Goal: Task Accomplishment & Management: Manage account settings

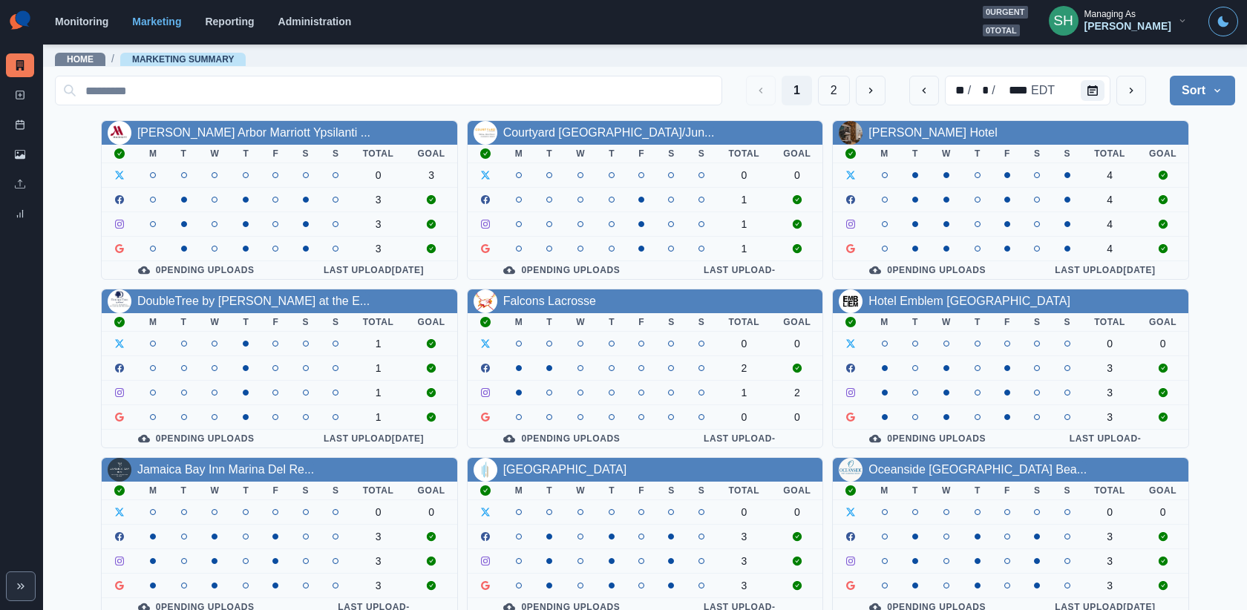
click at [1156, 3] on section "Monitoring Marketing Reporting Administration 0 urgent 0 total SH Managing As […" at bounding box center [645, 22] width 1204 height 45
click at [1136, 10] on div "Managing As" at bounding box center [1109, 14] width 51 height 10
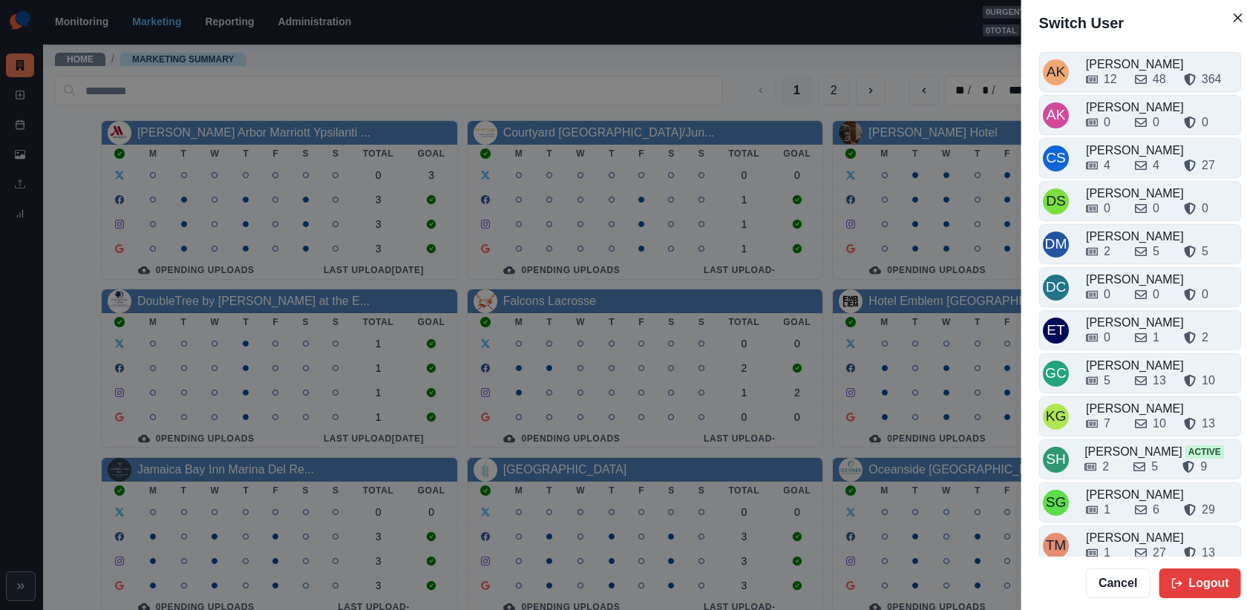
click at [1154, 19] on header "Switch User" at bounding box center [1140, 23] width 238 height 46
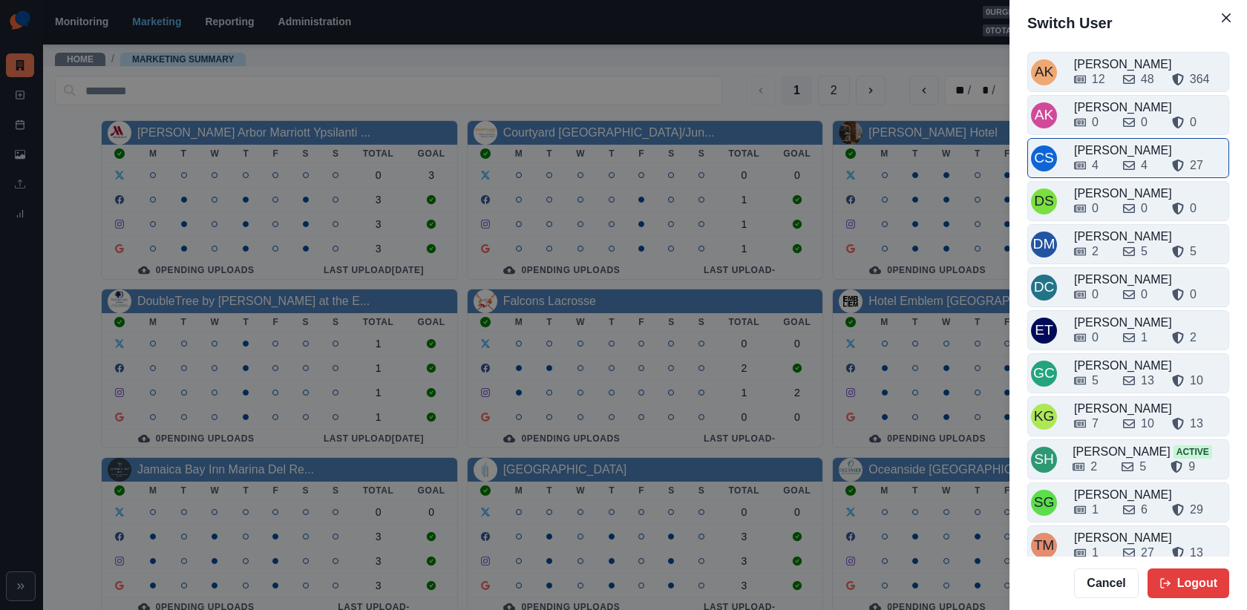
click at [1103, 151] on div "4 4 27" at bounding box center [1149, 163] width 151 height 24
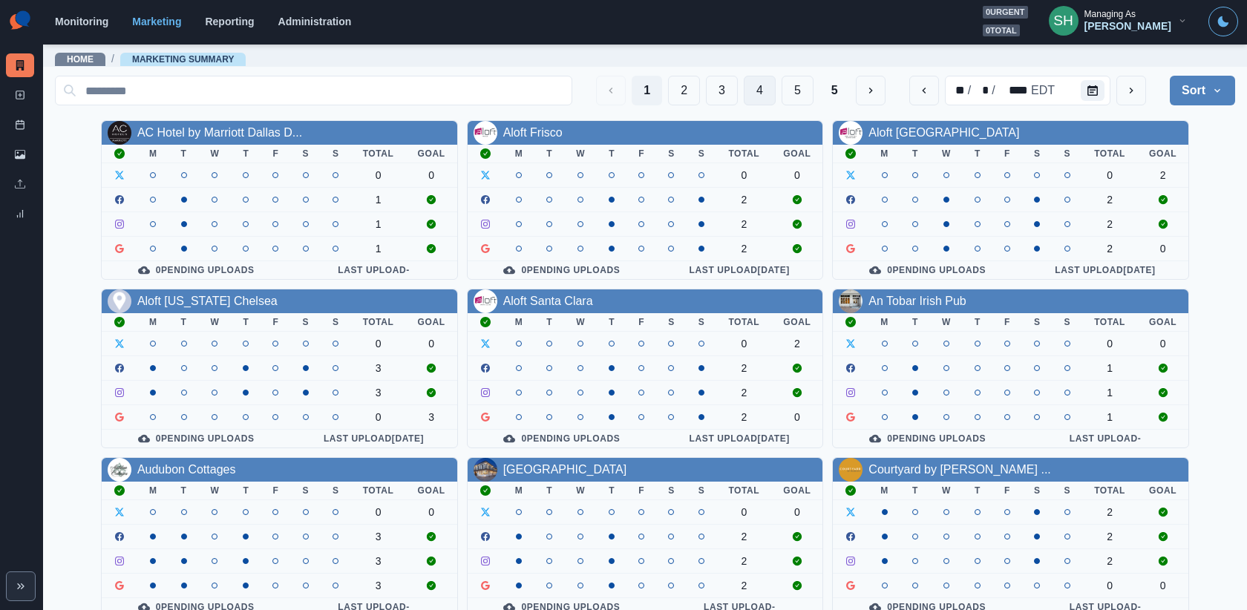
click at [753, 79] on button "4" at bounding box center [760, 91] width 32 height 30
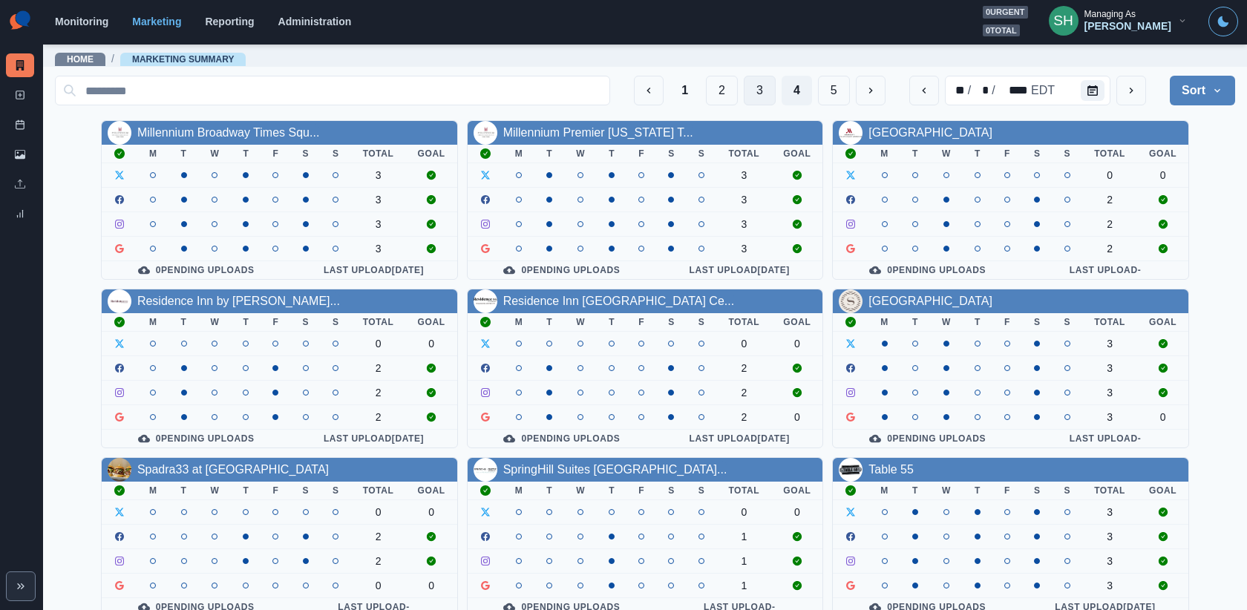
click at [750, 95] on button "3" at bounding box center [760, 91] width 32 height 30
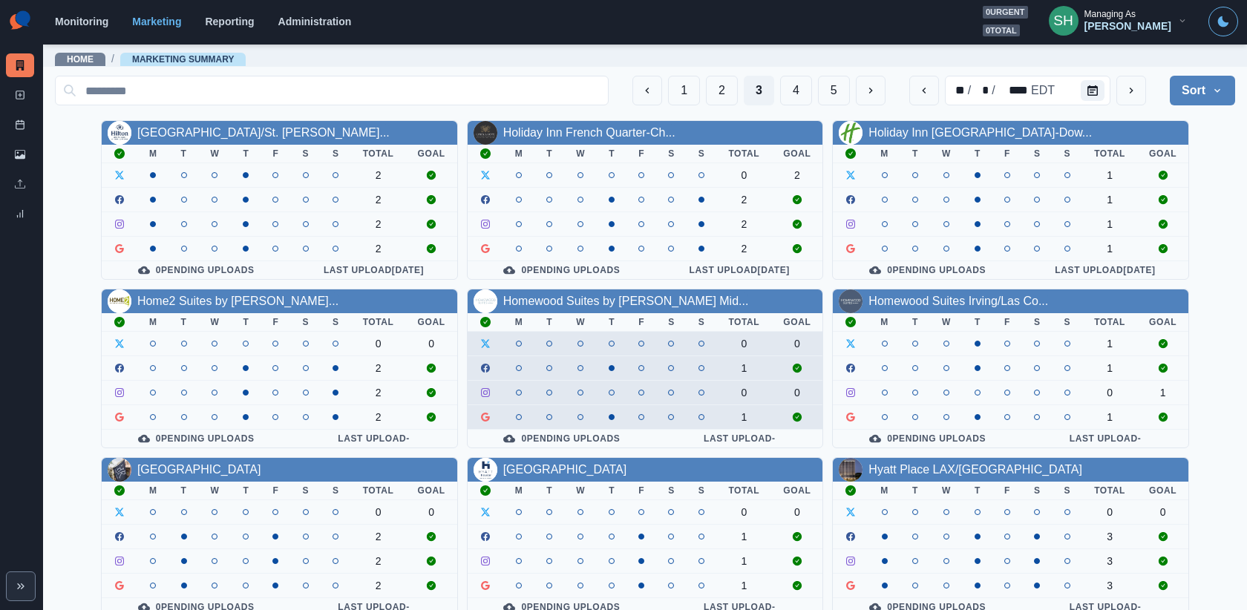
scroll to position [177, 0]
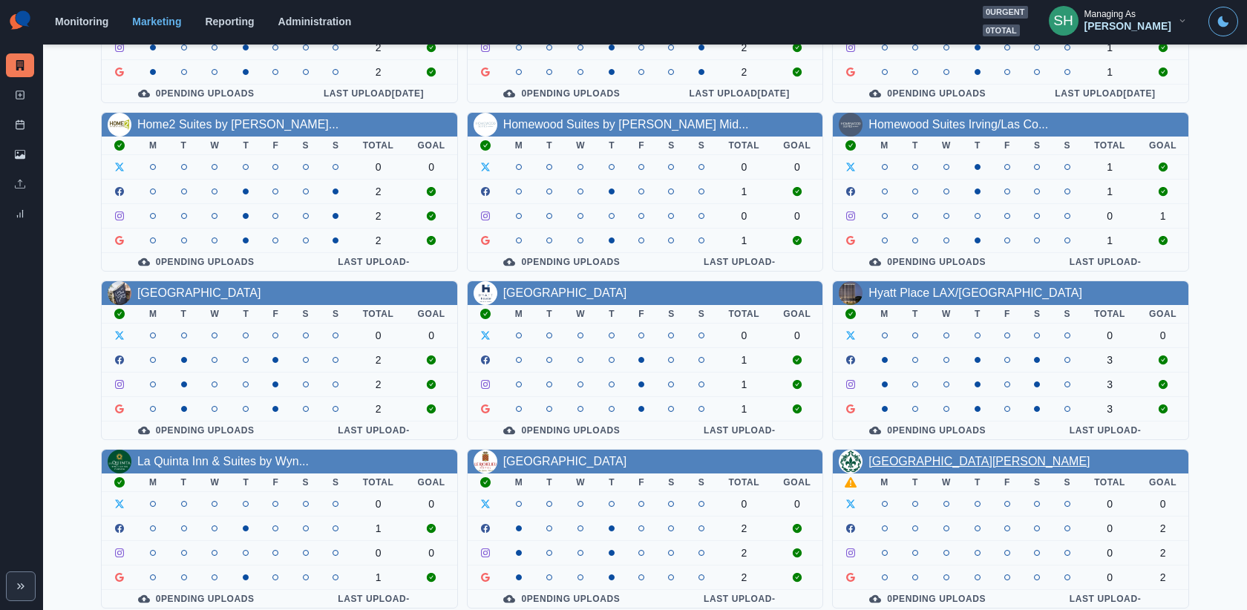
click at [886, 455] on link "[GEOGRAPHIC_DATA][PERSON_NAME]" at bounding box center [978, 461] width 221 height 13
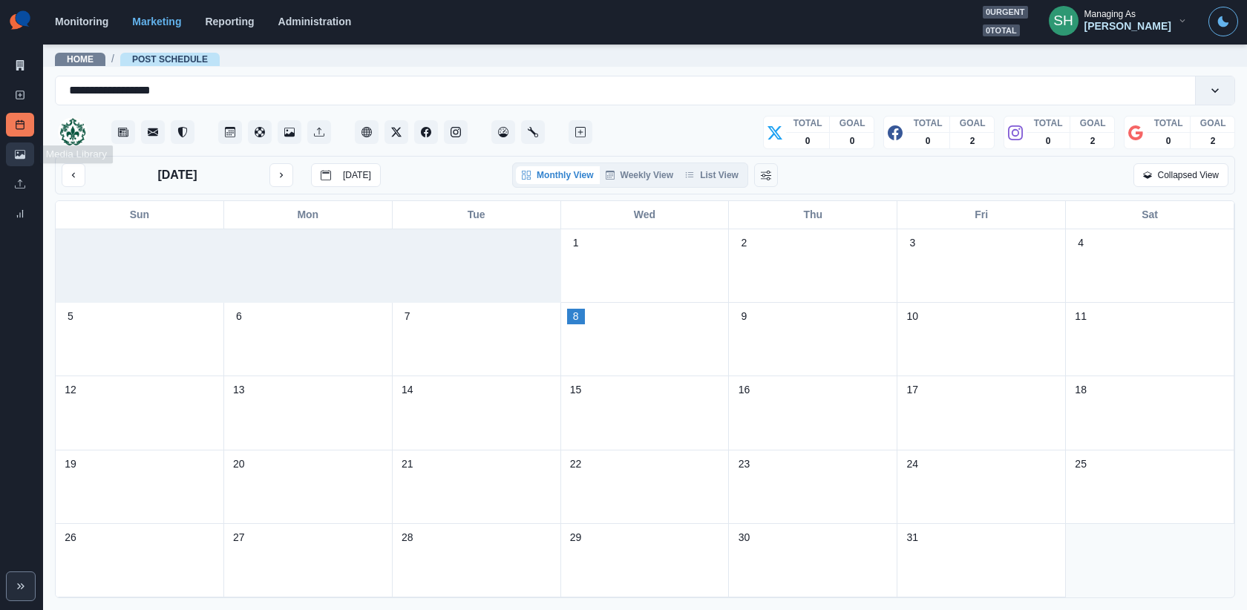
click at [18, 155] on icon at bounding box center [20, 154] width 10 height 10
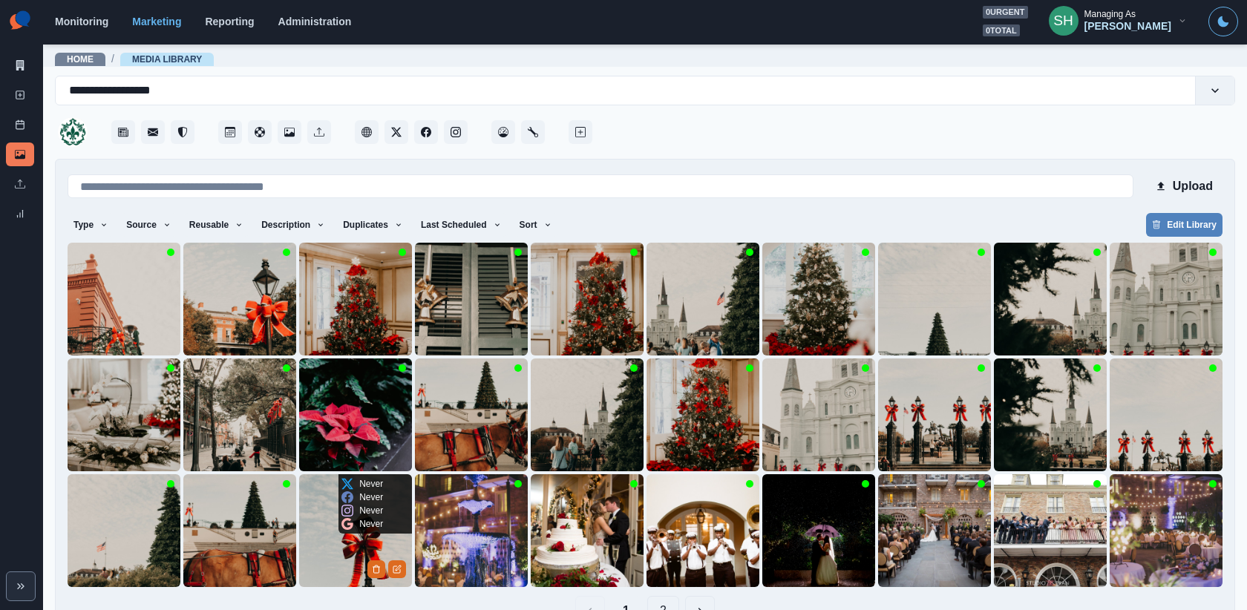
scroll to position [39, 0]
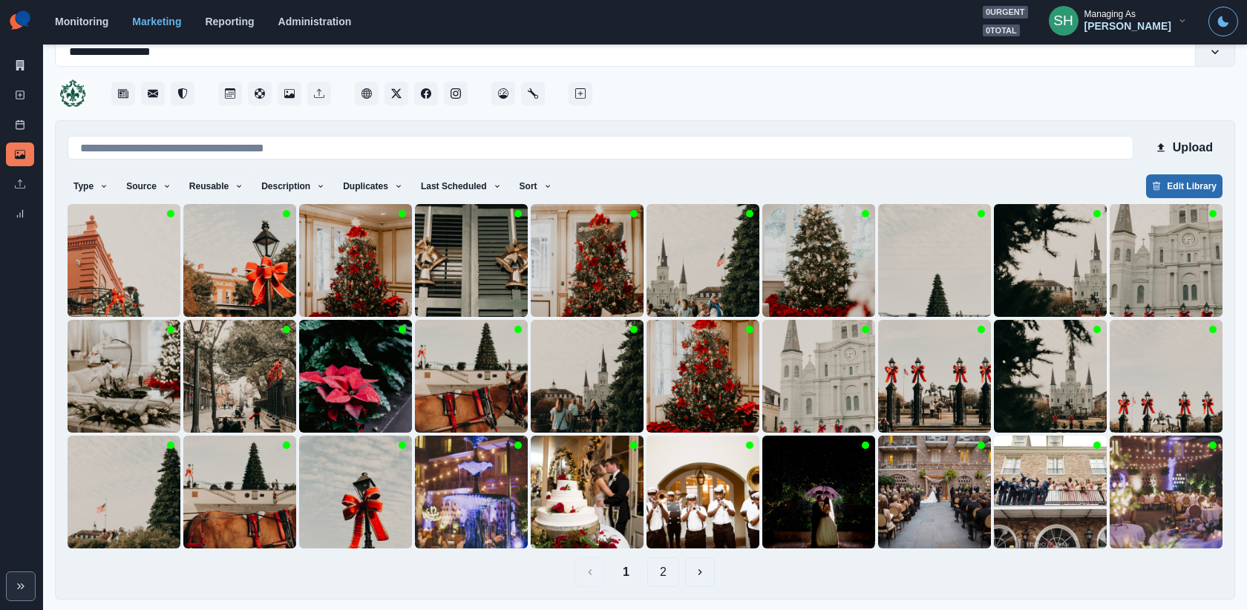
click at [1174, 184] on button "Edit Library" at bounding box center [1184, 186] width 76 height 24
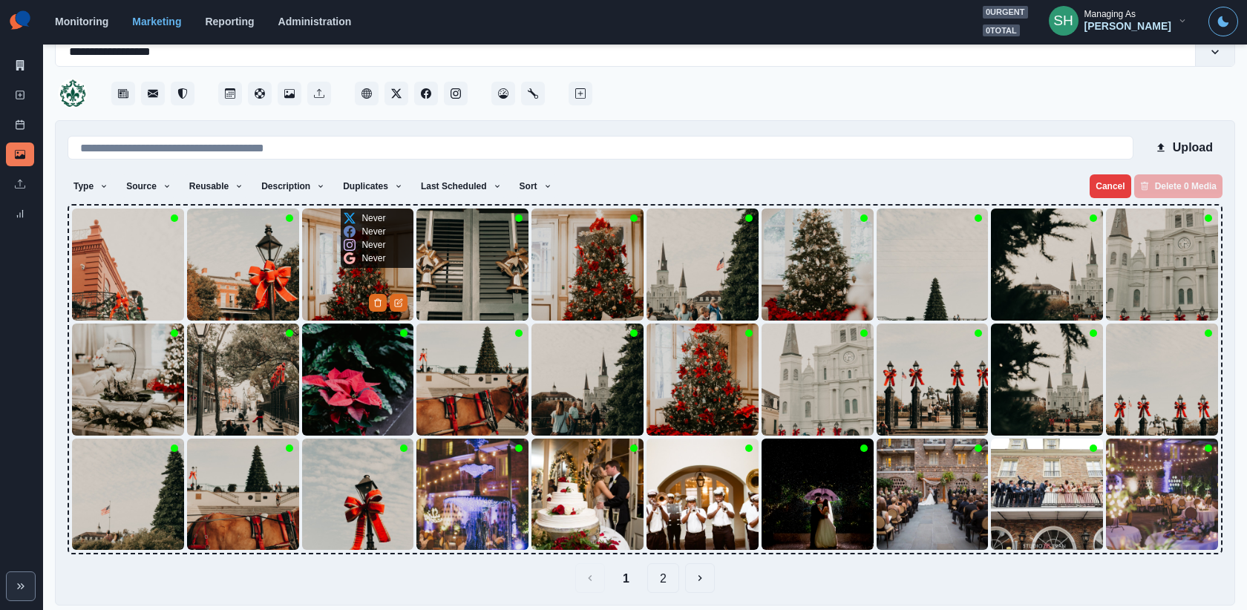
click at [348, 279] on img at bounding box center [358, 265] width 112 height 112
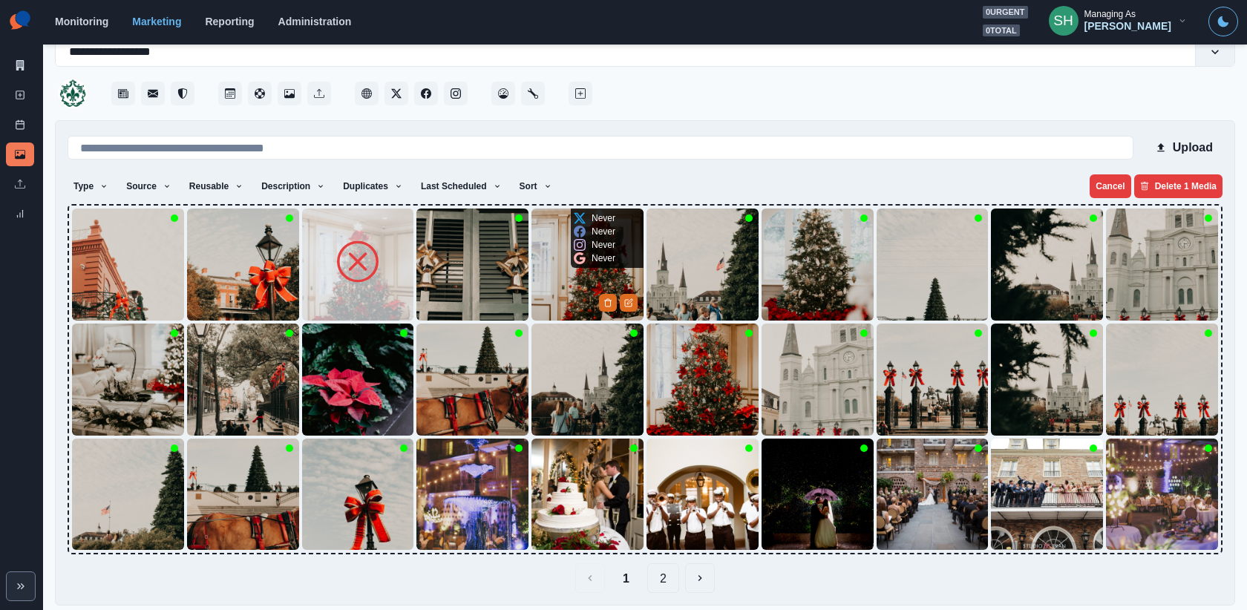
click at [580, 275] on img at bounding box center [587, 265] width 112 height 112
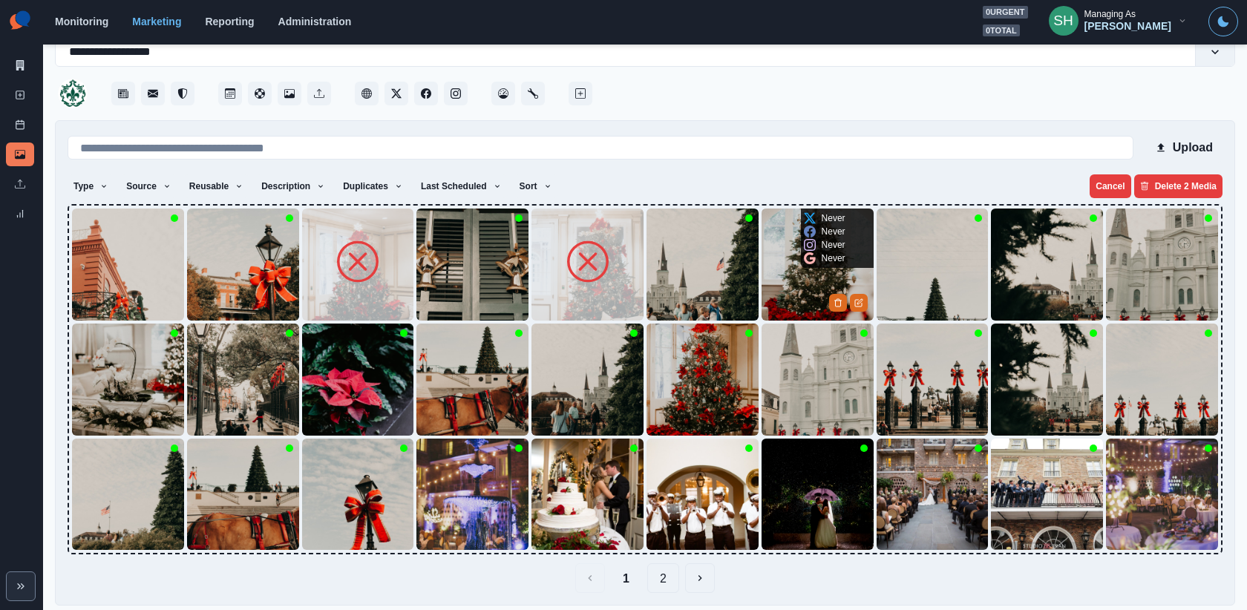
click at [814, 284] on img at bounding box center [818, 265] width 112 height 112
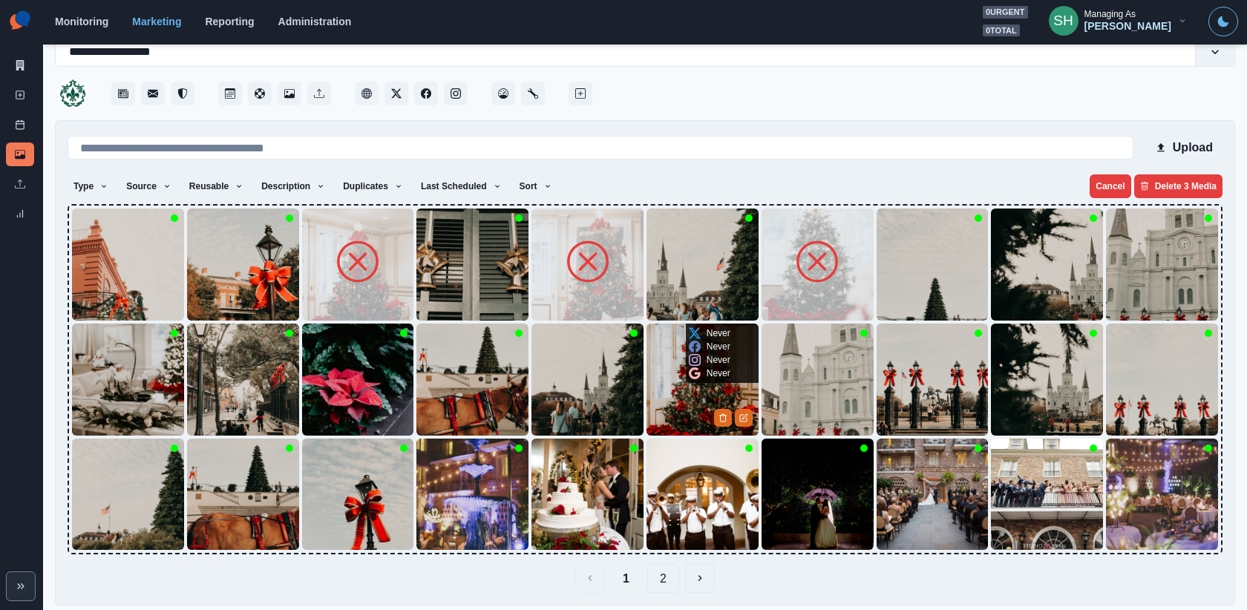
click at [696, 387] on img at bounding box center [703, 380] width 112 height 112
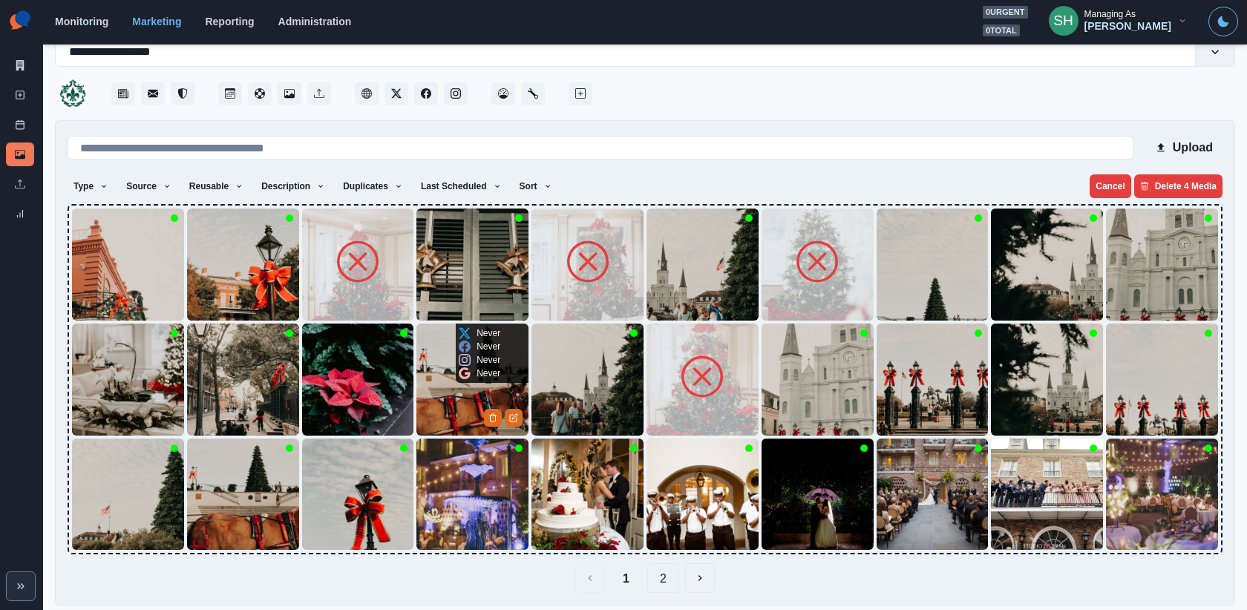
click at [485, 391] on img at bounding box center [472, 380] width 112 height 112
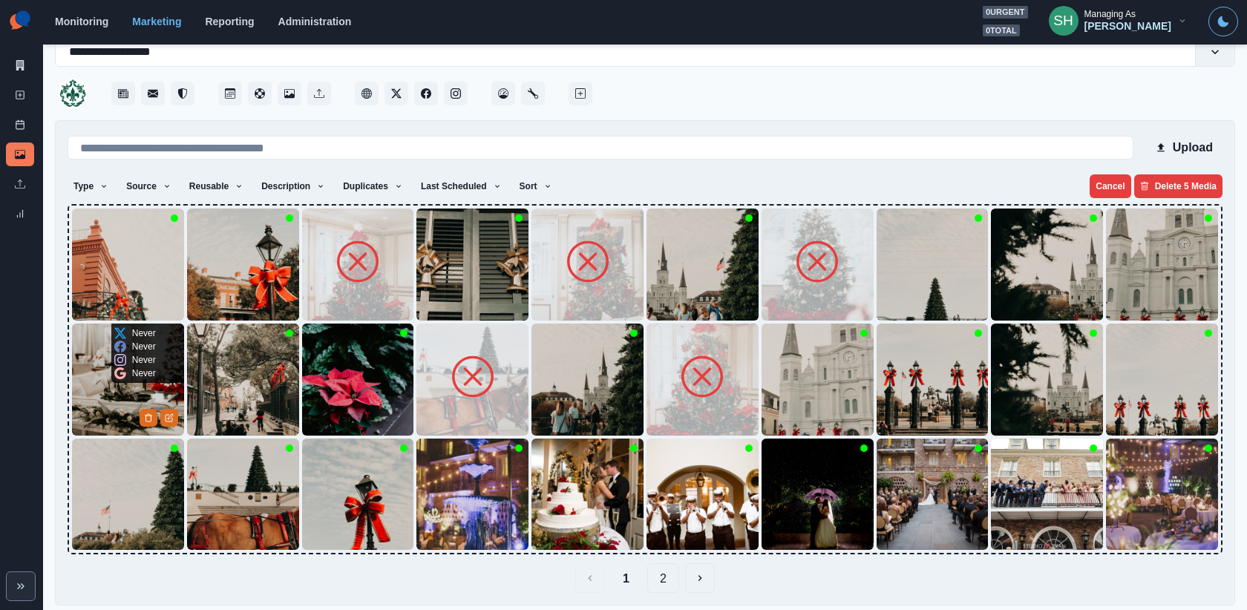
click at [140, 383] on img at bounding box center [128, 380] width 112 height 112
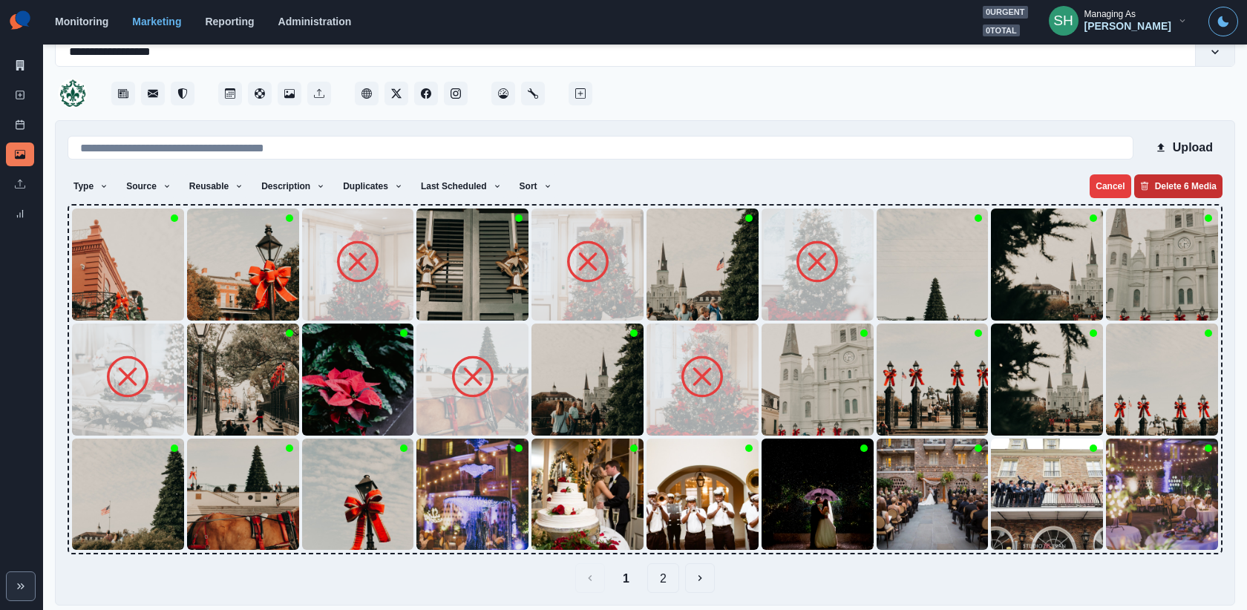
click at [1189, 187] on button "Delete 6 Media" at bounding box center [1178, 186] width 88 height 24
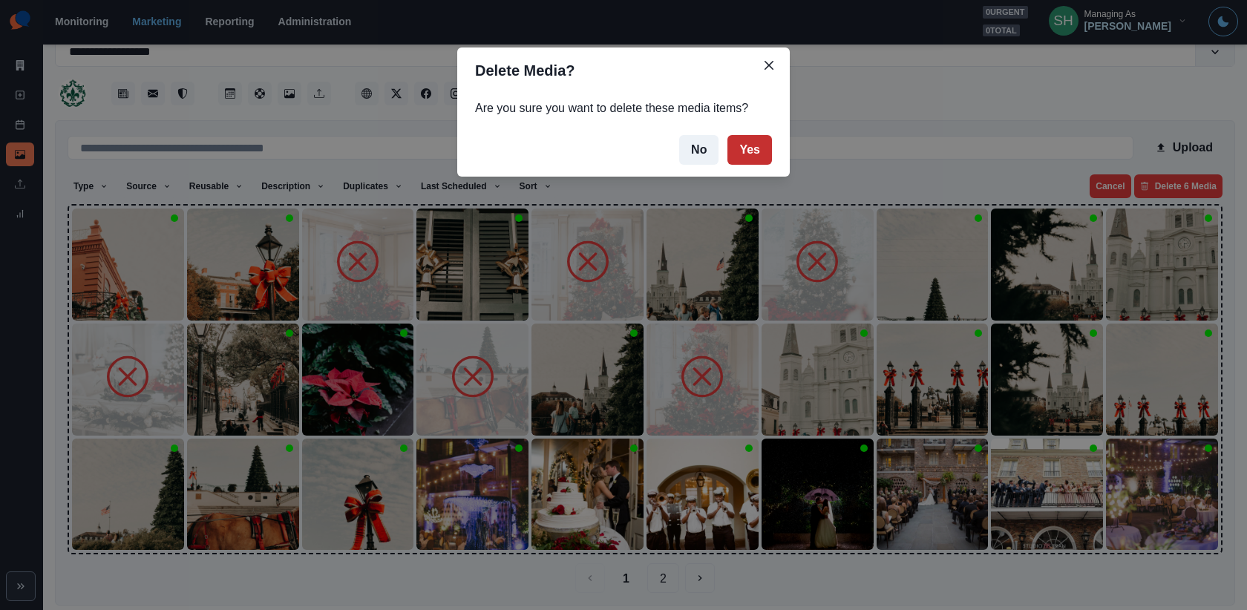
click at [759, 148] on button "Yes" at bounding box center [749, 150] width 45 height 30
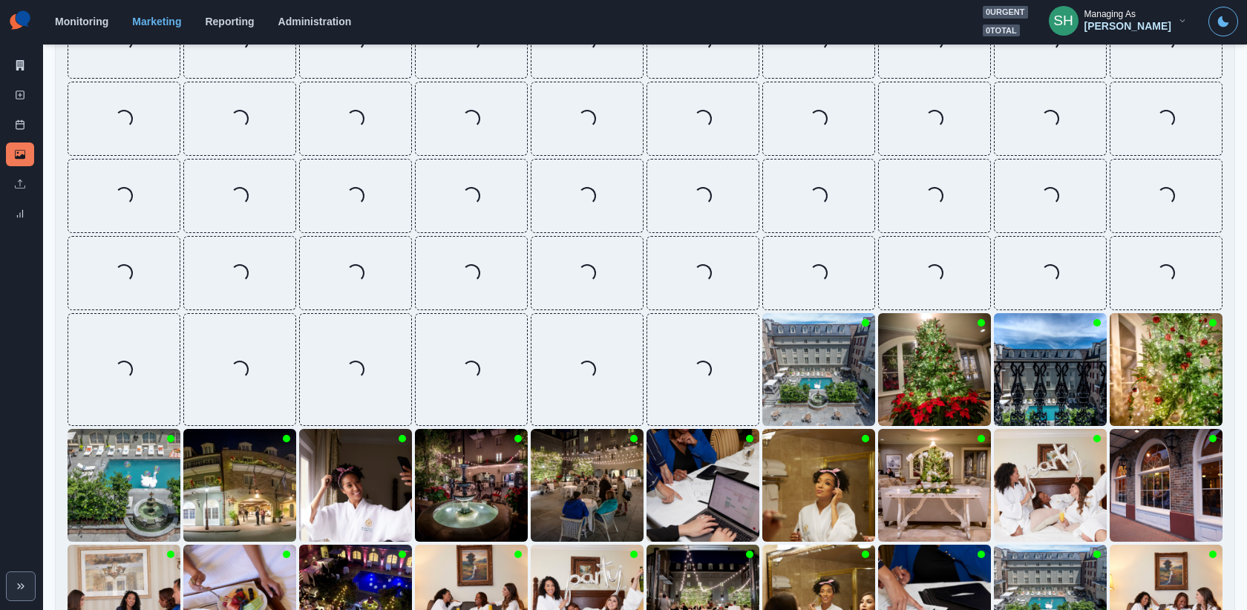
scroll to position [2239, 0]
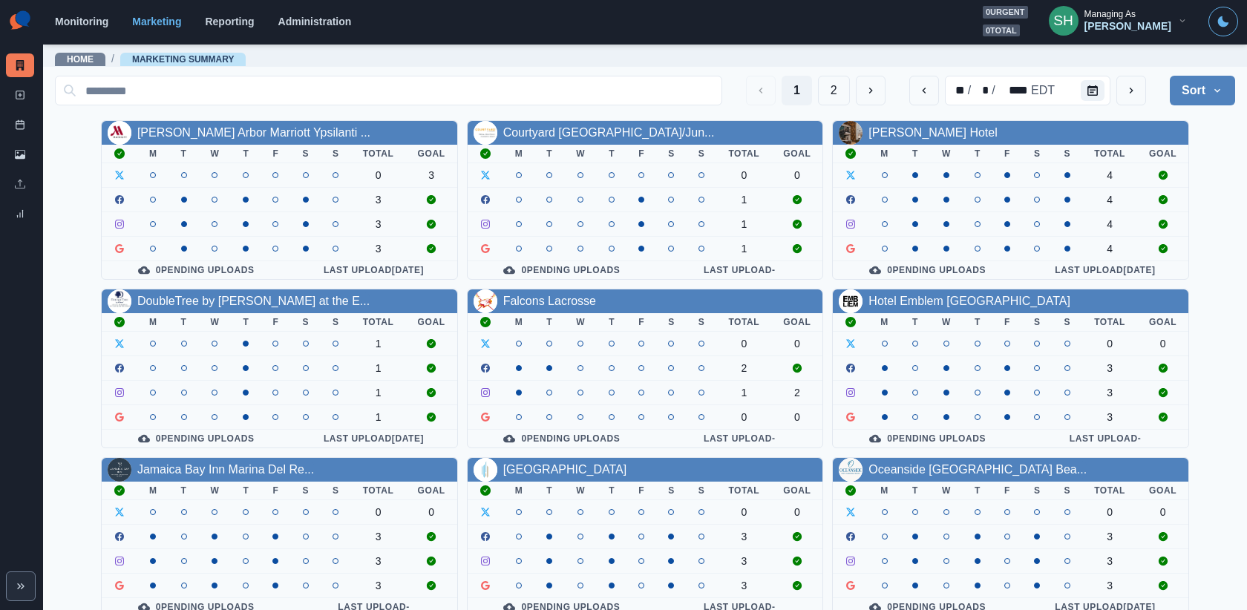
click at [1136, 19] on div "Managing As" at bounding box center [1109, 14] width 51 height 10
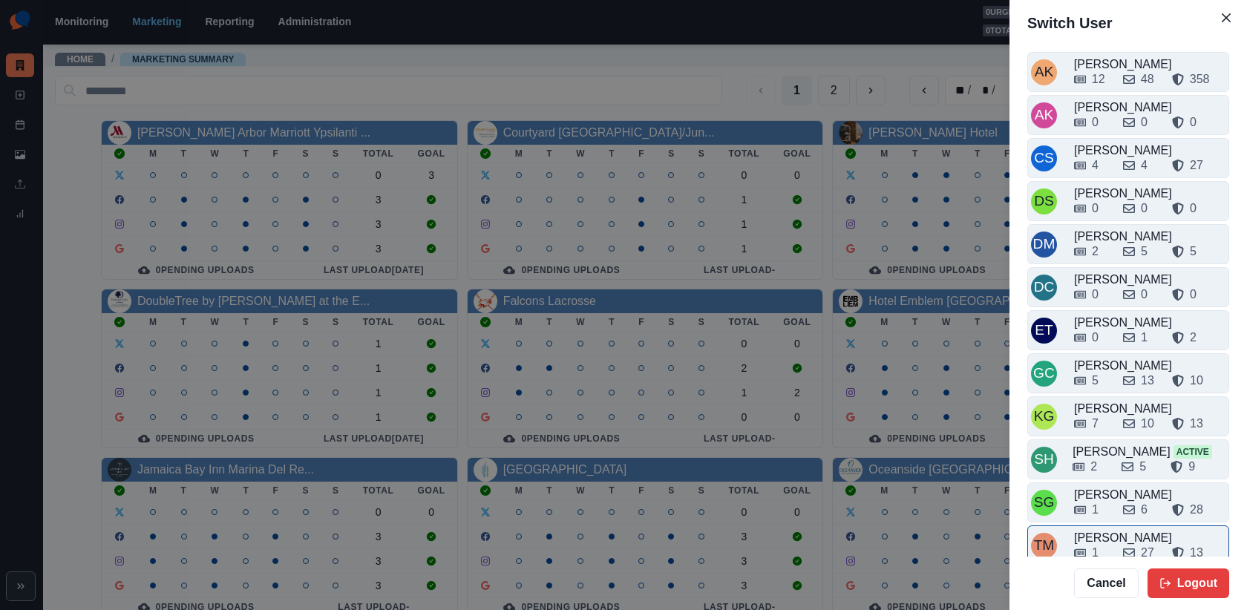
click at [1105, 544] on div "1" at bounding box center [1092, 553] width 37 height 18
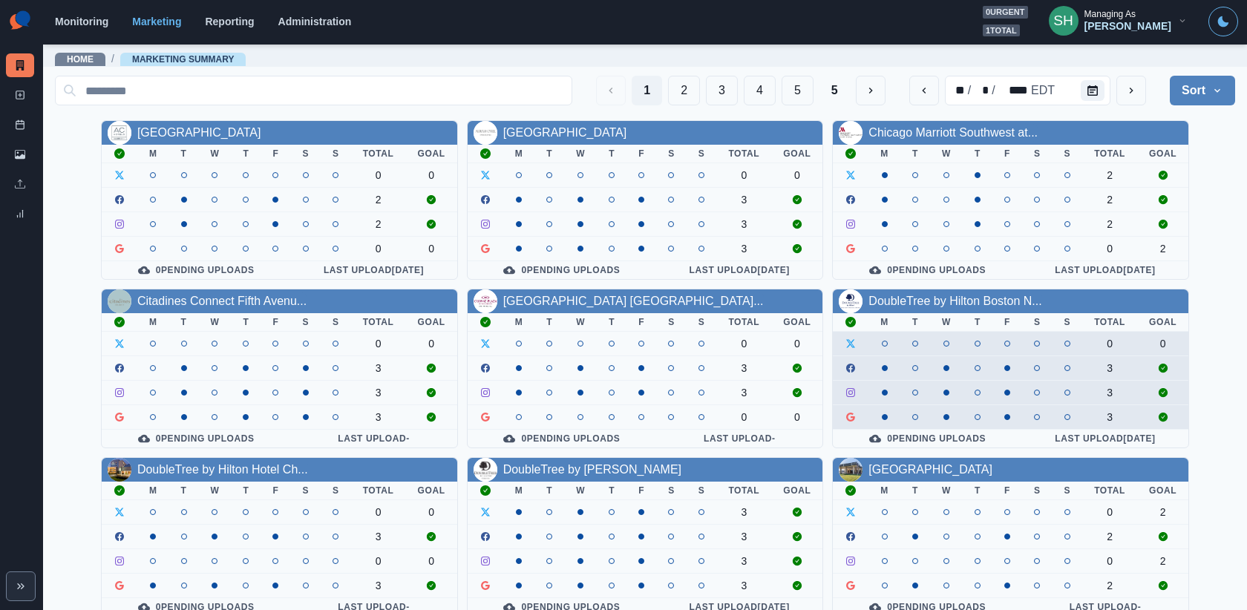
scroll to position [177, 0]
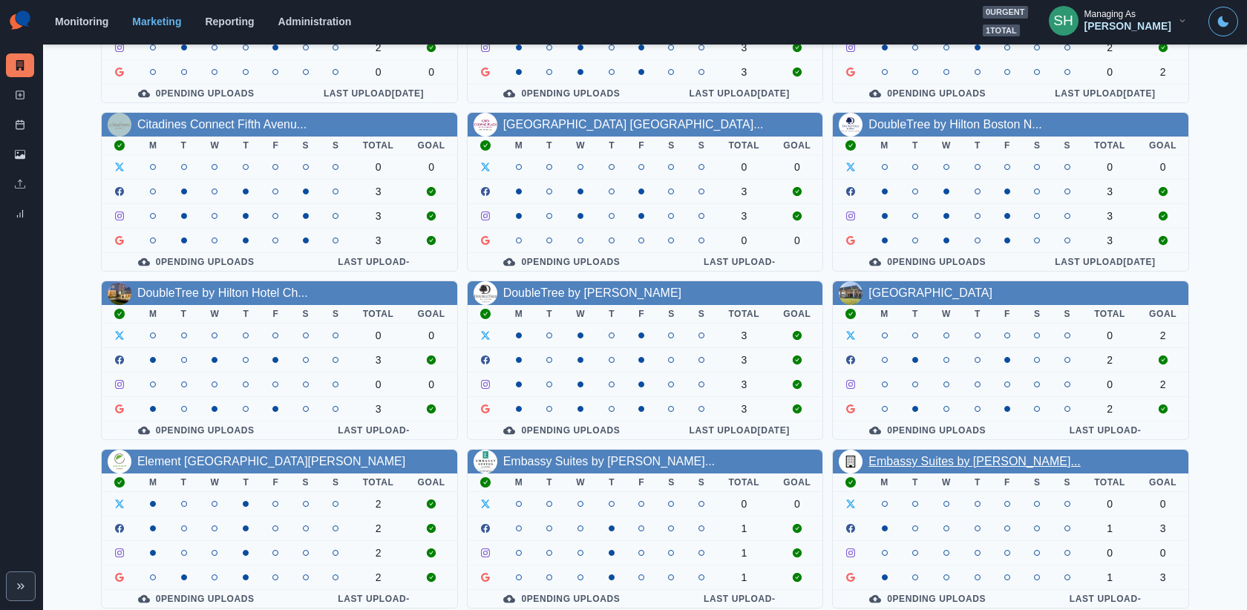
click at [919, 455] on link "Embassy Suites by Hilton Conv..." at bounding box center [974, 461] width 212 height 13
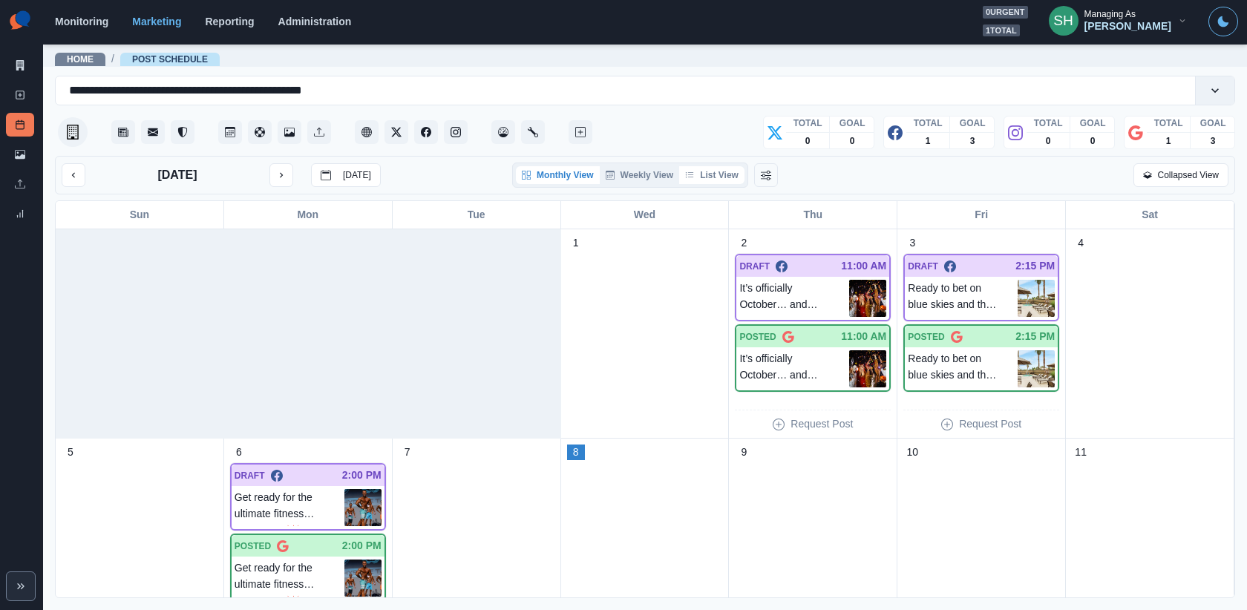
click at [719, 182] on button "List View" at bounding box center [711, 175] width 65 height 18
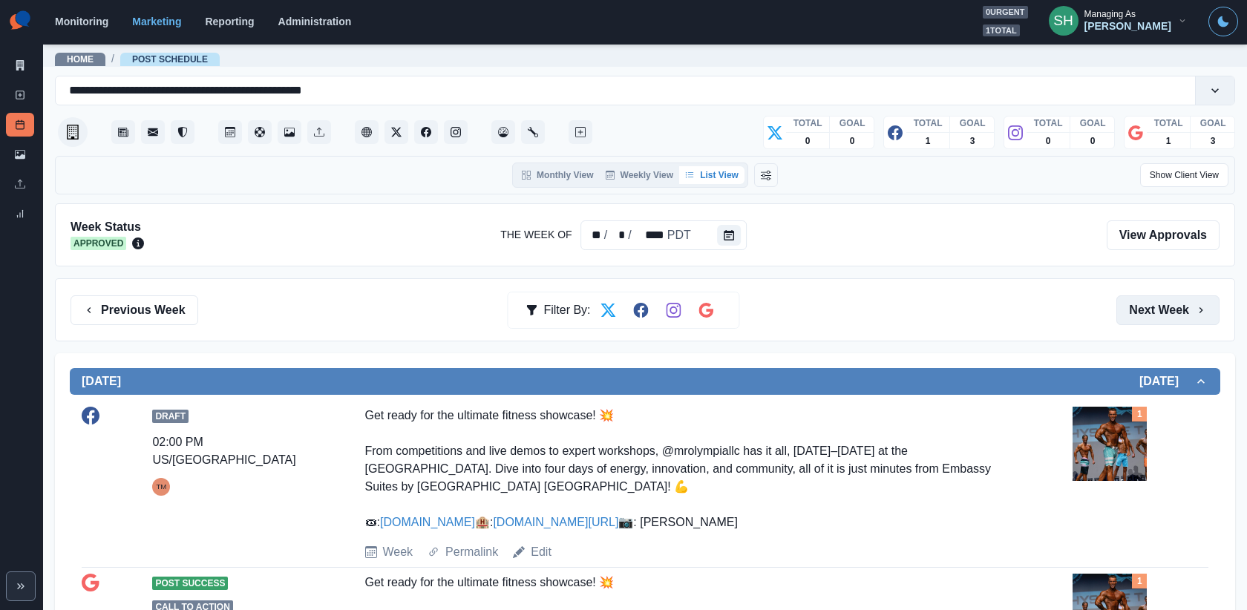
click at [1130, 317] on button "Next Week" at bounding box center [1167, 310] width 103 height 30
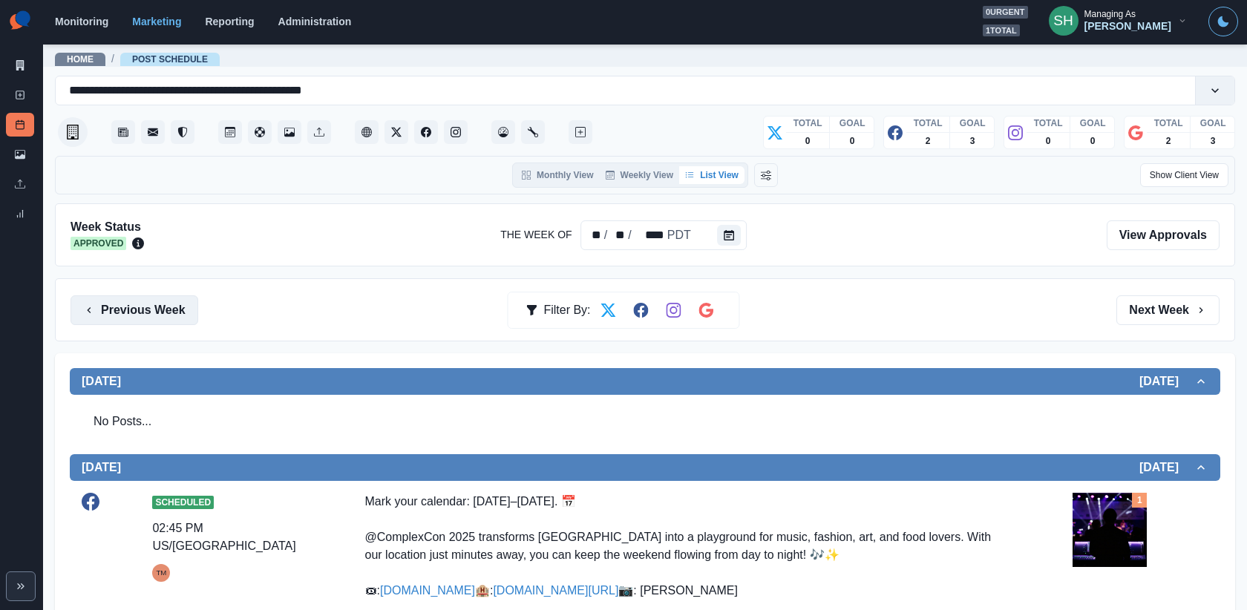
click at [103, 315] on button "Previous Week" at bounding box center [135, 310] width 128 height 30
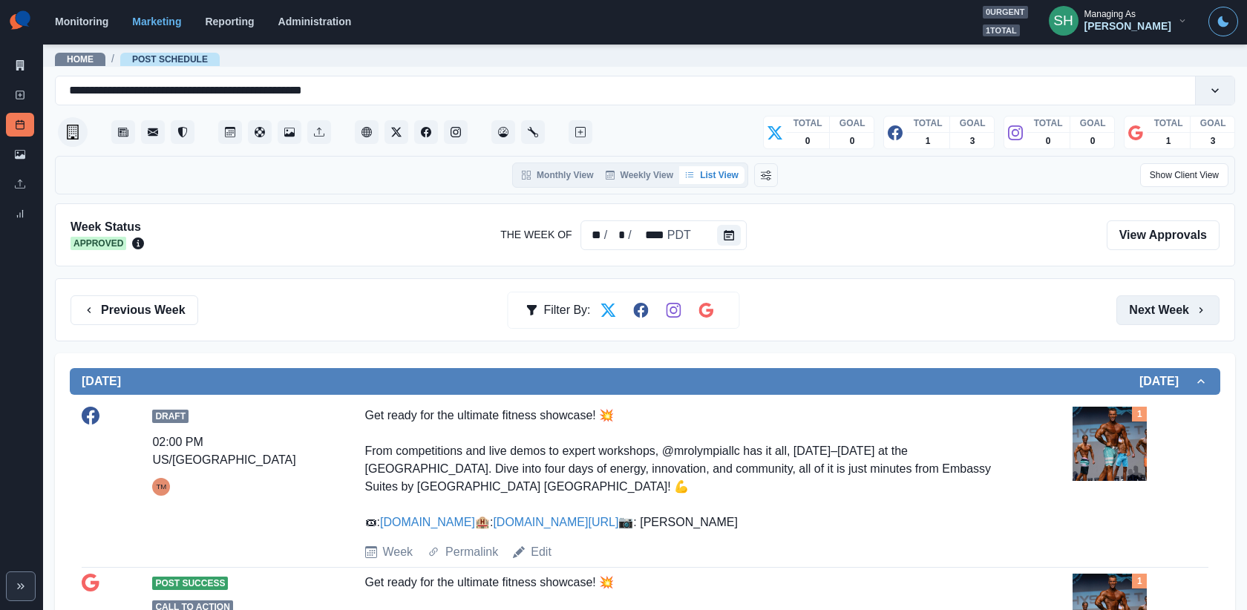
click at [1156, 295] on button "Next Week" at bounding box center [1167, 310] width 103 height 30
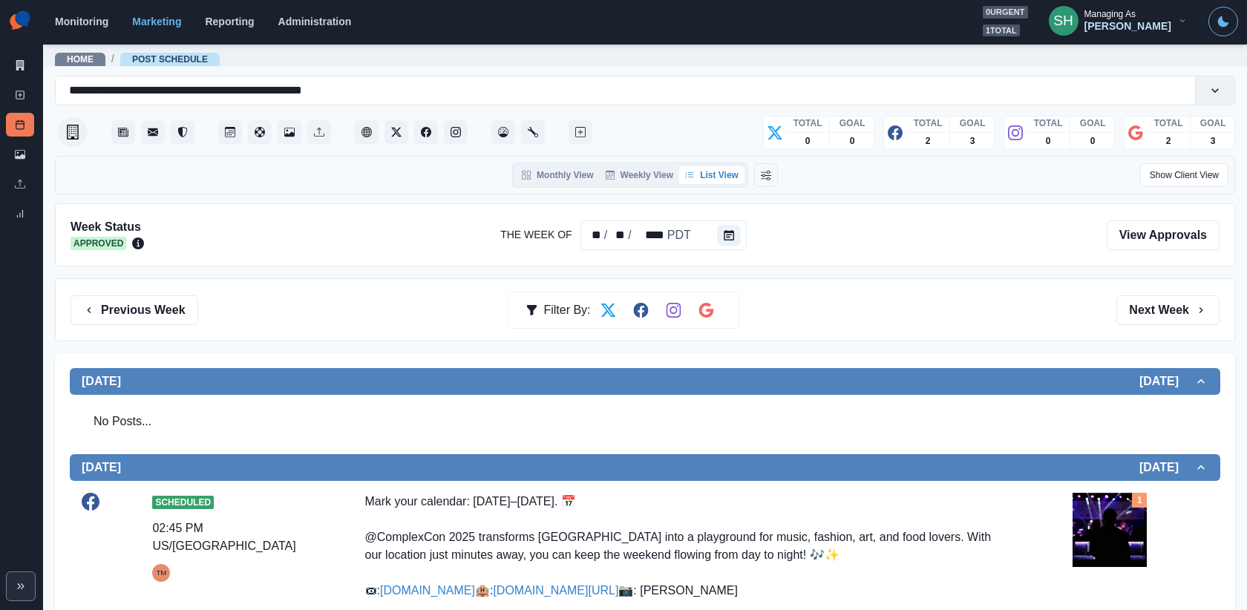
scroll to position [312, 0]
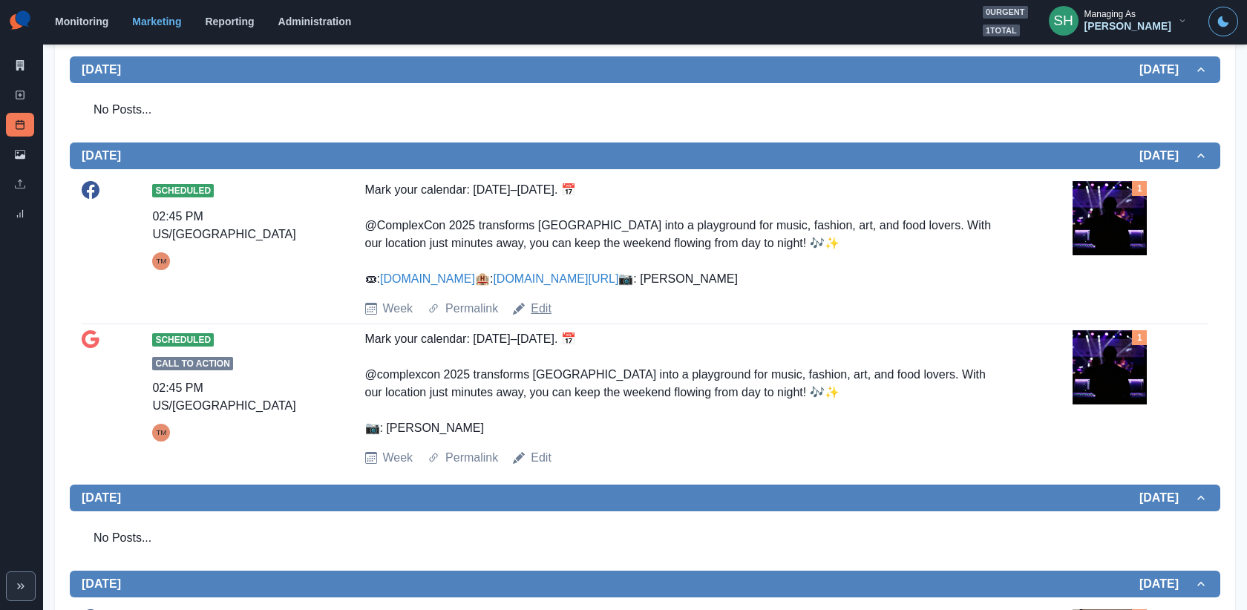
click at [549, 318] on link "Edit" at bounding box center [541, 309] width 21 height 18
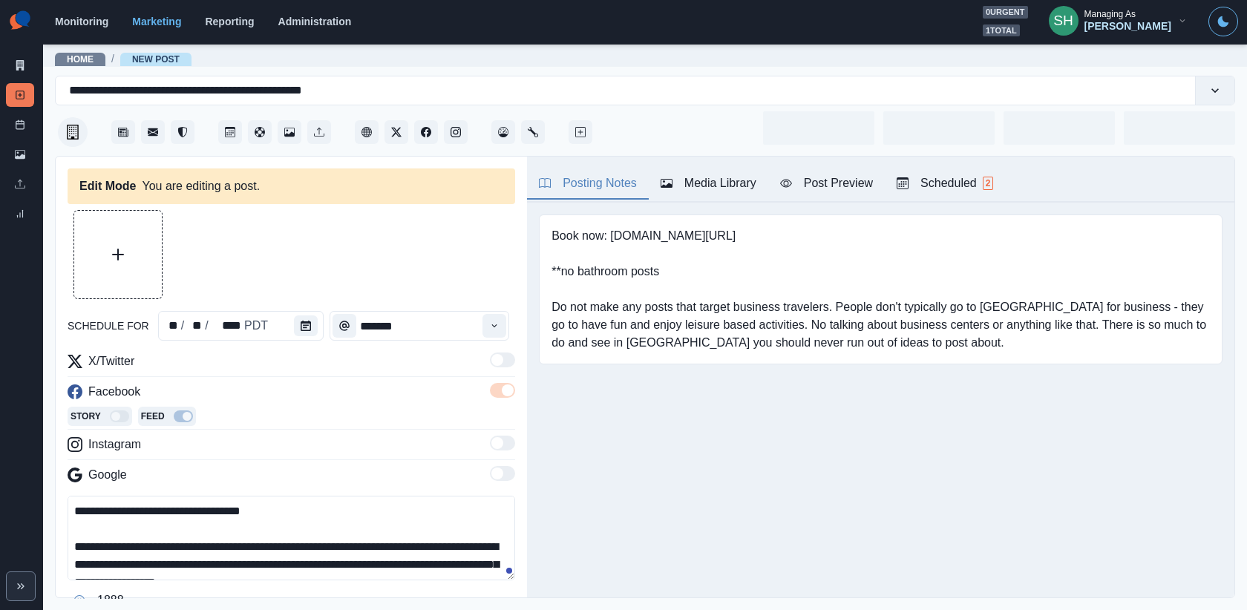
type input "*******"
type textarea "**********"
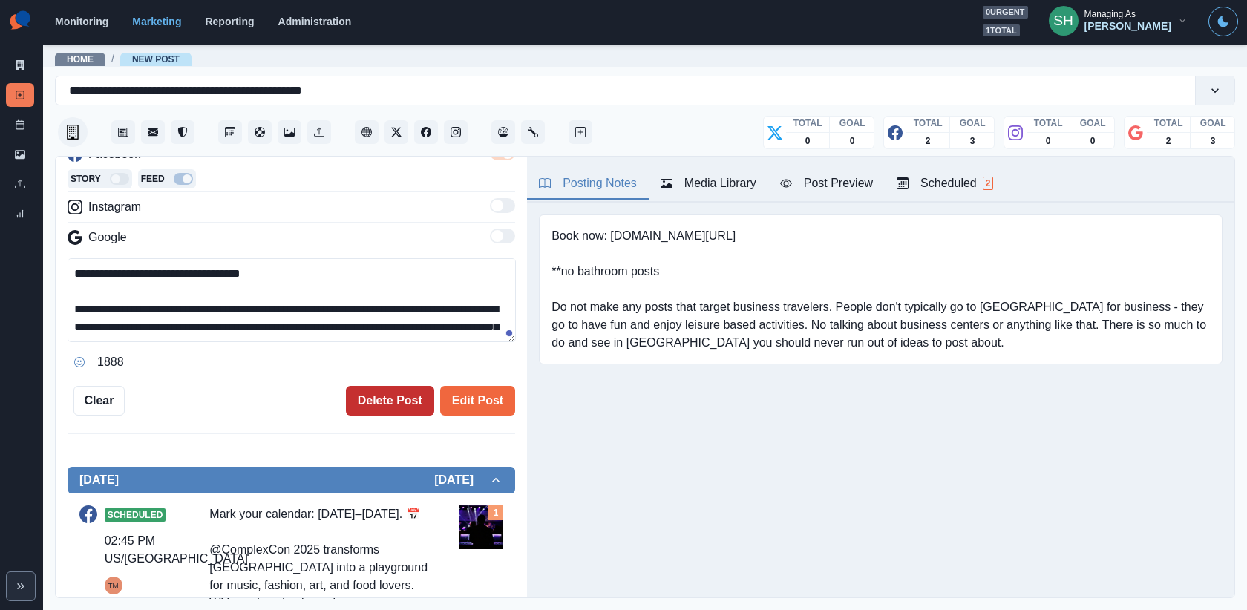
scroll to position [238, 0]
click at [408, 391] on button "Delete Post" at bounding box center [390, 401] width 88 height 30
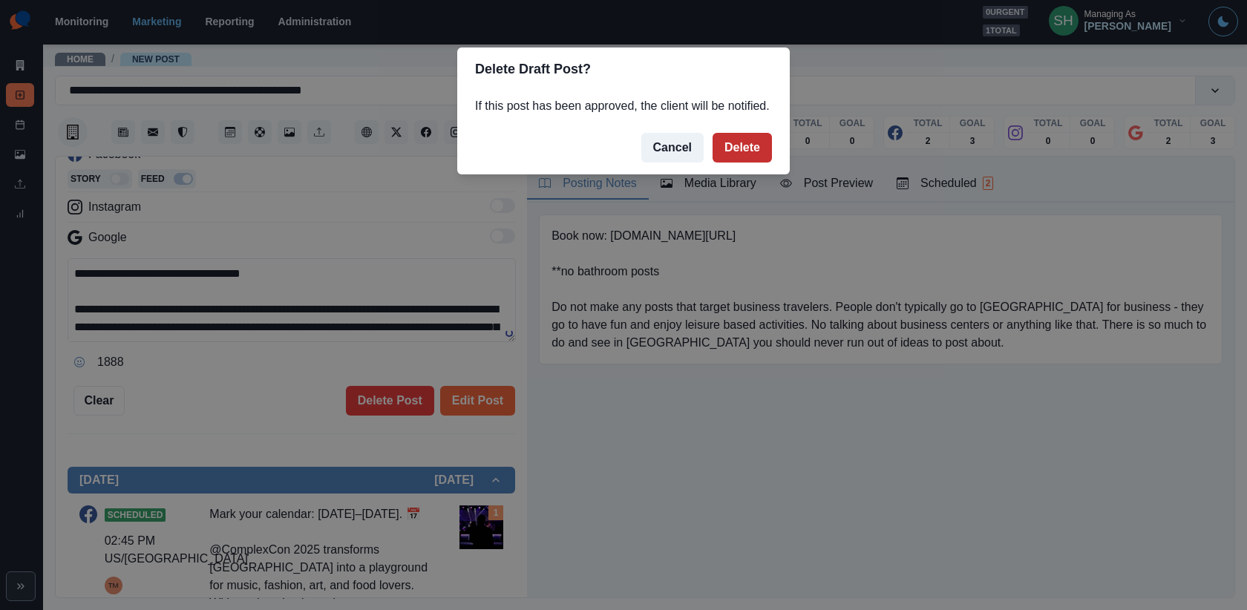
click at [732, 162] on button "Delete" at bounding box center [742, 148] width 59 height 30
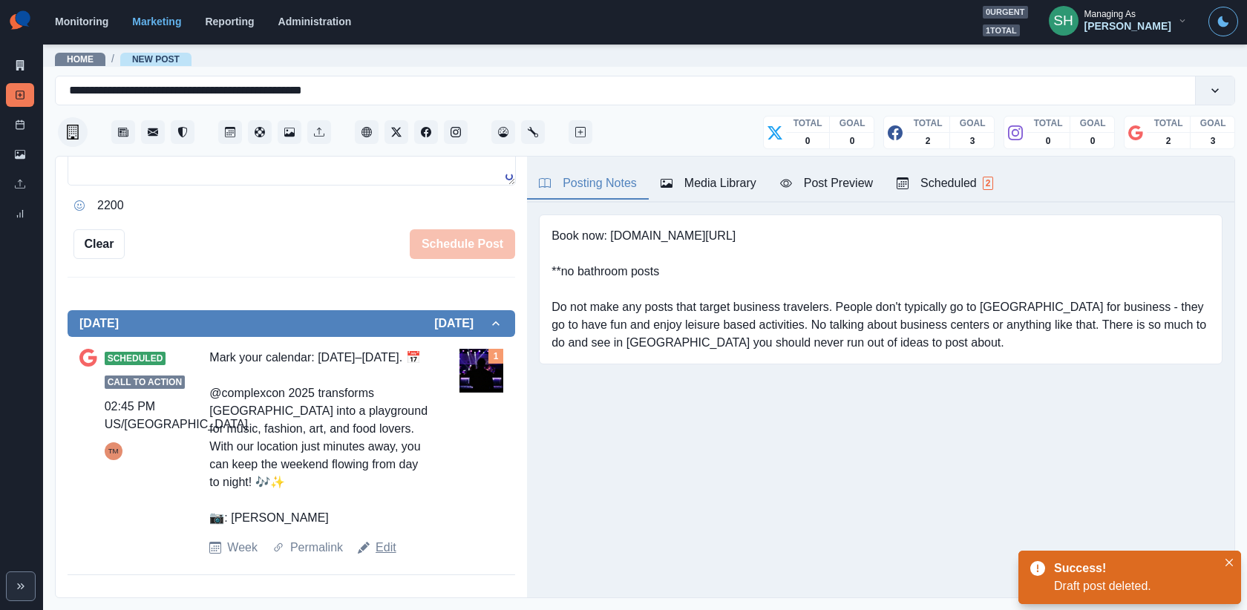
click at [381, 543] on link "Edit" at bounding box center [386, 548] width 21 height 18
type textarea "**********"
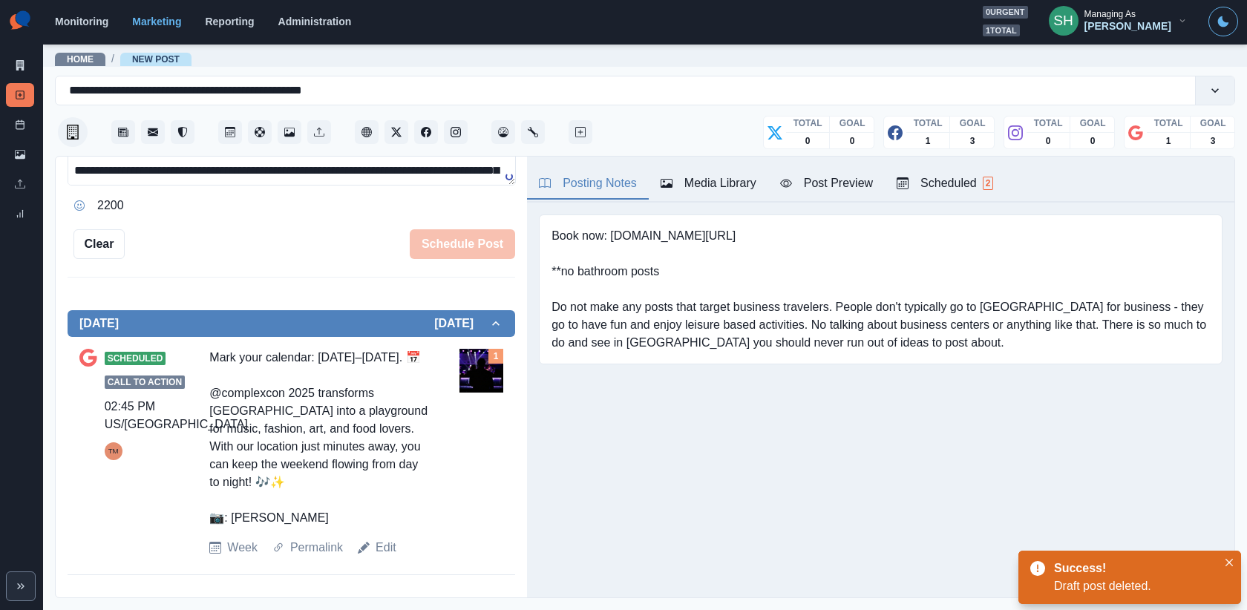
scroll to position [508, 0]
click at [382, 232] on button "Delete Post" at bounding box center [390, 245] width 88 height 30
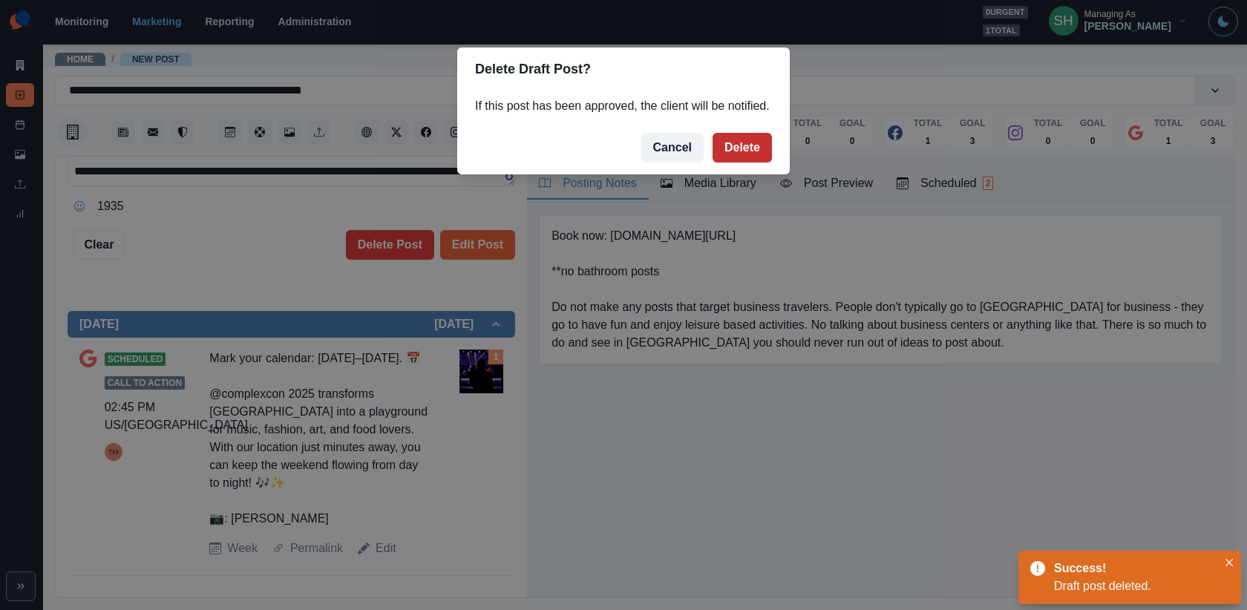
click at [719, 163] on button "Delete" at bounding box center [742, 148] width 59 height 30
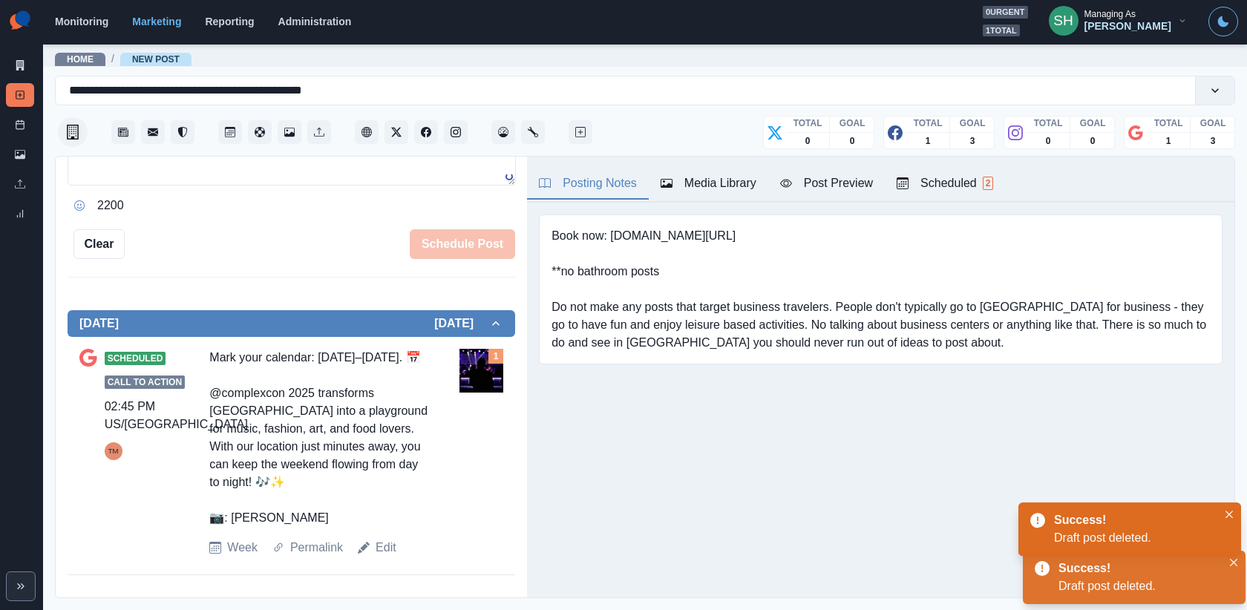
scroll to position [131, 0]
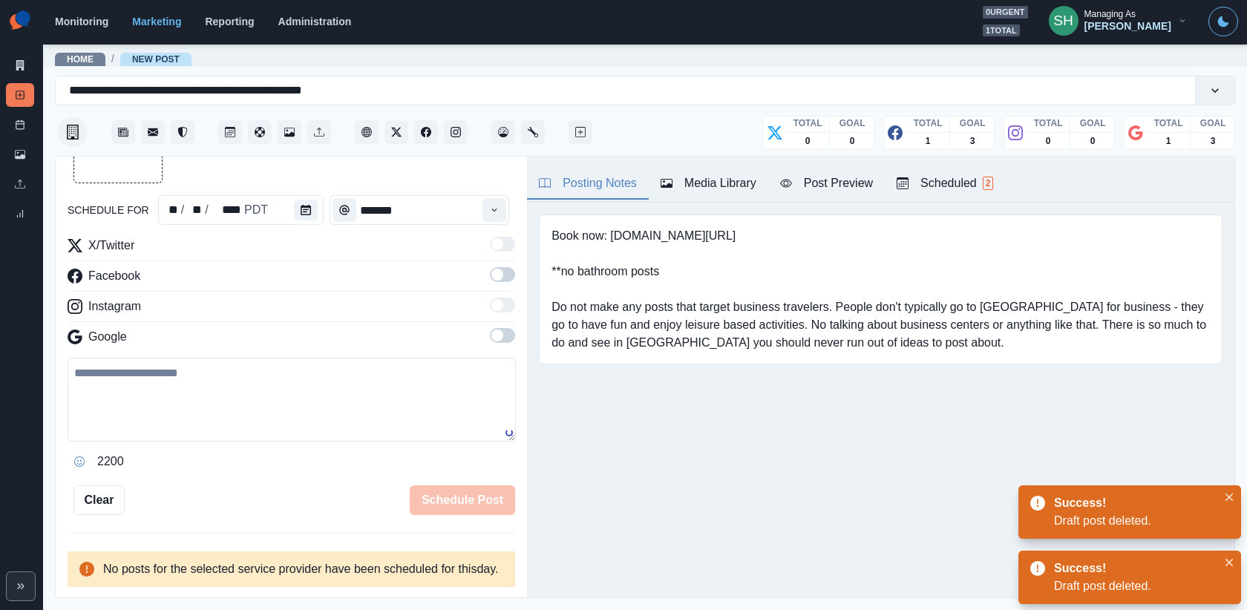
click at [969, 187] on div "Scheduled 2" at bounding box center [945, 183] width 96 height 18
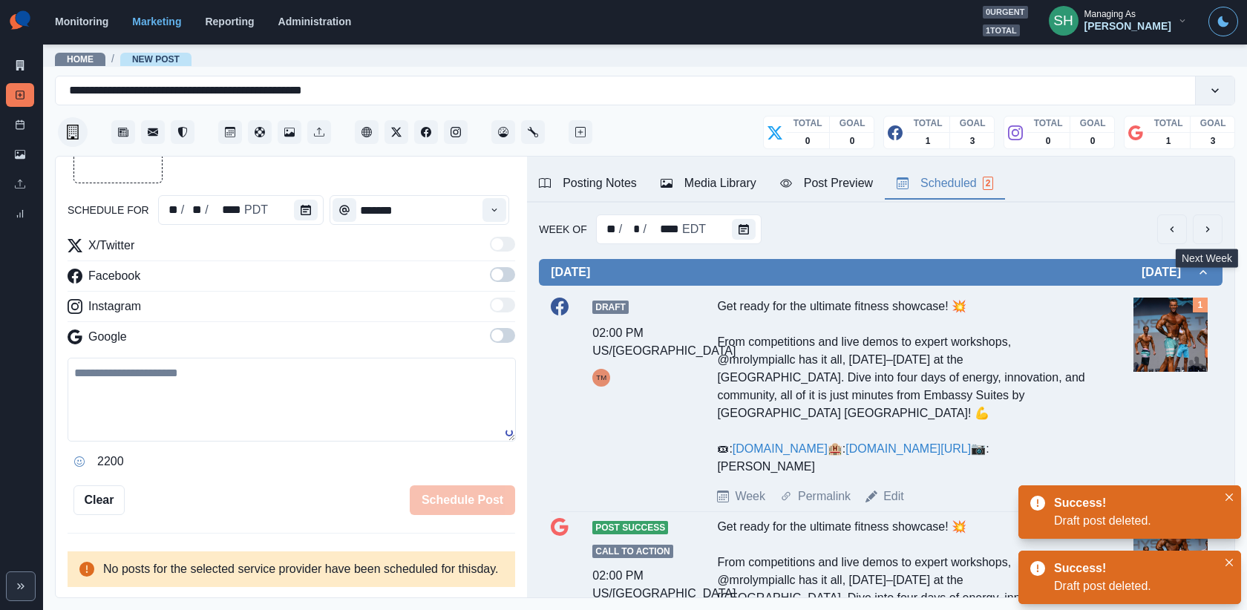
click at [1208, 225] on icon "next" at bounding box center [1208, 229] width 12 height 12
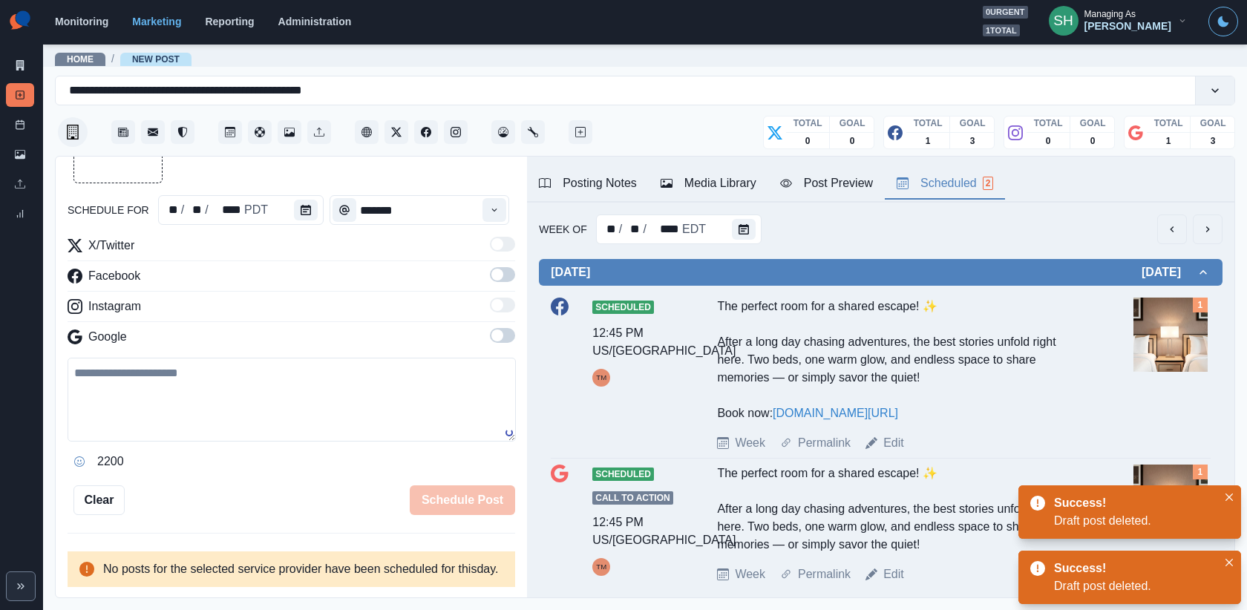
scroll to position [75, 0]
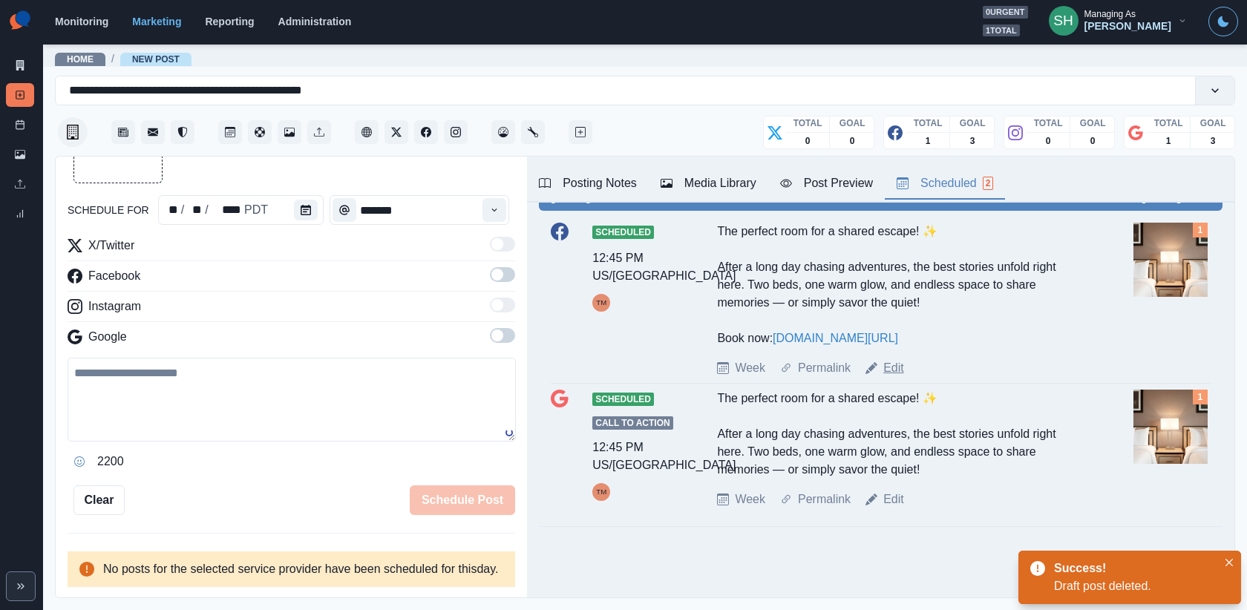
click at [897, 362] on link "Edit" at bounding box center [893, 368] width 21 height 18
type input "********"
type textarea "**********"
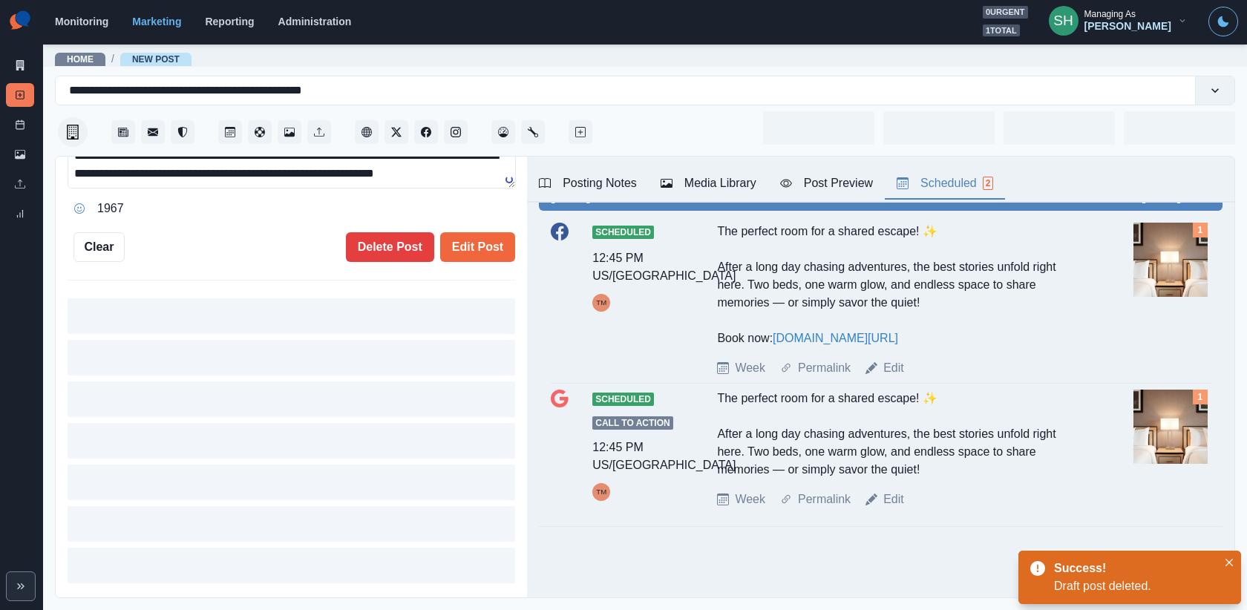
scroll to position [394, 0]
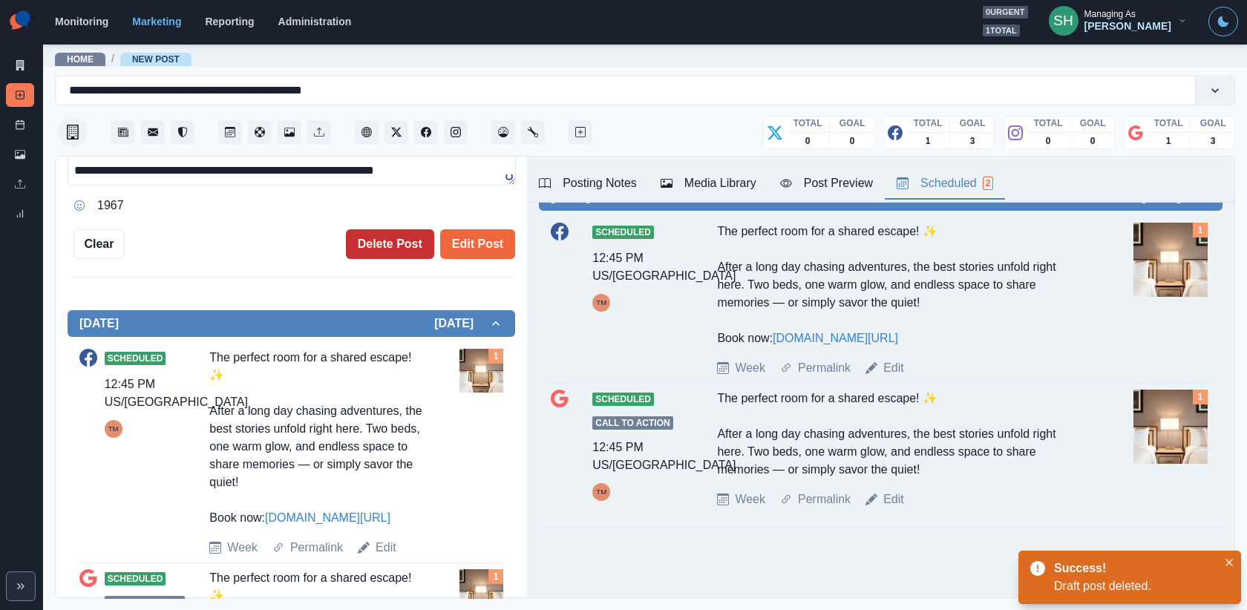
click at [383, 240] on button "Delete Post" at bounding box center [390, 244] width 88 height 30
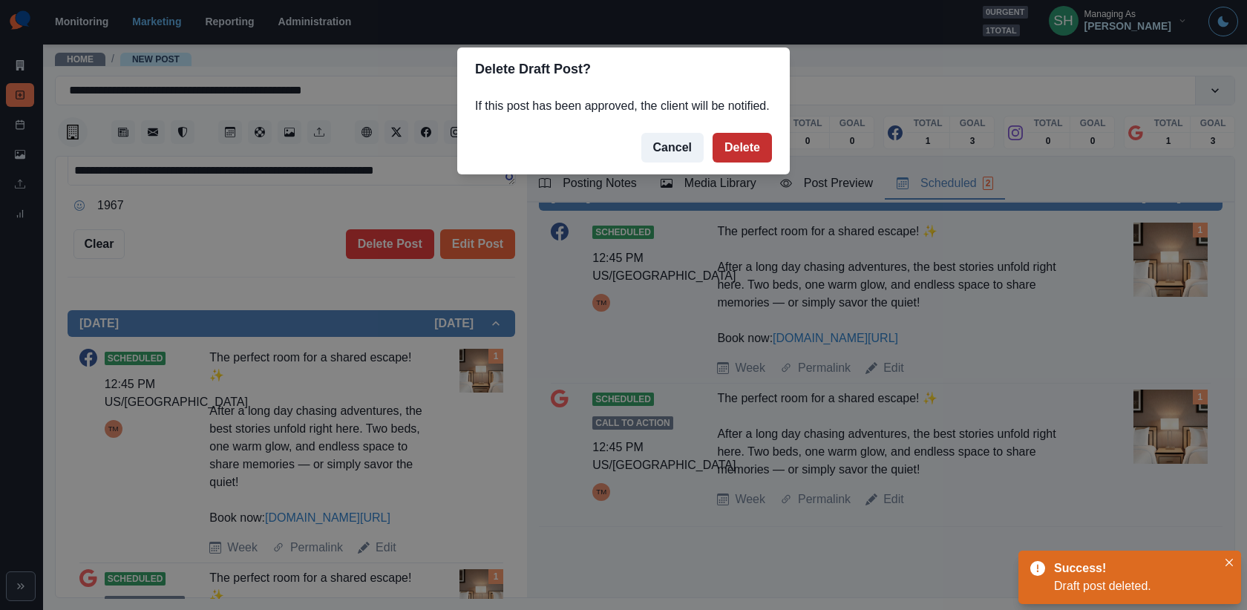
click at [756, 163] on button "Delete" at bounding box center [742, 148] width 59 height 30
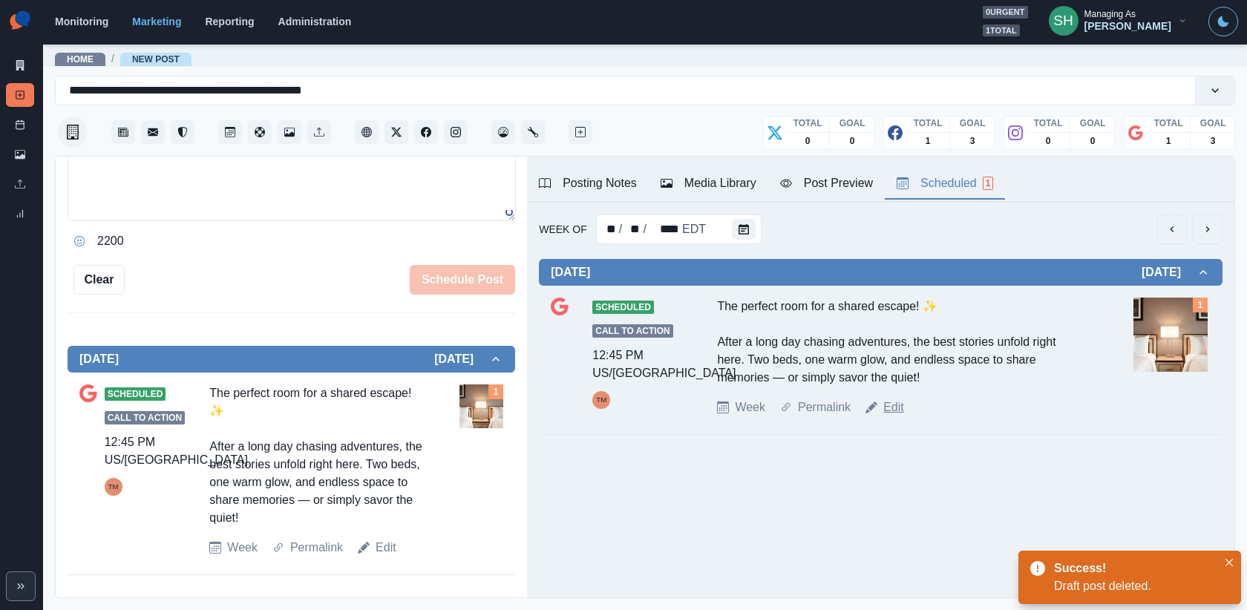
click at [889, 399] on link "Edit" at bounding box center [893, 408] width 21 height 18
type textarea "**********"
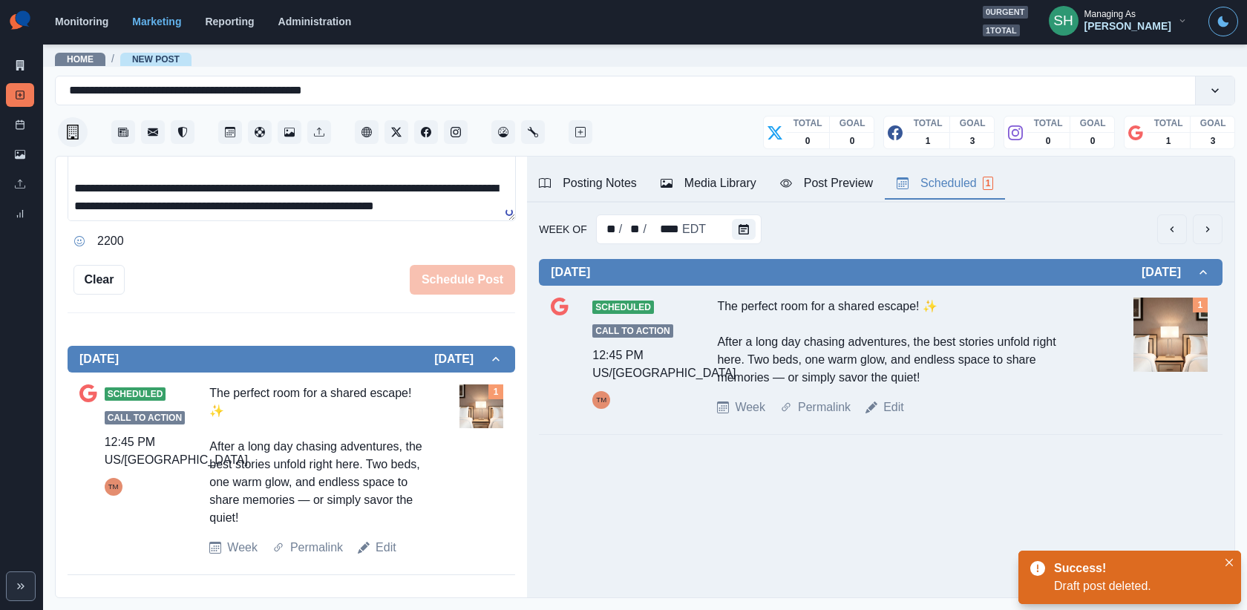
scroll to position [472, 0]
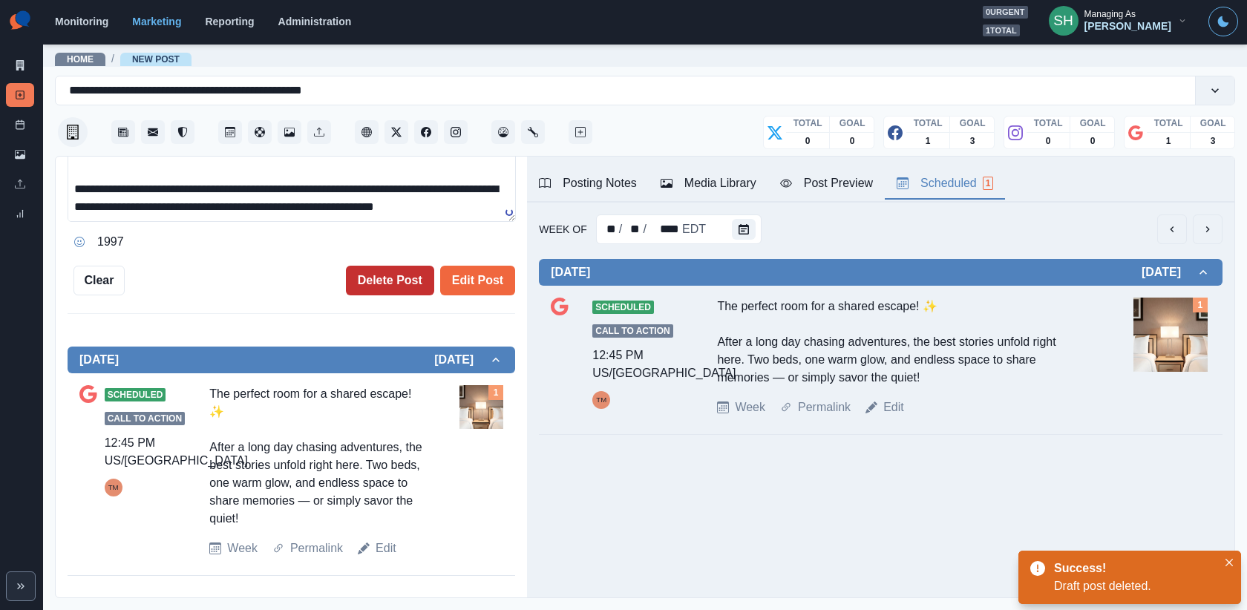
click at [396, 281] on button "Delete Post" at bounding box center [390, 281] width 88 height 30
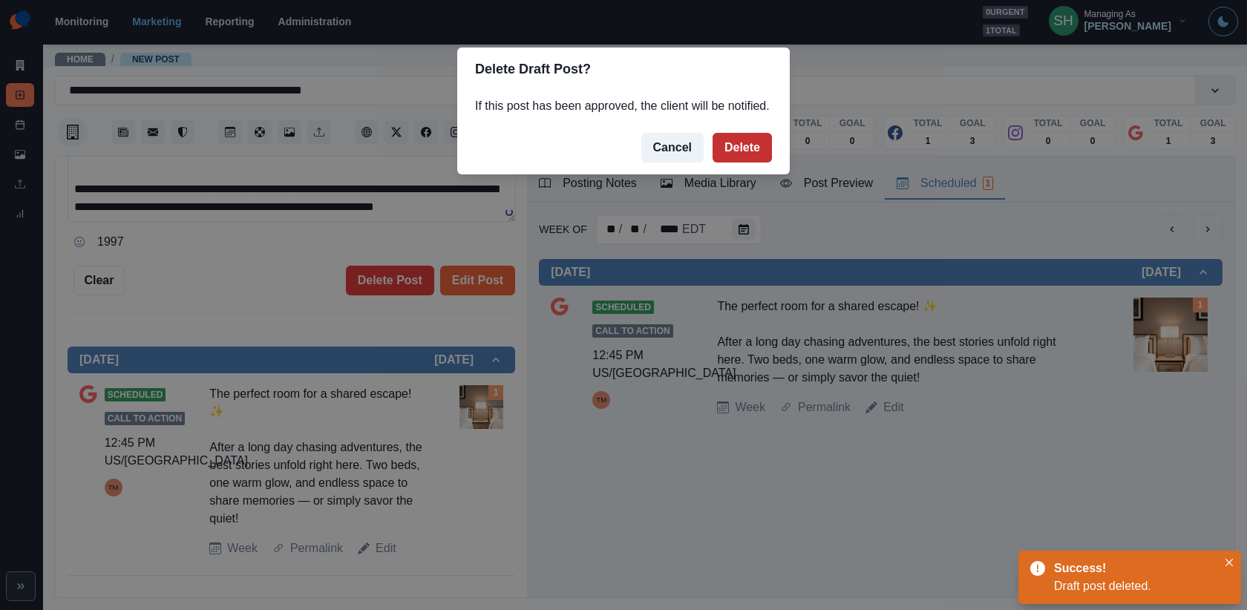
click at [762, 163] on button "Delete" at bounding box center [742, 148] width 59 height 30
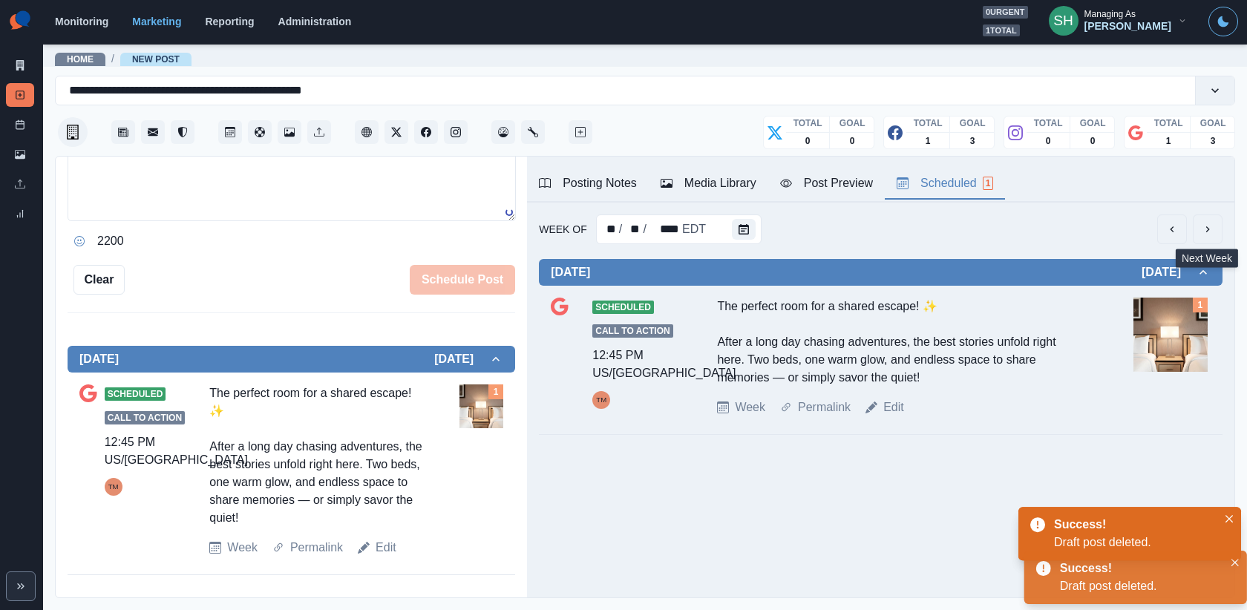
scroll to position [131, 0]
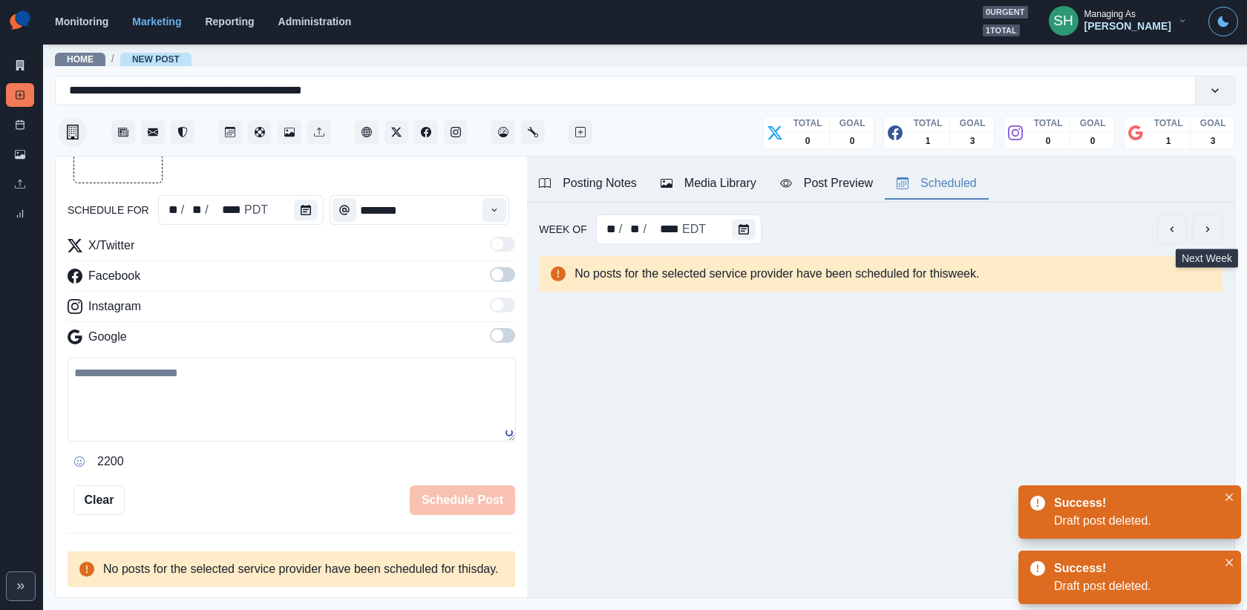
click at [1214, 235] on button "next" at bounding box center [1208, 230] width 30 height 30
click at [1205, 226] on icon "next" at bounding box center [1208, 229] width 12 height 12
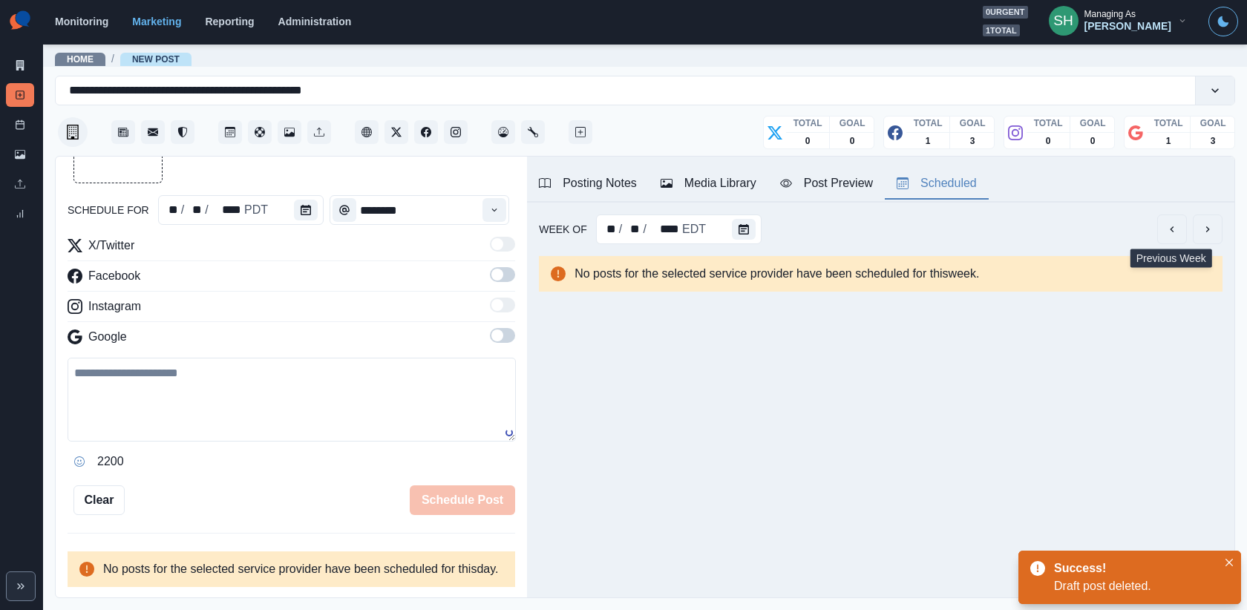
click at [1207, 231] on icon "next" at bounding box center [1208, 229] width 4 height 6
click at [1165, 235] on button "previous" at bounding box center [1172, 230] width 30 height 30
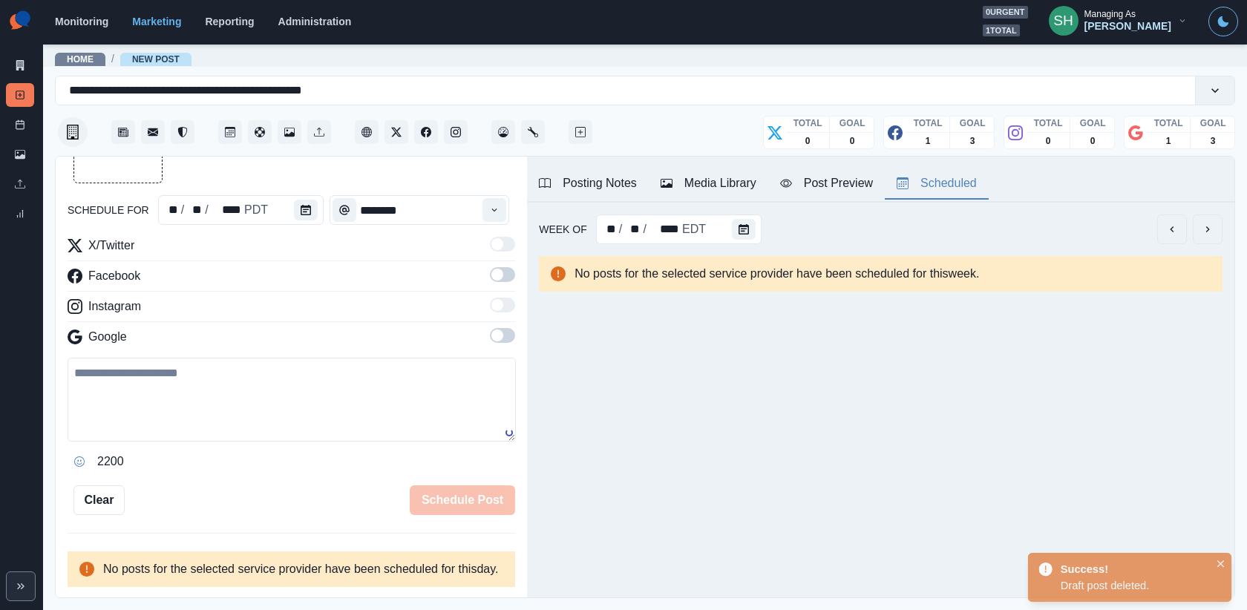
click at [1165, 235] on button "previous" at bounding box center [1172, 230] width 30 height 30
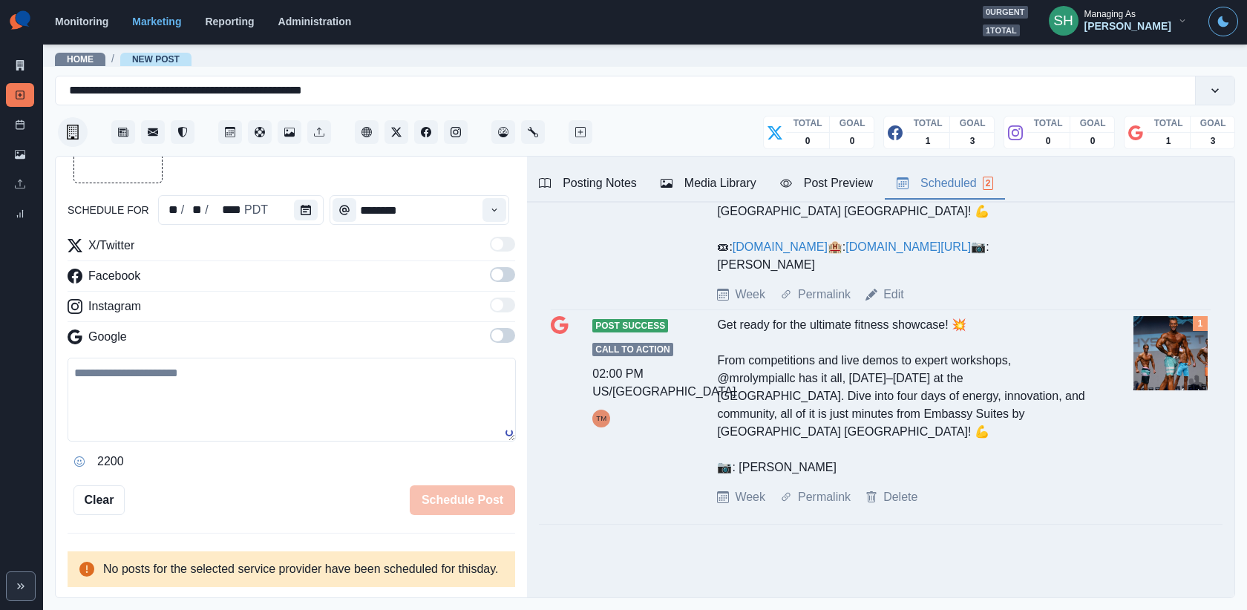
scroll to position [0, 0]
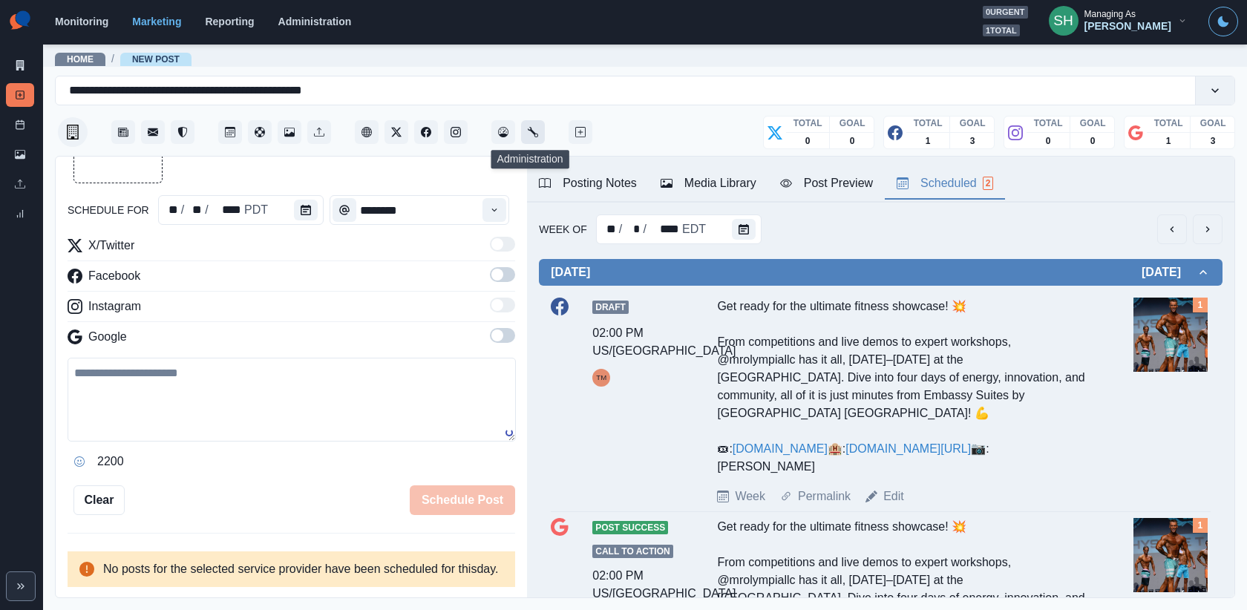
click at [531, 140] on button "Administration" at bounding box center [533, 132] width 24 height 24
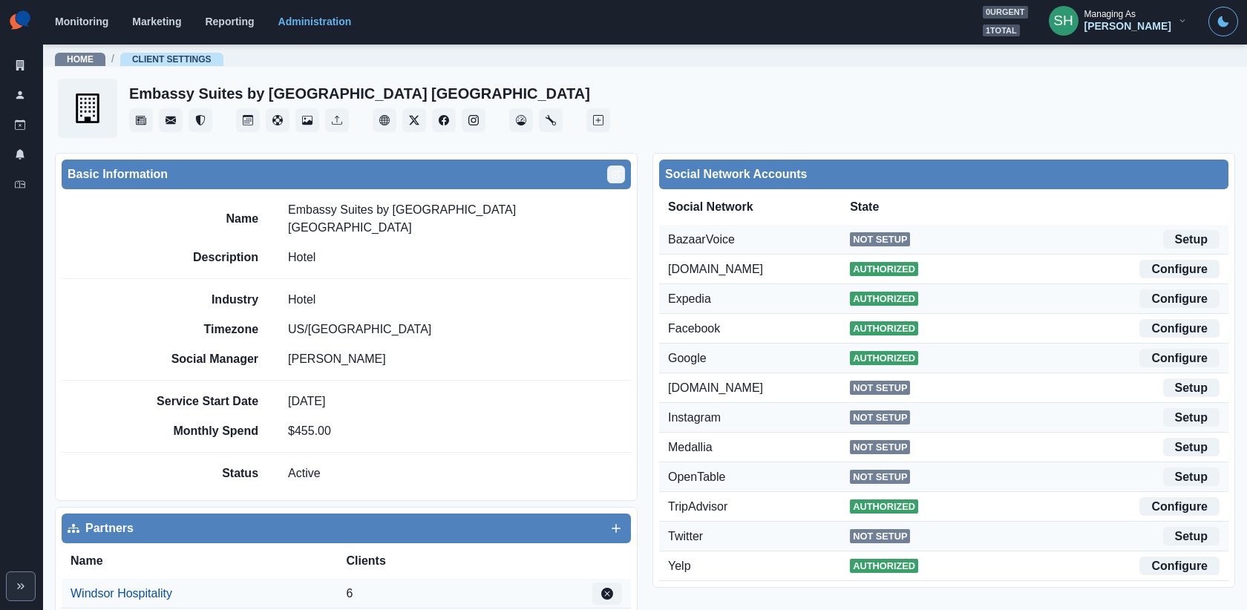
click at [611, 177] on button "Edit" at bounding box center [616, 175] width 18 height 18
select select "**"
select select "**********"
select select "****"
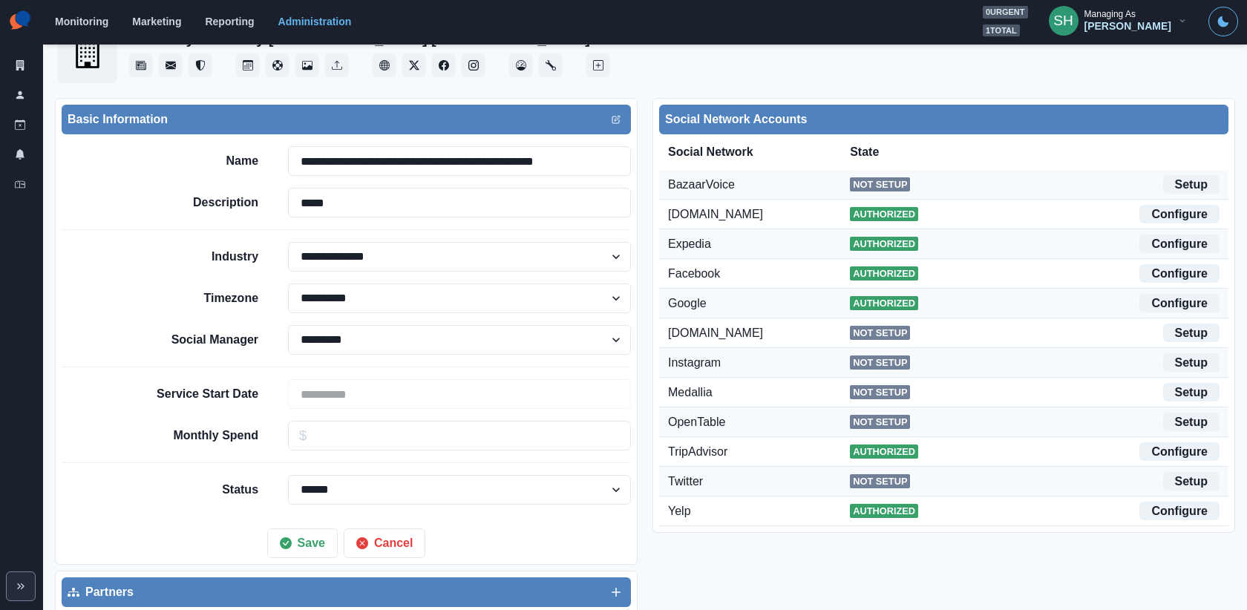
scroll to position [62, 0]
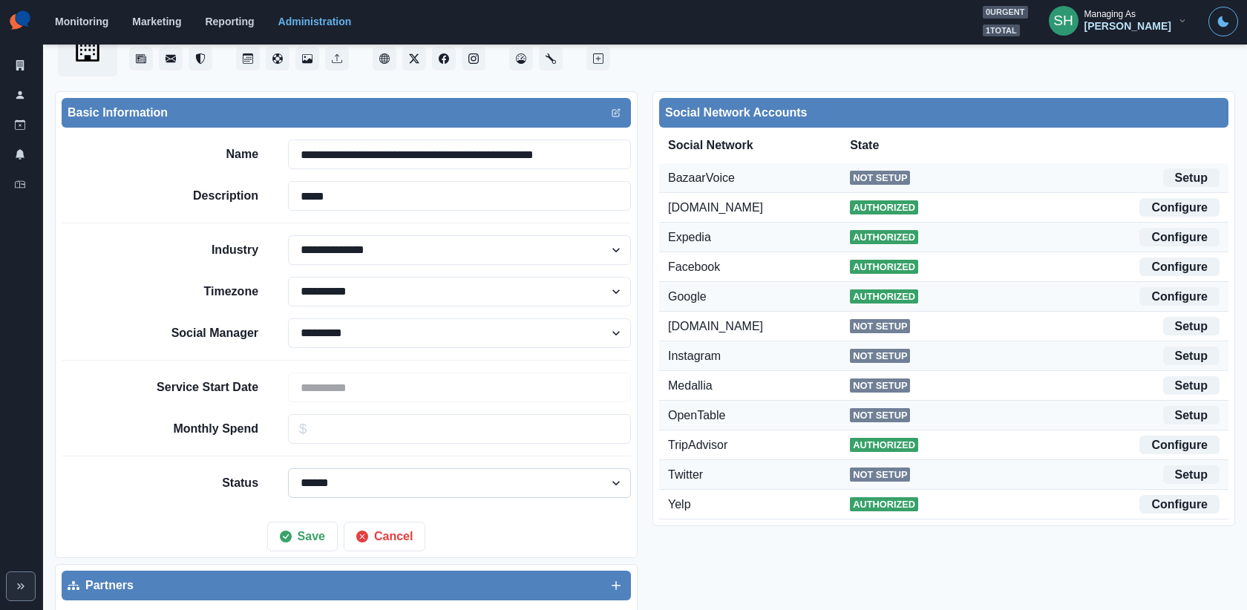
click at [359, 485] on select "****** ***** ********" at bounding box center [459, 483] width 343 height 30
click at [286, 534] on icon "button" at bounding box center [286, 537] width 12 height 12
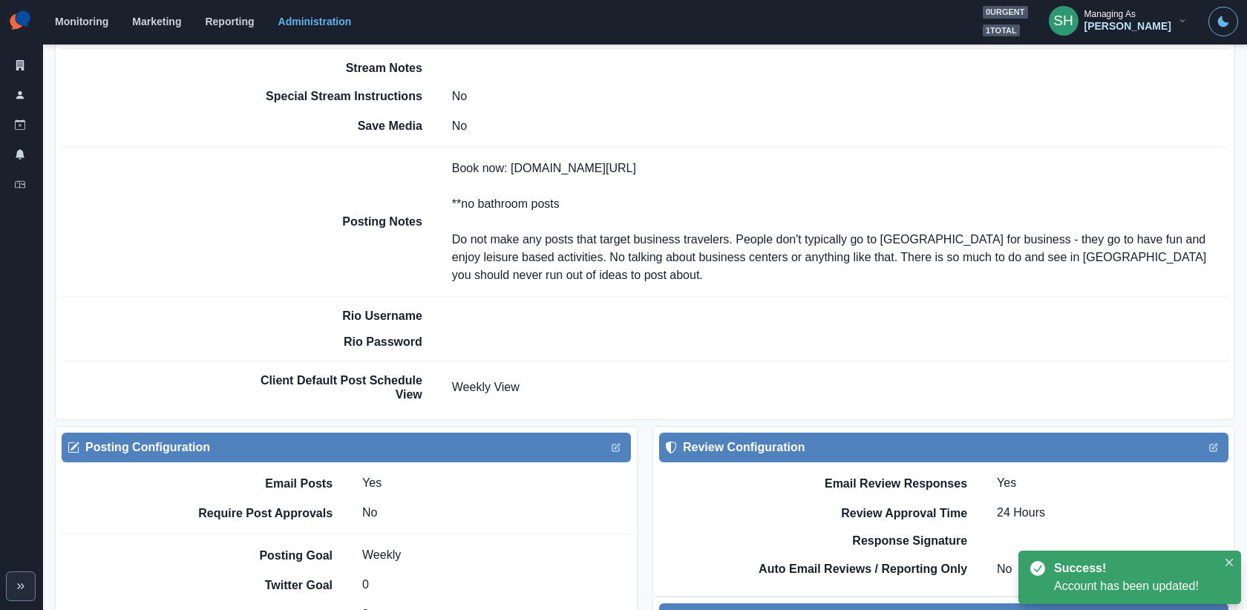
scroll to position [1017, 0]
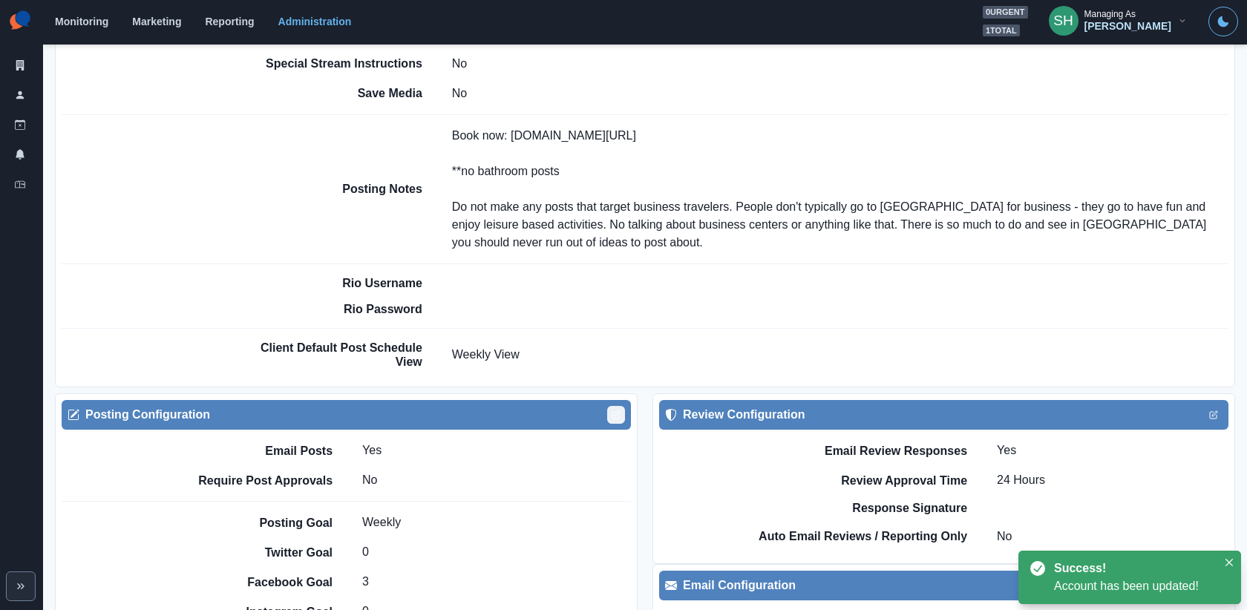
click at [610, 406] on button "Edit" at bounding box center [616, 415] width 18 height 18
select select "****"
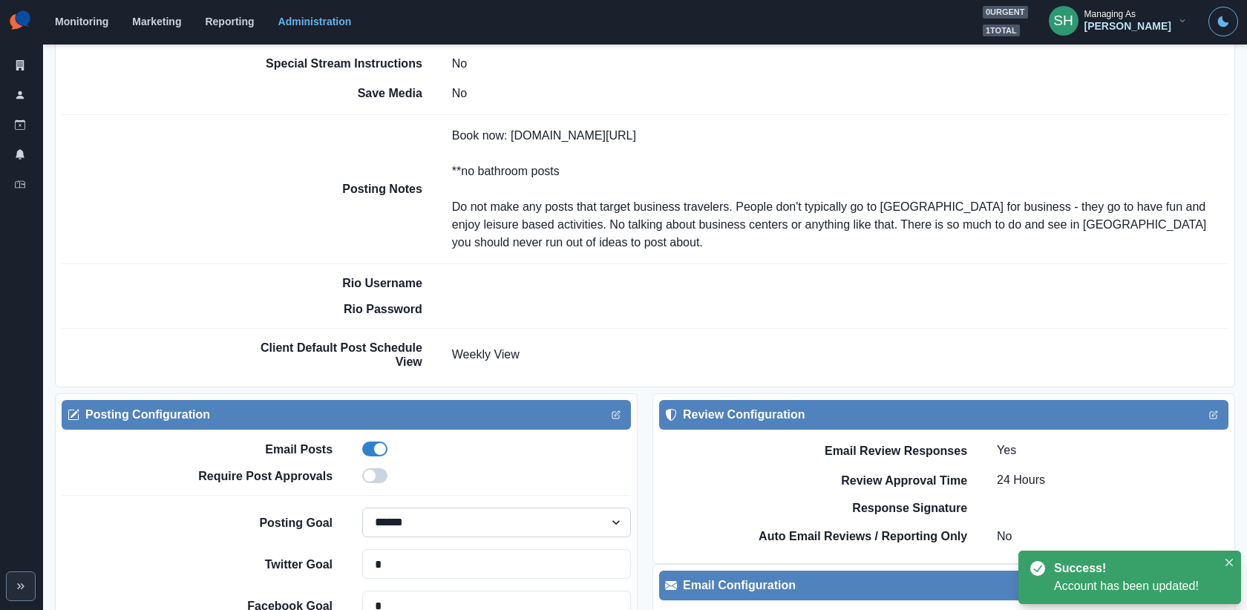
click at [422, 508] on select "******** ****** *****" at bounding box center [496, 523] width 269 height 30
select select
click at [362, 508] on select "******** ****** *****" at bounding box center [496, 523] width 269 height 30
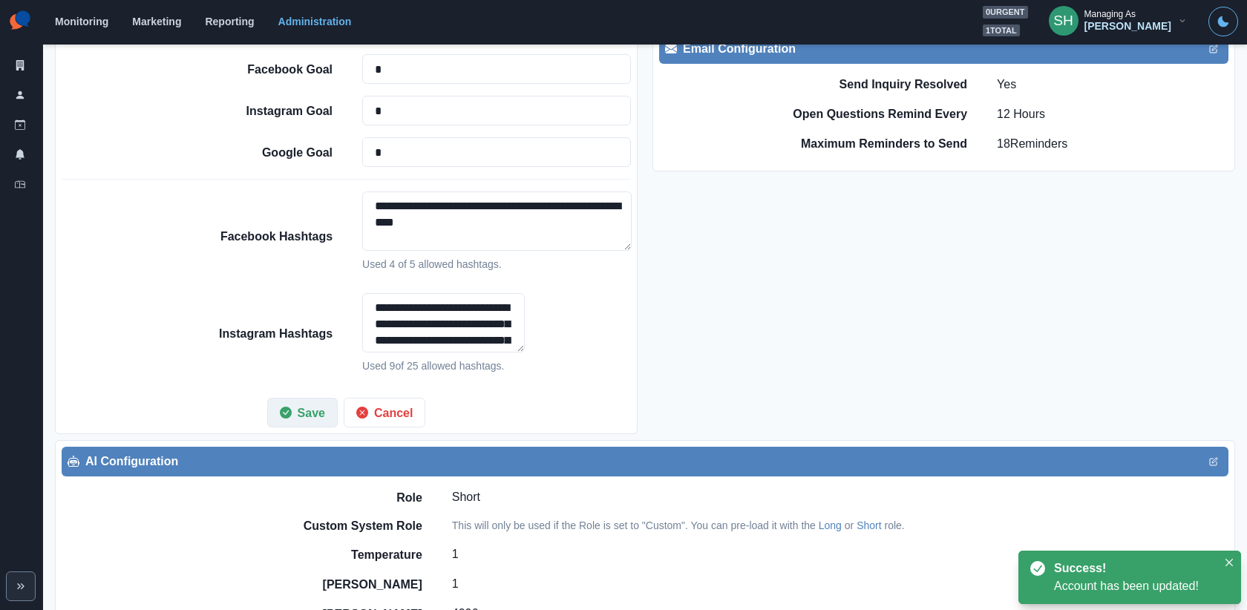
click at [298, 398] on button "Save" at bounding box center [302, 413] width 71 height 30
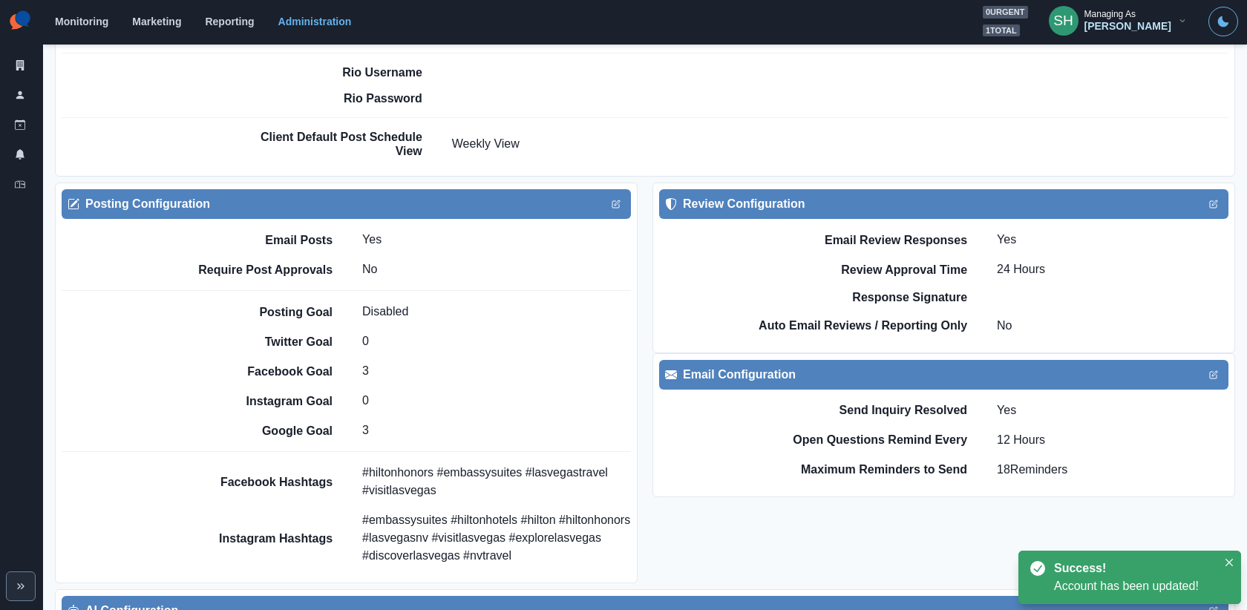
scroll to position [1189, 0]
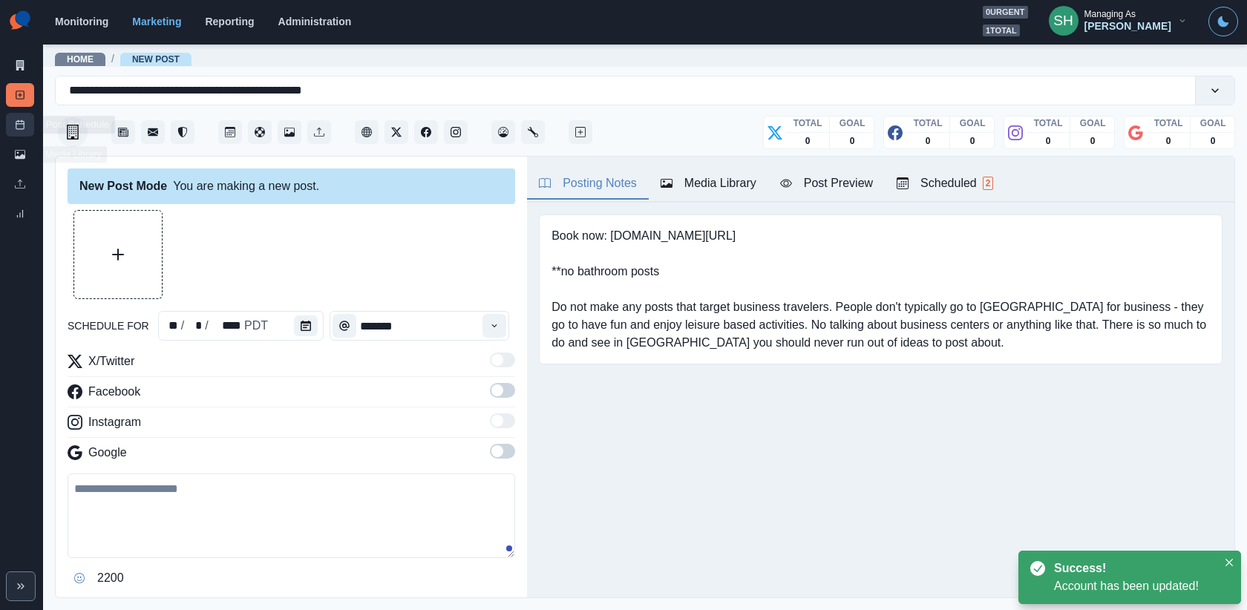
click at [21, 134] on link "Post Schedule" at bounding box center [20, 125] width 28 height 24
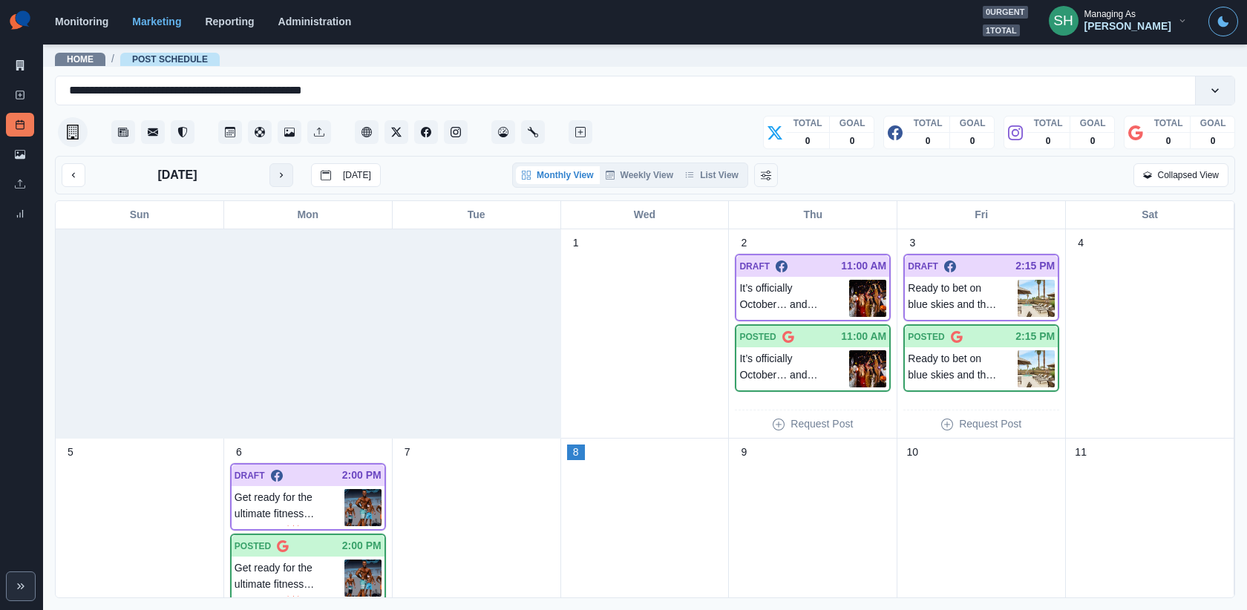
click at [285, 165] on button "next month" at bounding box center [281, 175] width 24 height 24
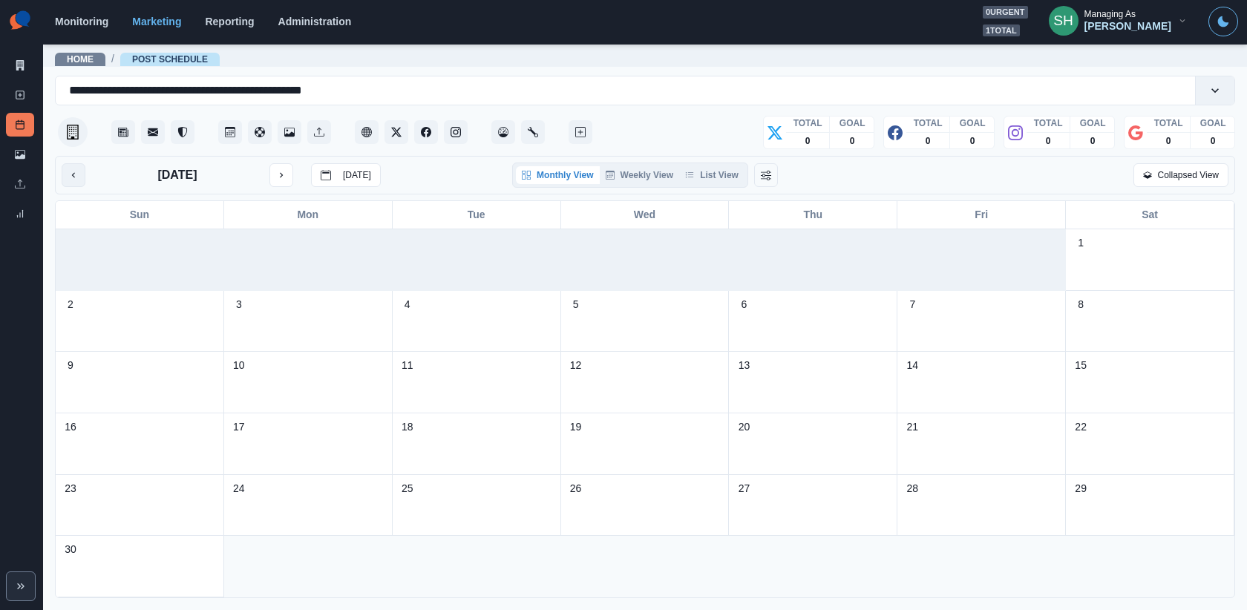
click at [76, 182] on button "previous month" at bounding box center [74, 175] width 24 height 24
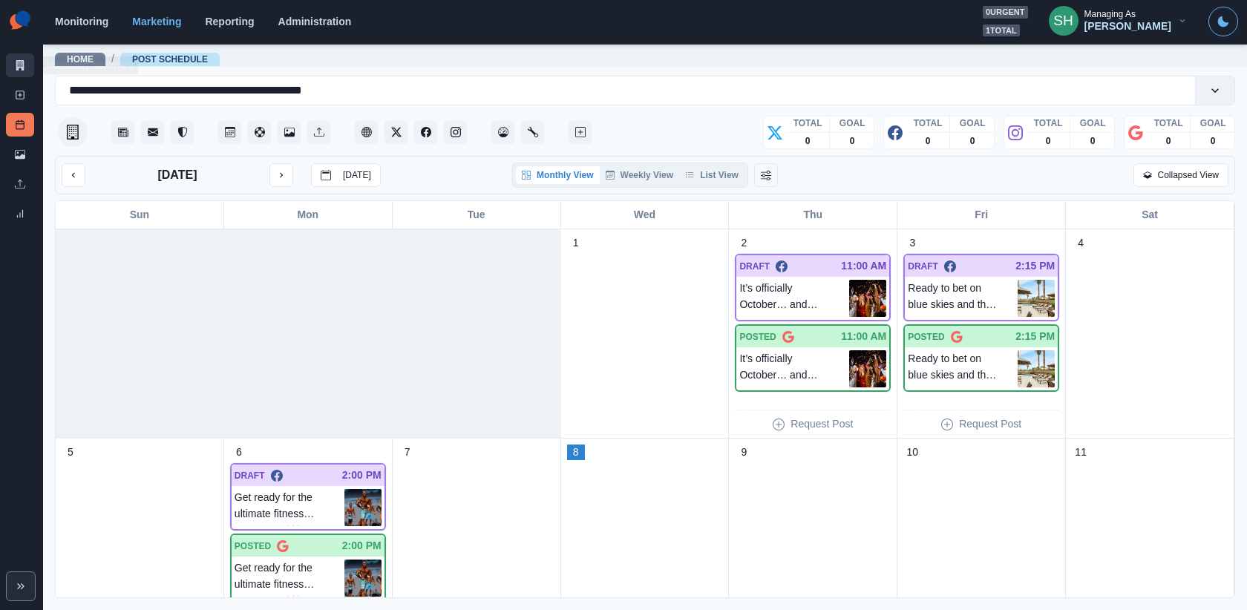
click at [25, 60] on link "Marketing Summary" at bounding box center [20, 65] width 28 height 24
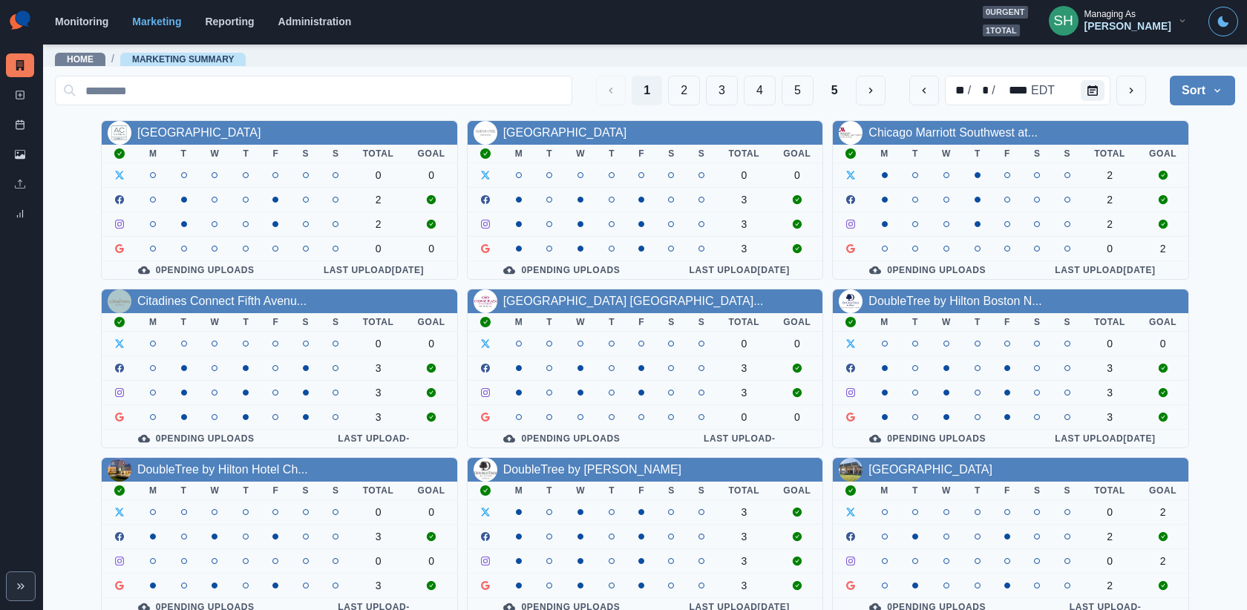
scroll to position [177, 0]
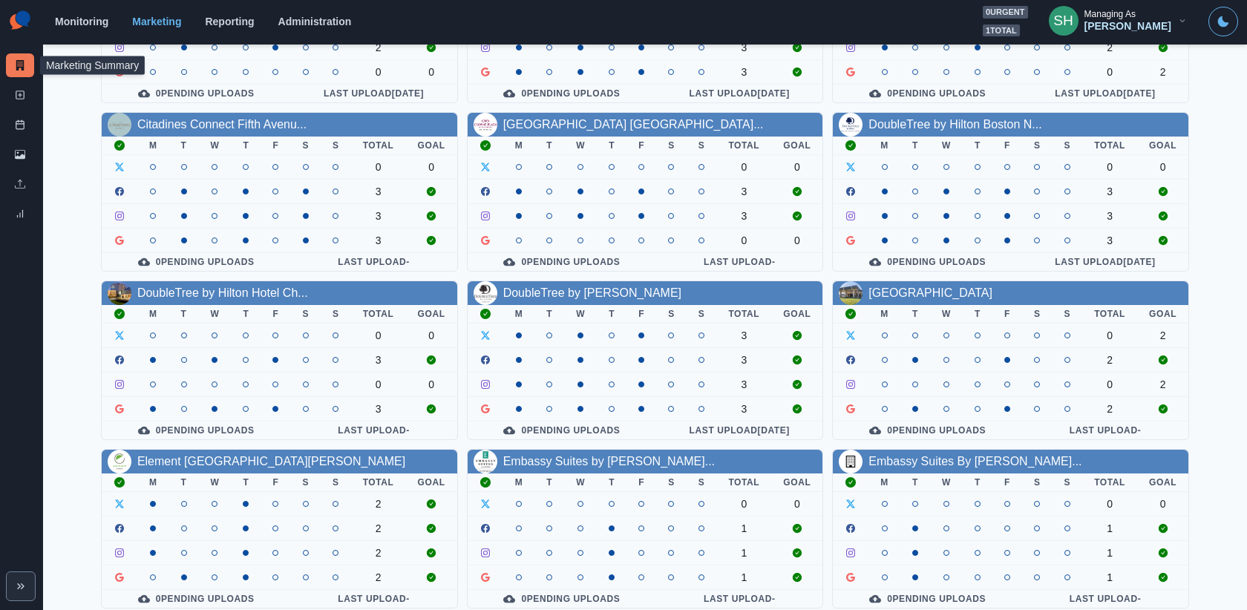
click at [1142, 22] on div "[PERSON_NAME]" at bounding box center [1127, 26] width 87 height 13
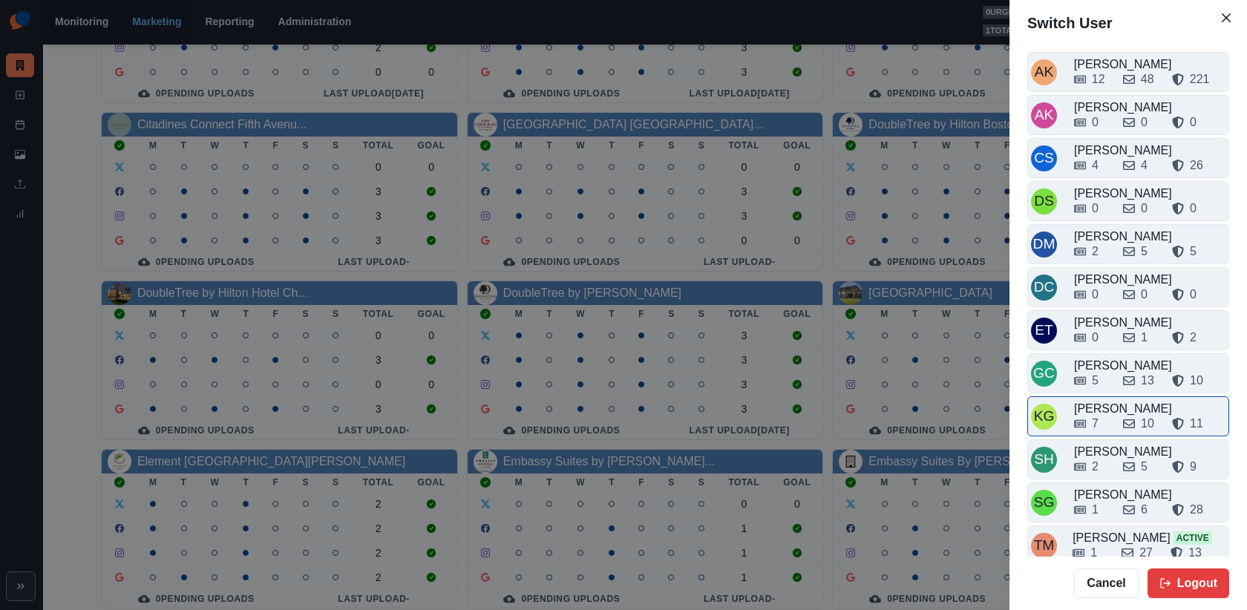
click at [1115, 409] on div "7 10 11" at bounding box center [1149, 421] width 151 height 24
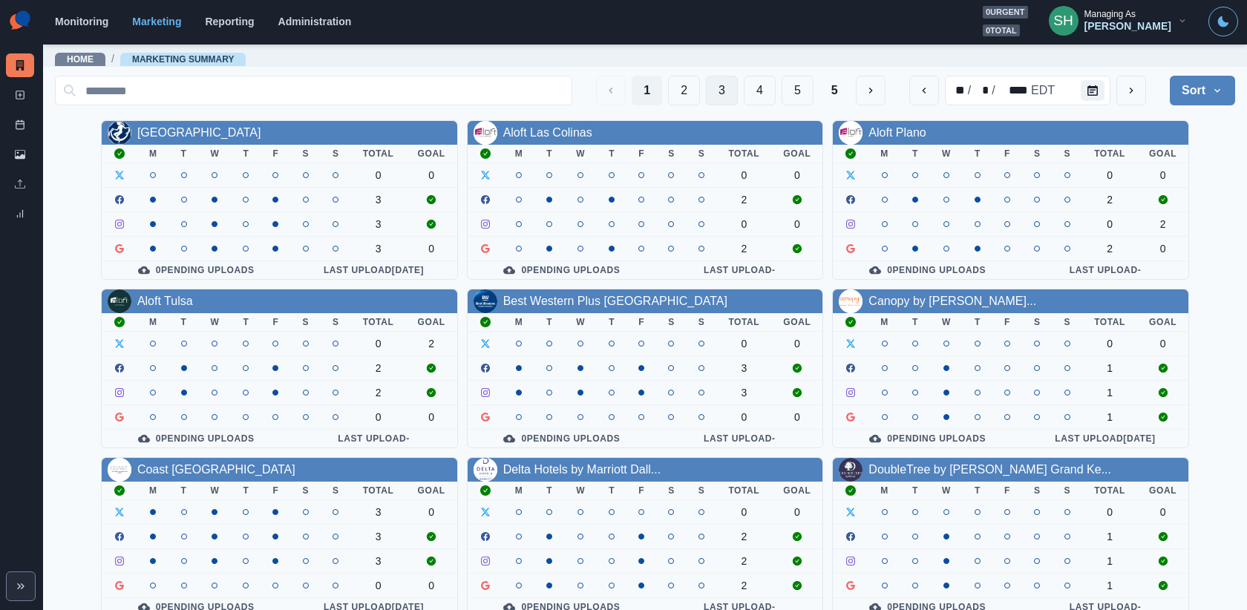
click at [727, 90] on button "3" at bounding box center [722, 91] width 32 height 30
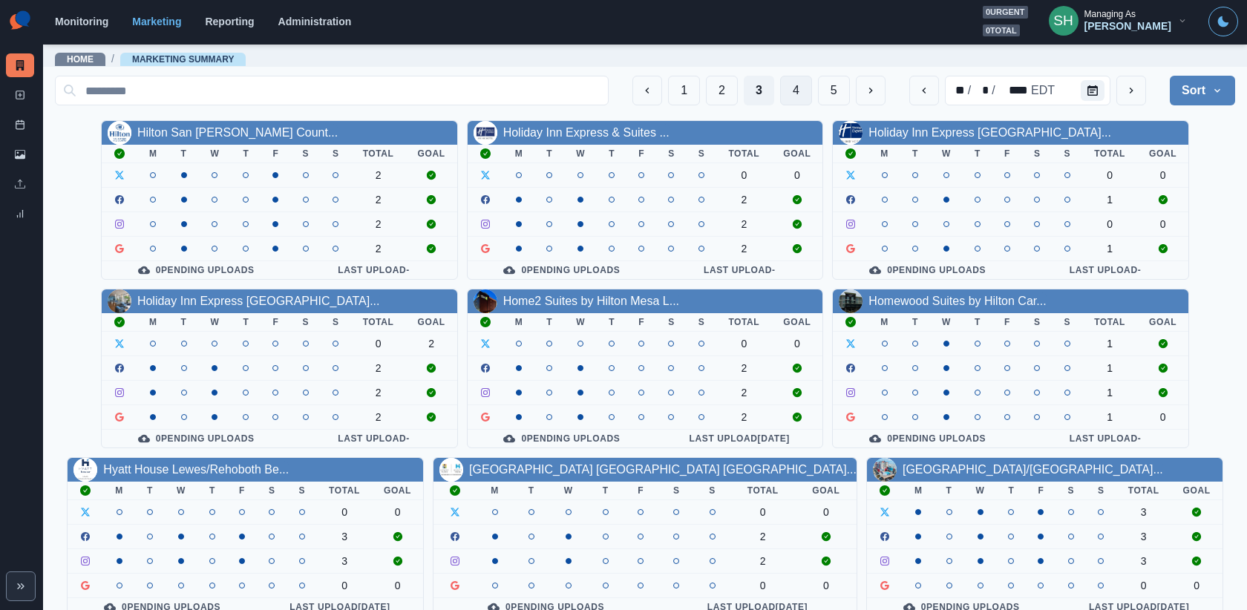
click at [795, 90] on button "4" at bounding box center [796, 91] width 32 height 30
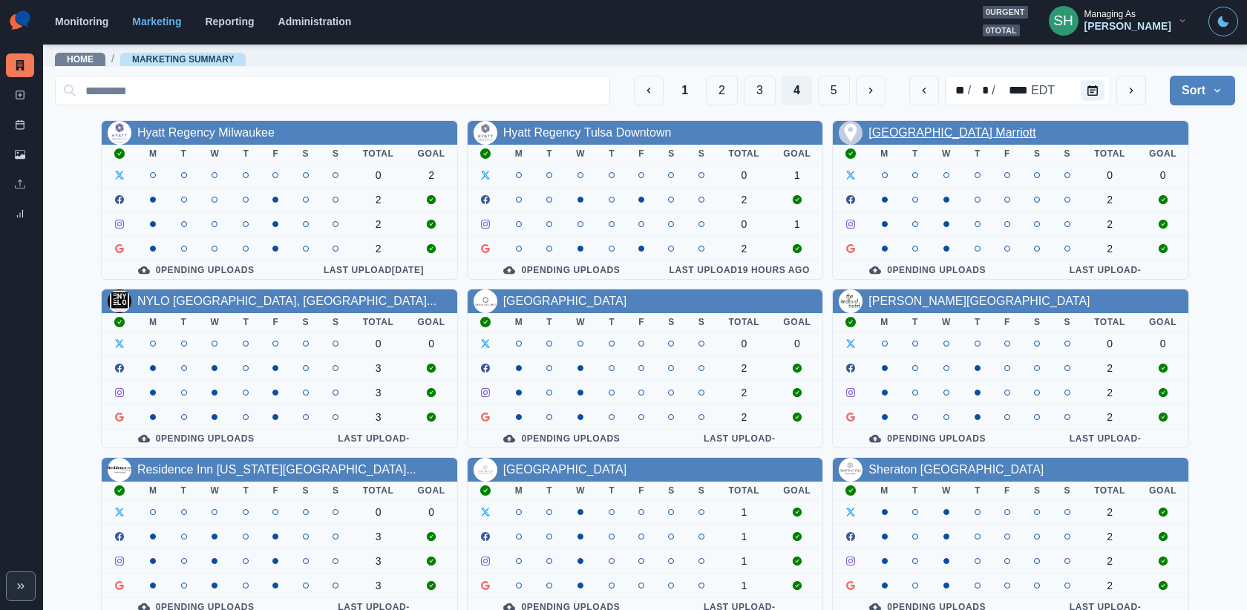
click at [926, 132] on link "Nashville Airport Marriott" at bounding box center [951, 132] width 167 height 13
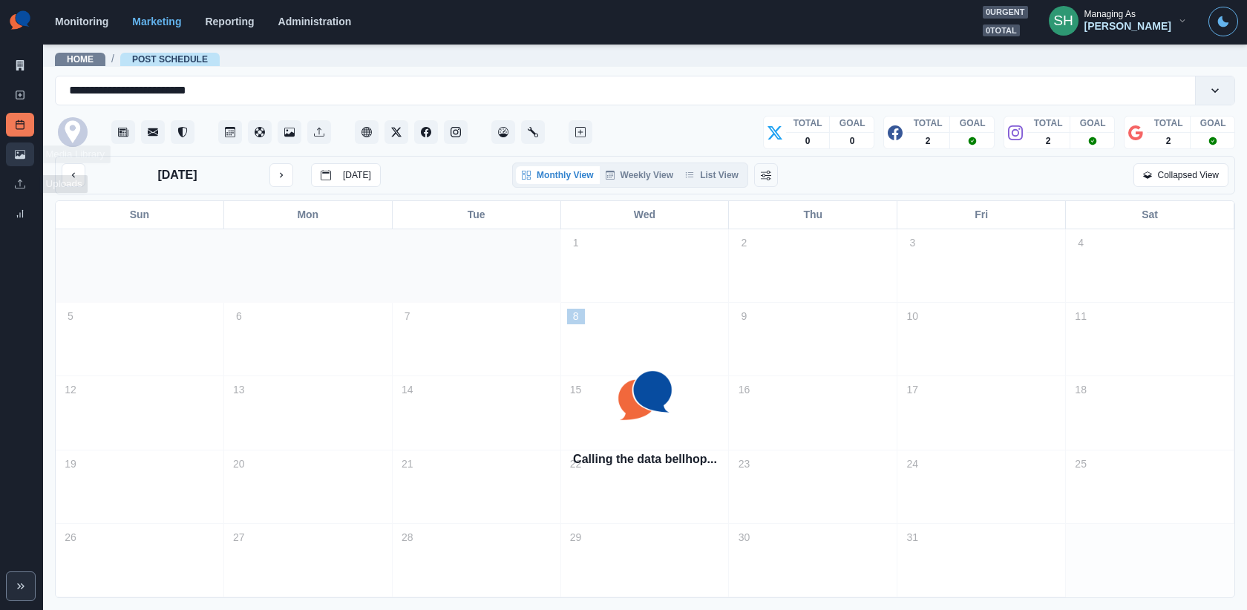
click at [26, 163] on link "Media Library" at bounding box center [20, 155] width 28 height 24
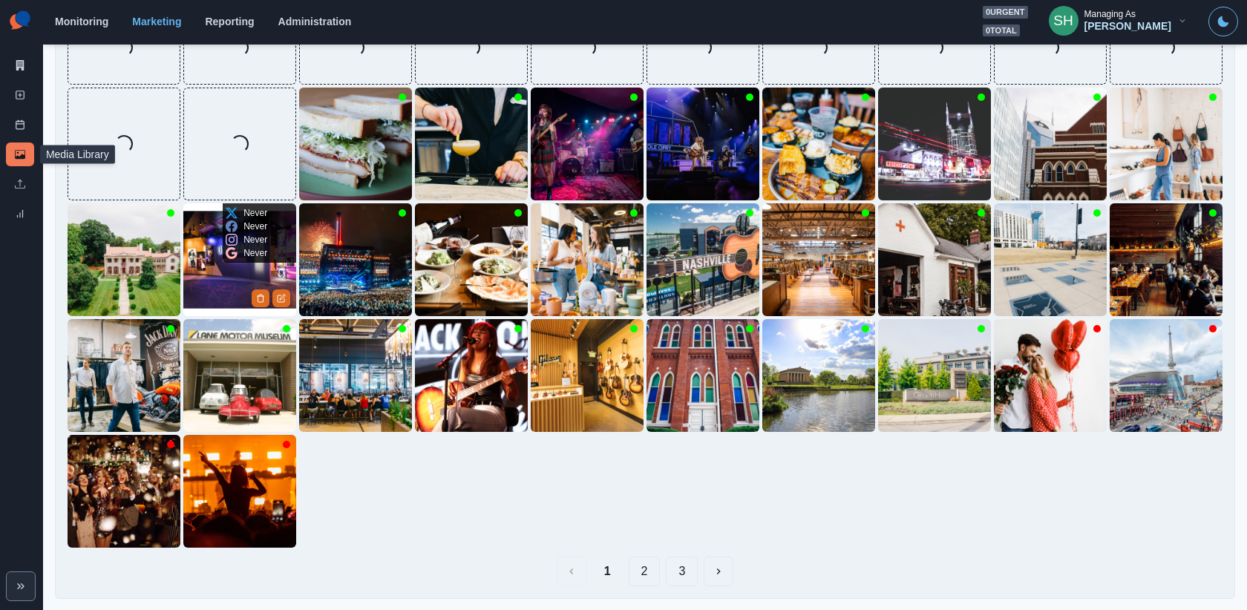
scroll to position [691, 0]
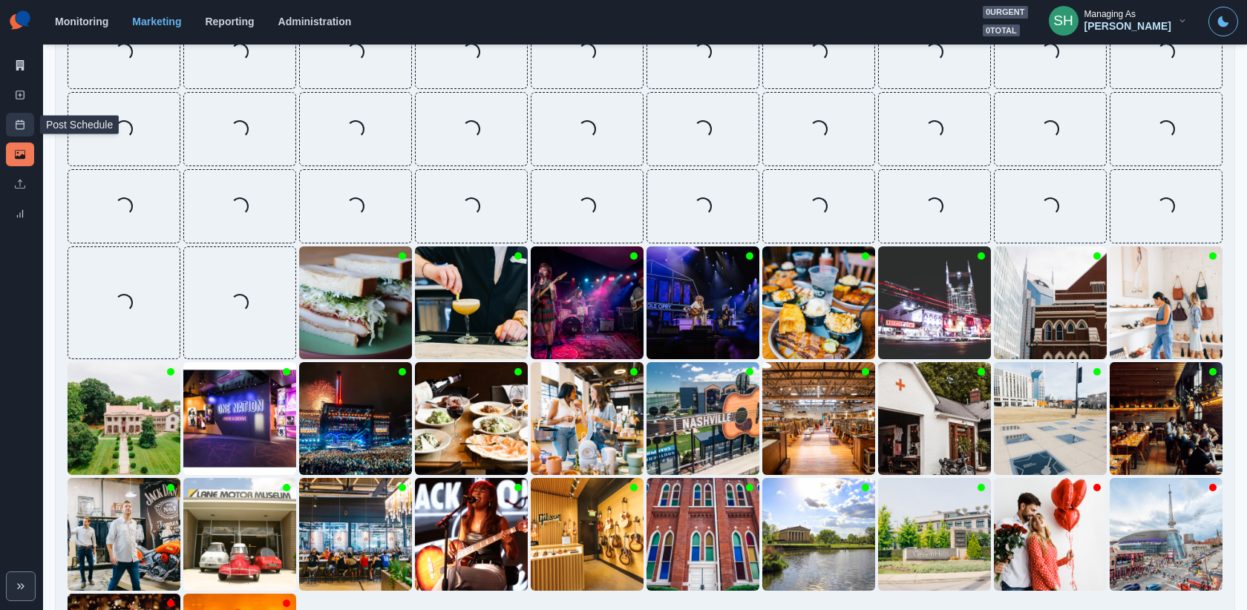
click at [22, 120] on icon at bounding box center [20, 125] width 10 height 10
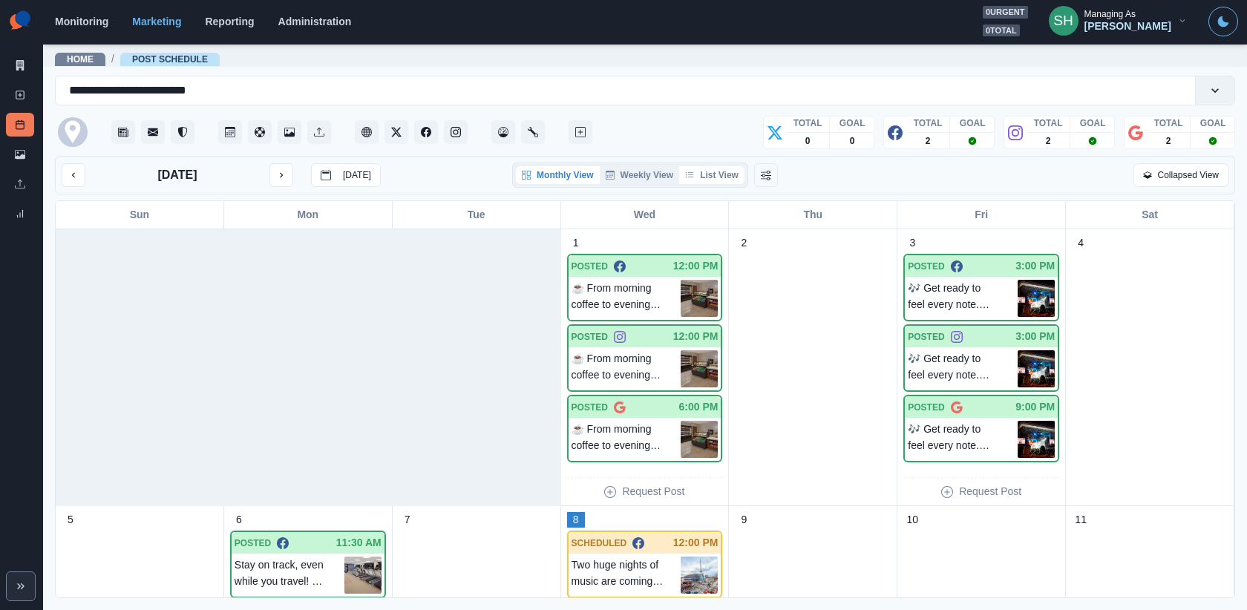
click at [729, 173] on button "List View" at bounding box center [711, 175] width 65 height 18
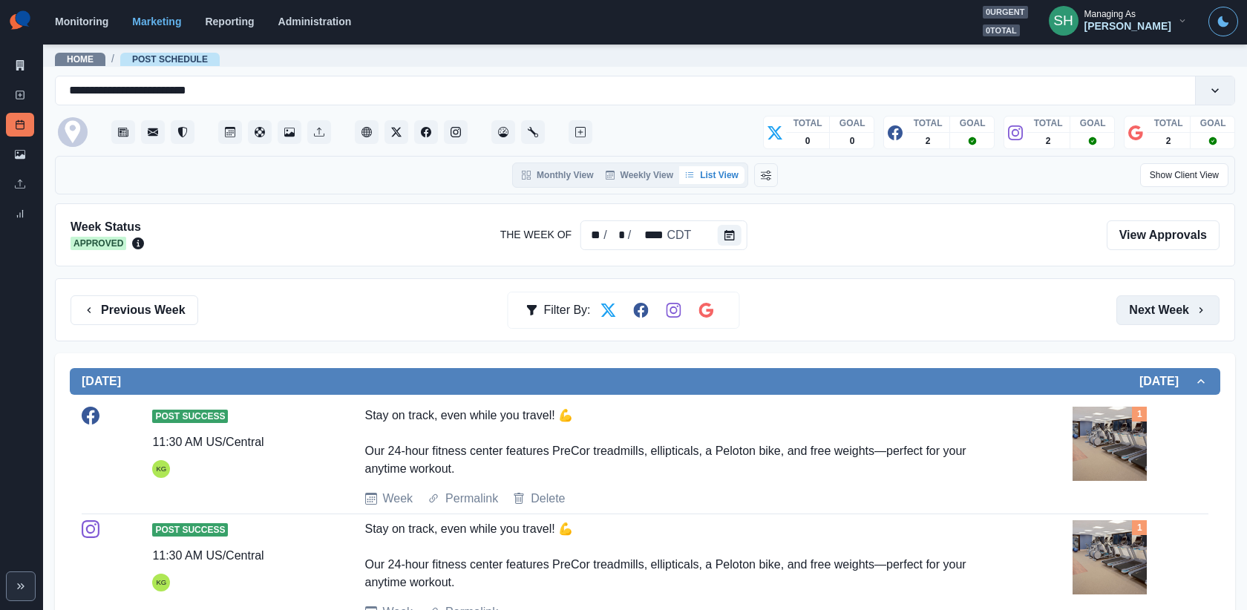
click at [1145, 299] on button "Next Week" at bounding box center [1167, 310] width 103 height 30
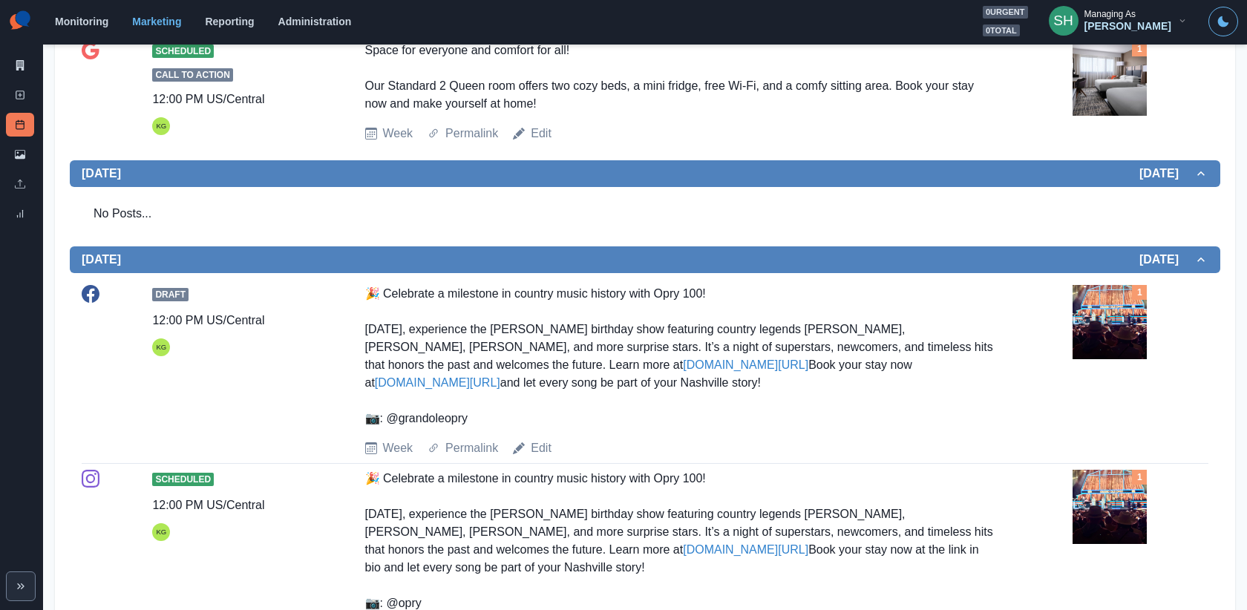
scroll to position [783, 0]
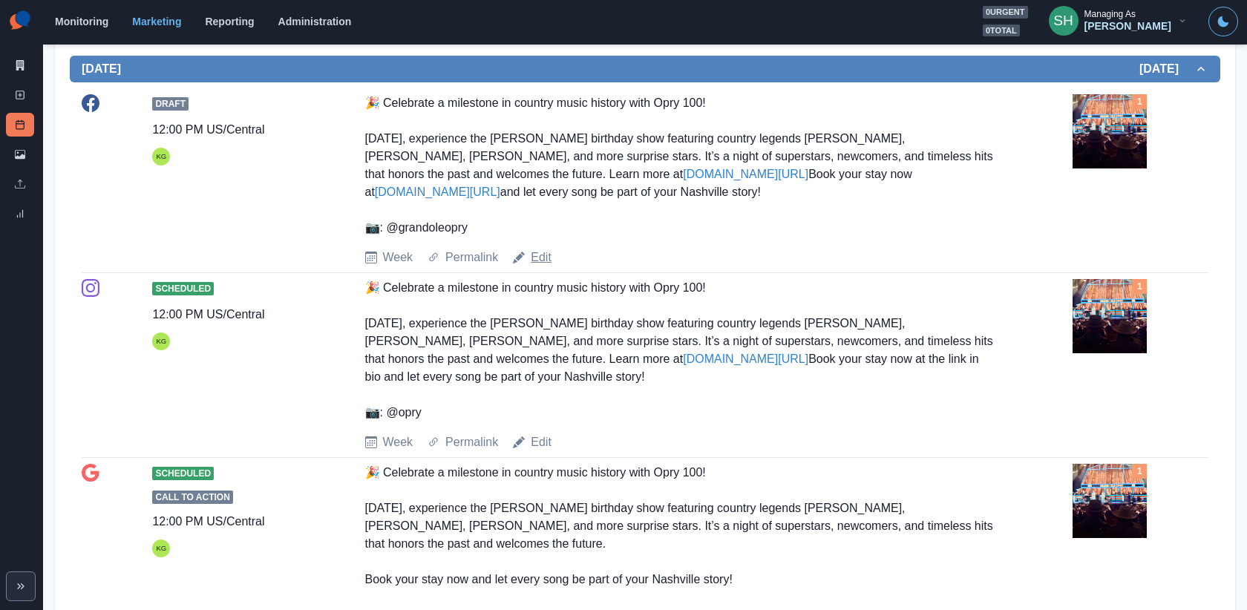
click at [549, 266] on link "Edit" at bounding box center [541, 258] width 21 height 18
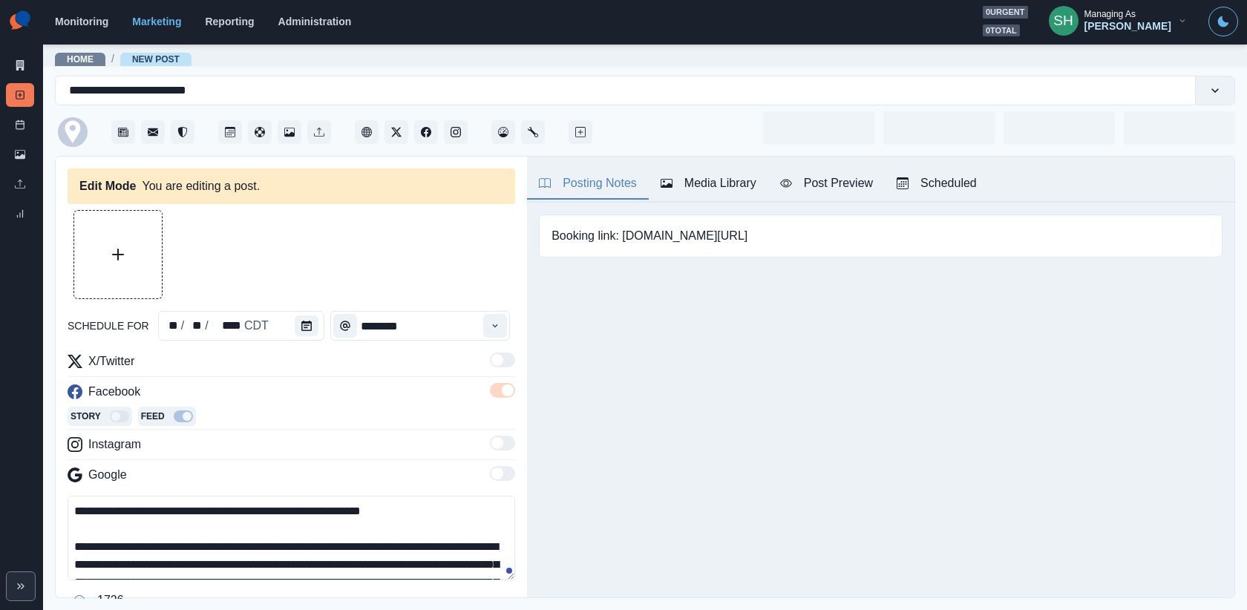
type input "********"
type textarea "**********"
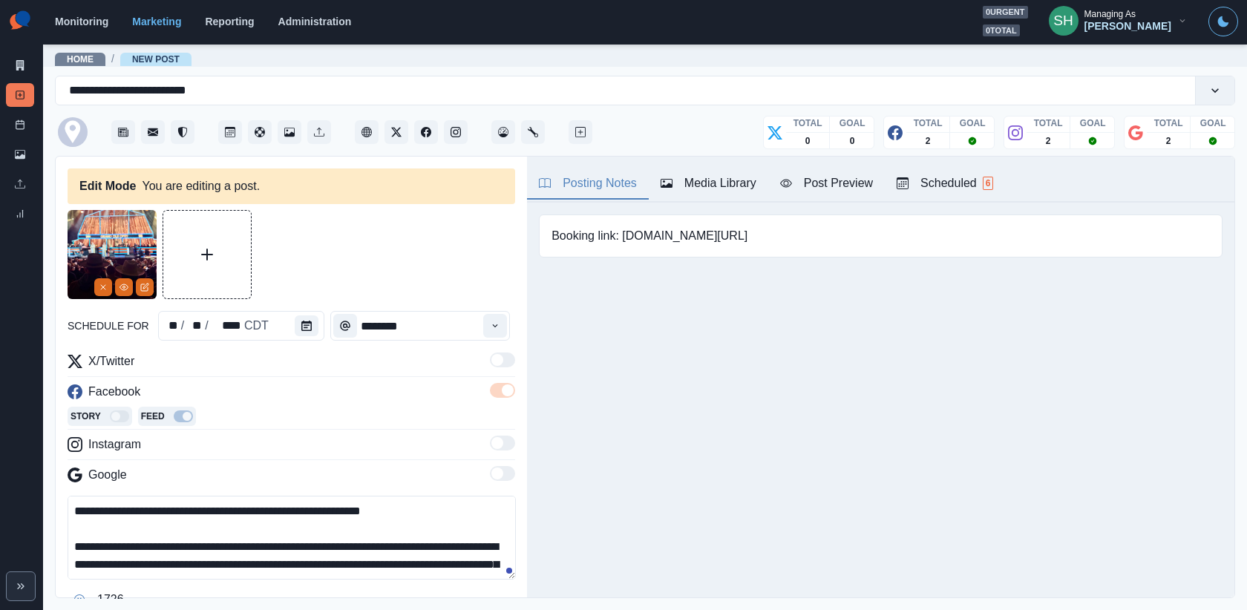
scroll to position [160, 0]
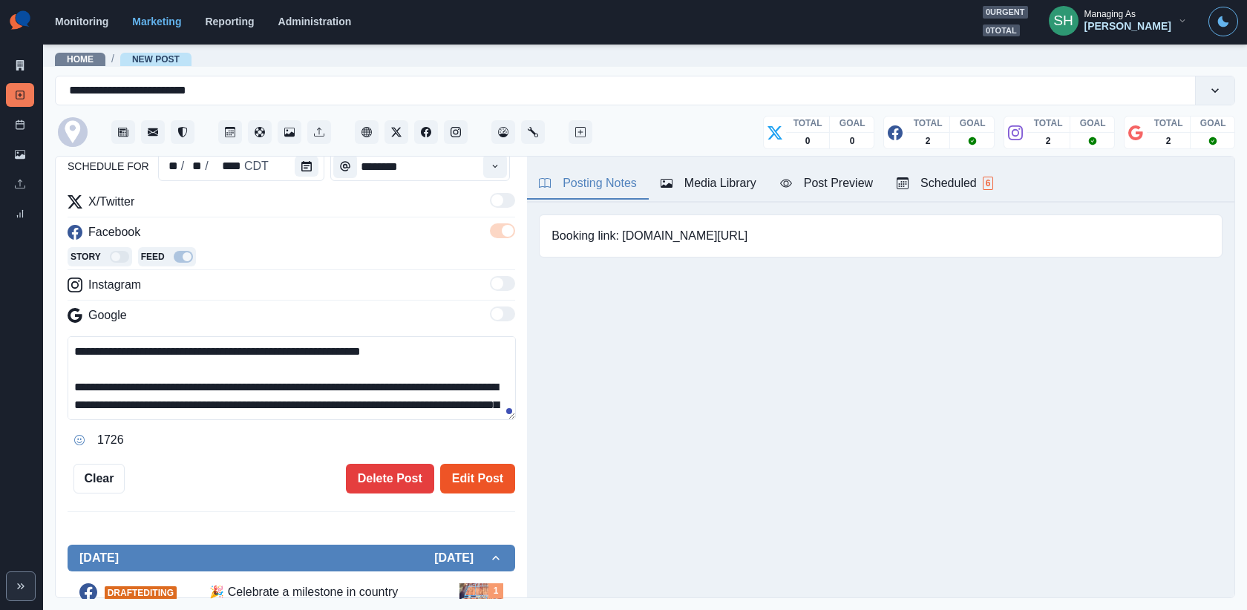
click at [496, 470] on button "Edit Post" at bounding box center [477, 479] width 75 height 30
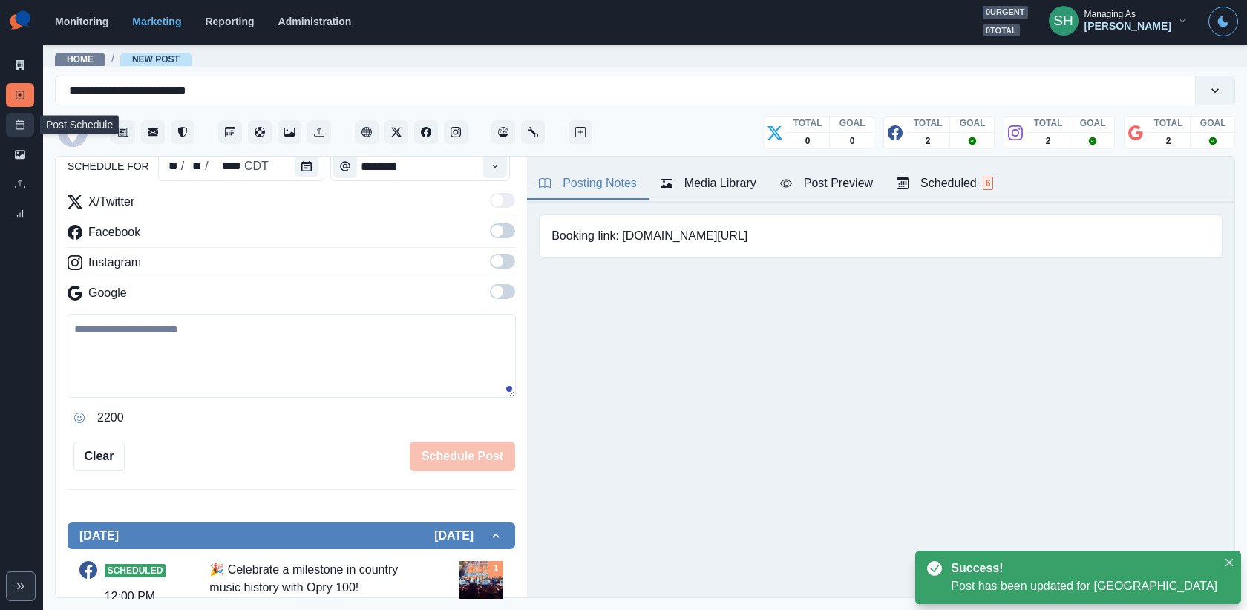
click at [13, 122] on link "Post Schedule" at bounding box center [20, 125] width 28 height 24
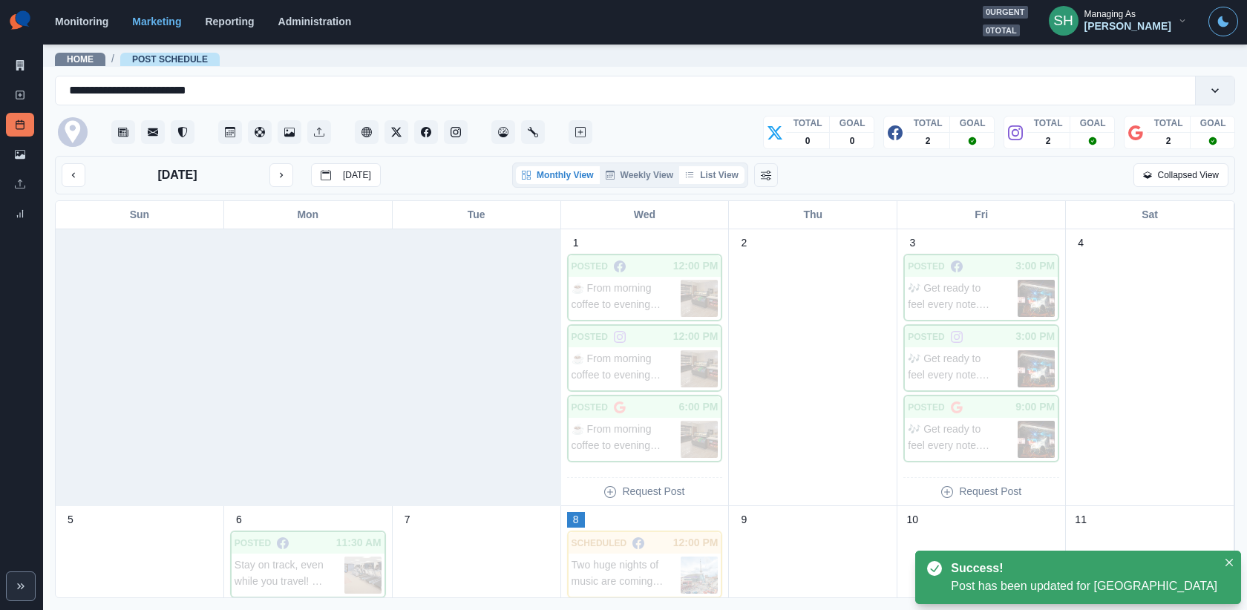
click at [713, 173] on button "List View" at bounding box center [711, 175] width 65 height 18
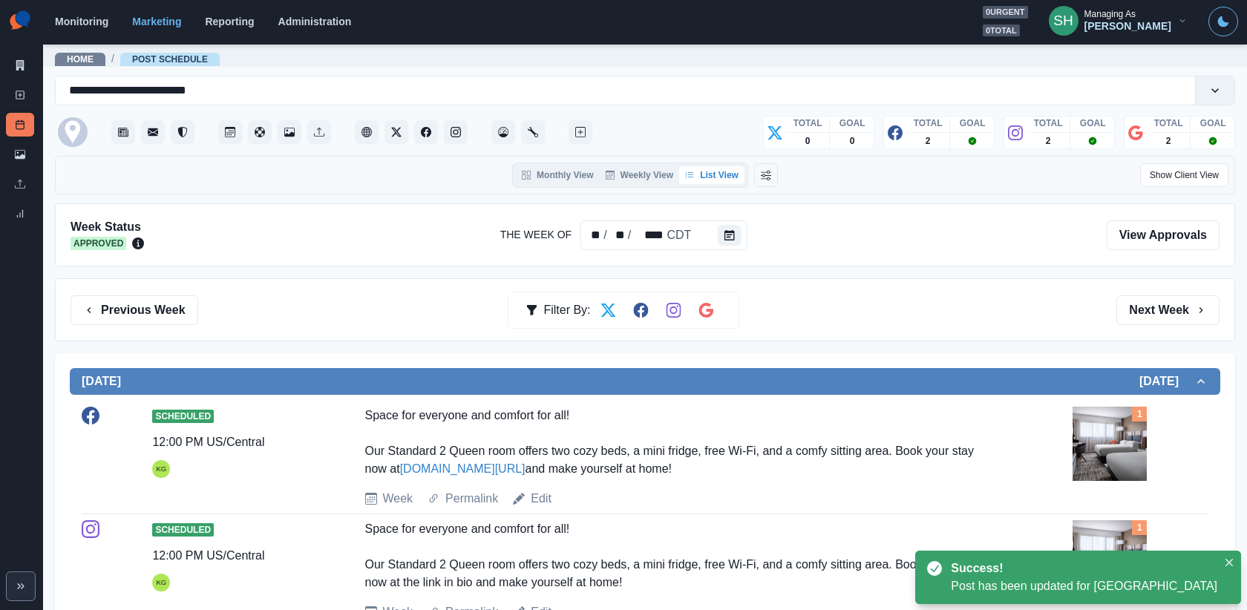
click at [1182, 326] on div "Previous Week Filter By: Next Week" at bounding box center [645, 309] width 1180 height 63
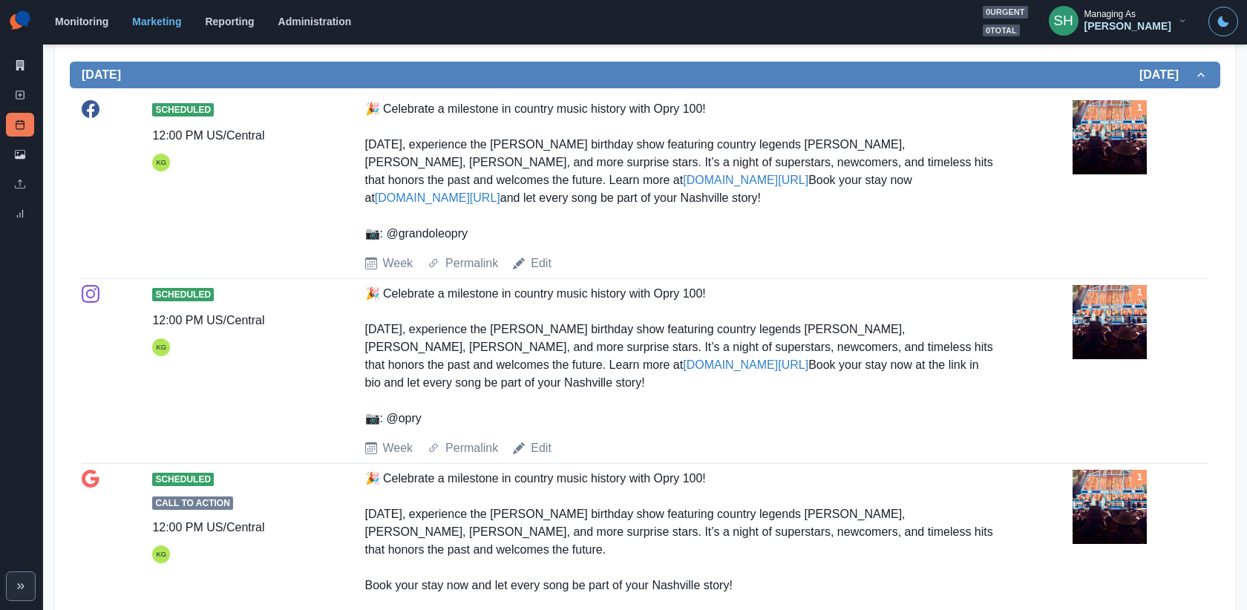
scroll to position [774, 0]
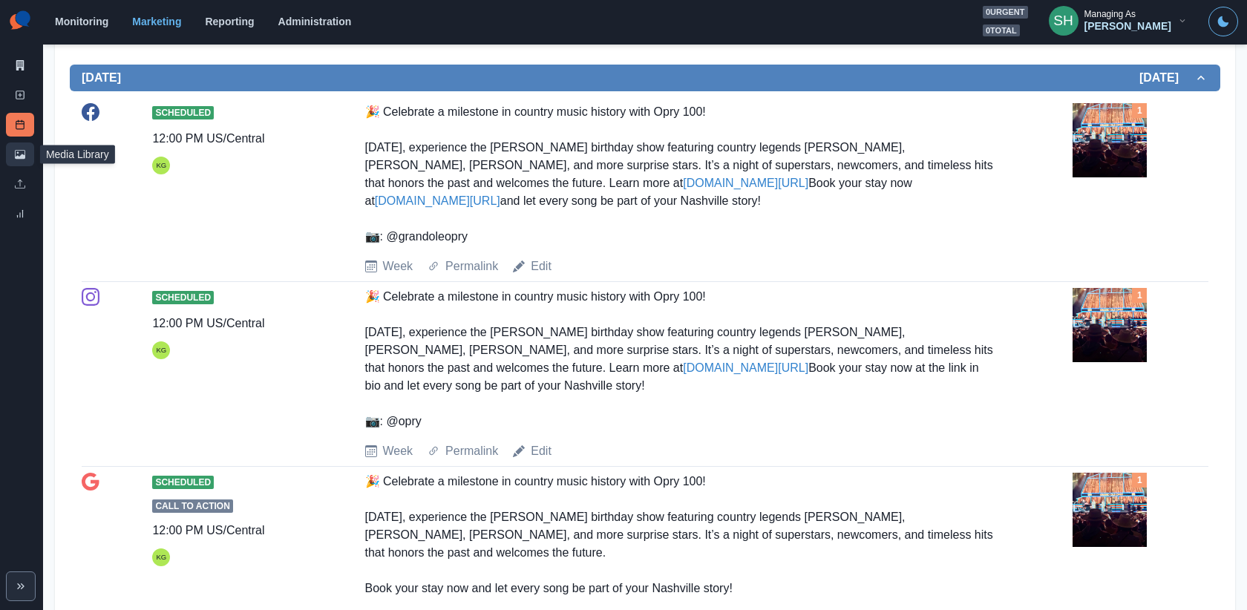
click at [13, 146] on link "Media Library" at bounding box center [20, 155] width 28 height 24
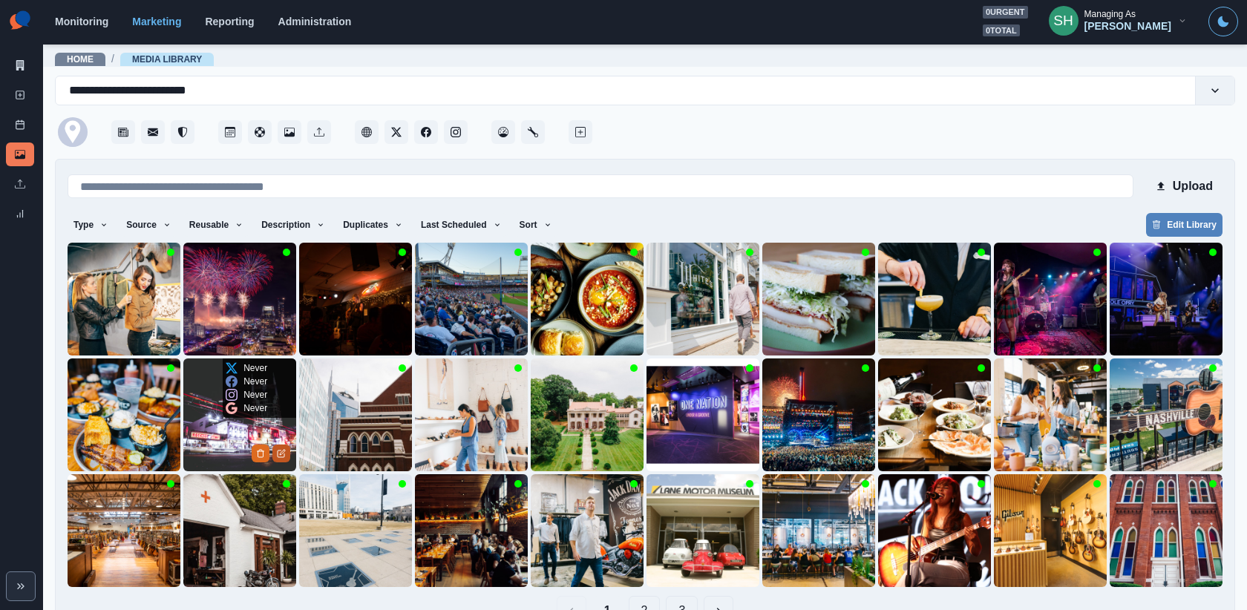
scroll to position [39, 0]
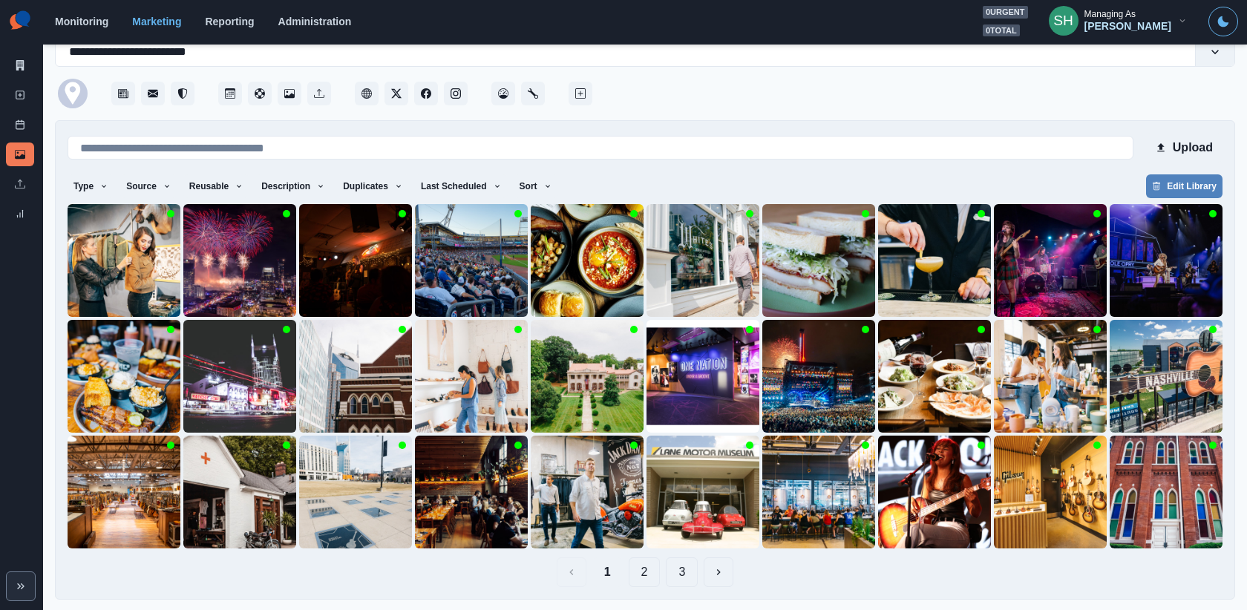
click at [639, 572] on button "2" at bounding box center [645, 572] width 32 height 30
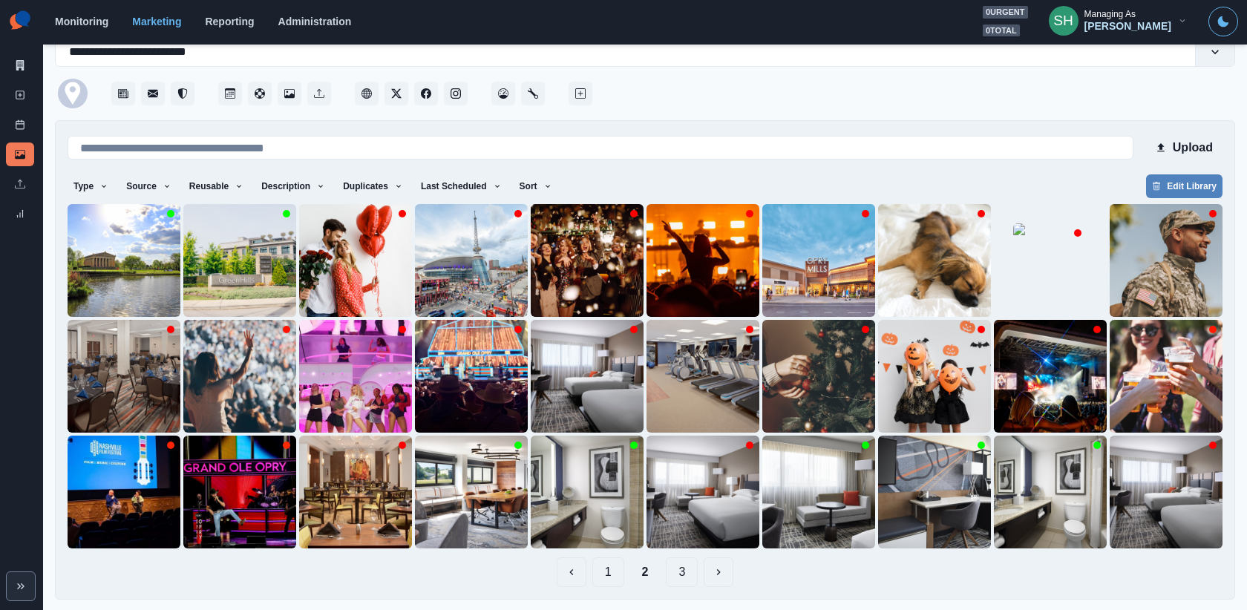
click at [603, 576] on button "1" at bounding box center [608, 572] width 32 height 30
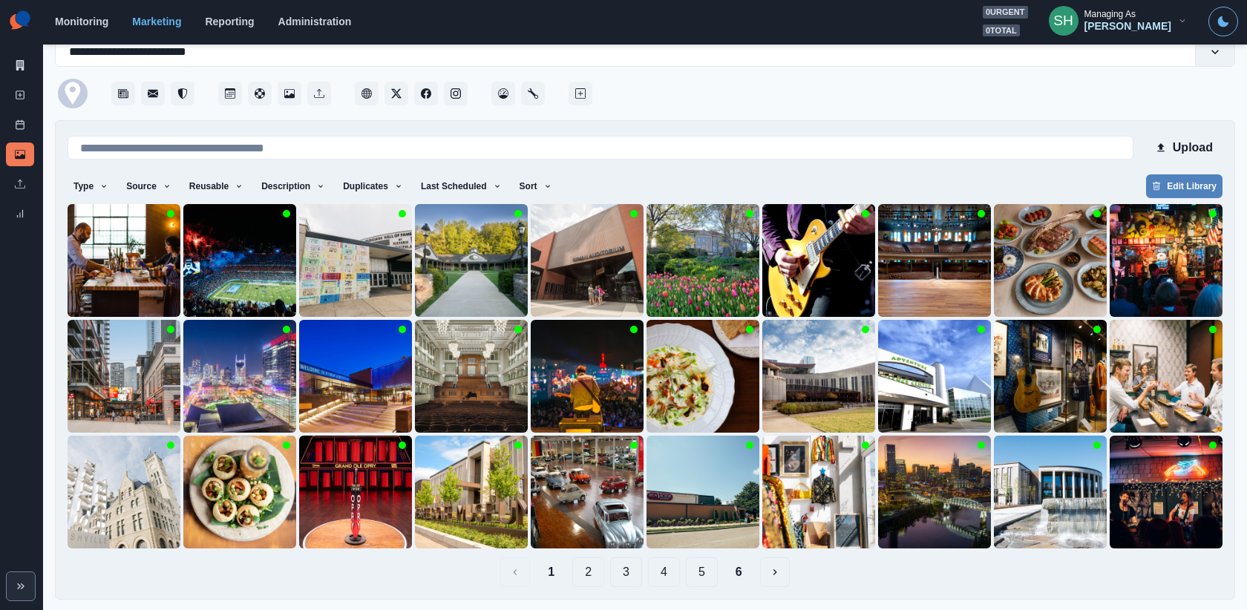
click at [593, 566] on button "2" at bounding box center [588, 572] width 32 height 30
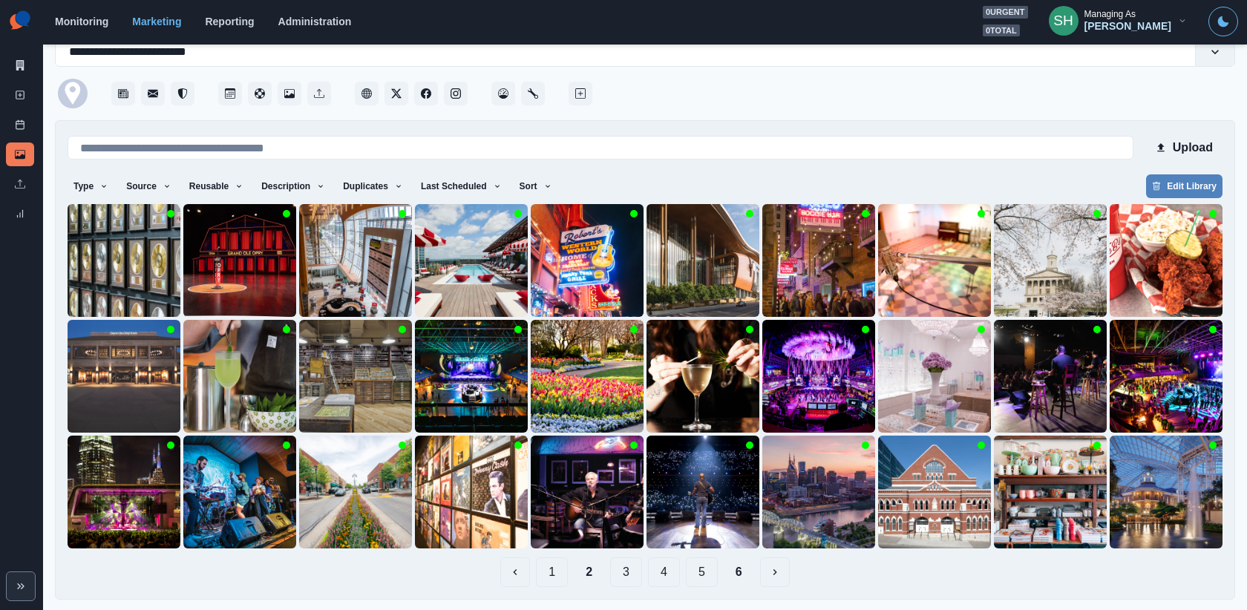
click at [635, 568] on button "3" at bounding box center [626, 572] width 32 height 30
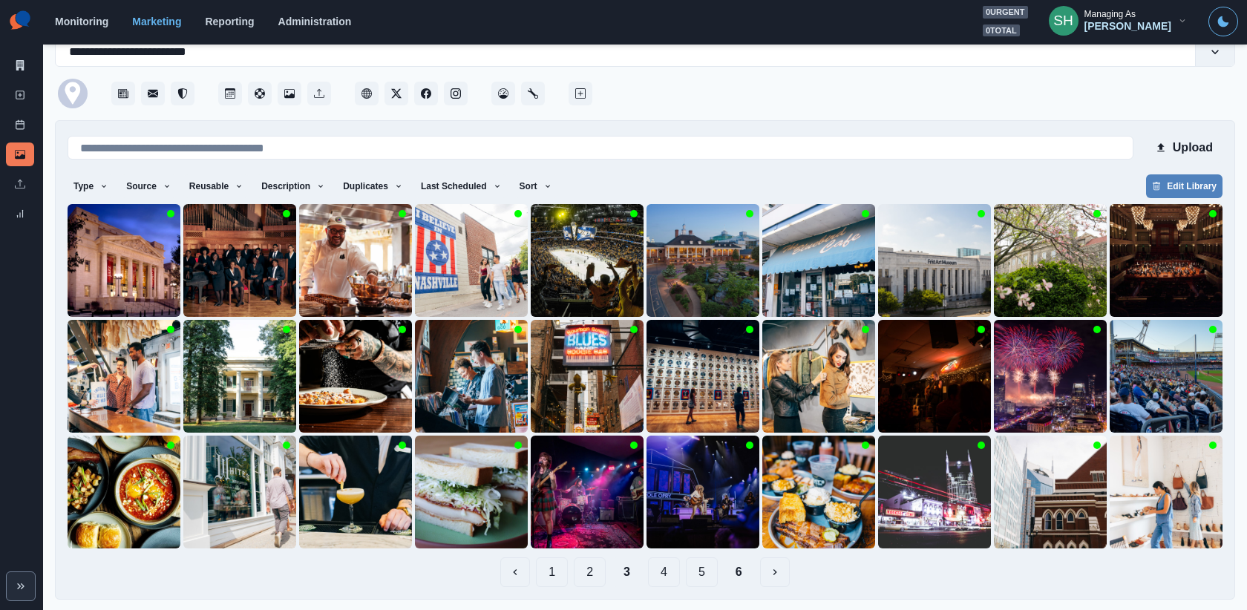
click at [655, 569] on button "4" at bounding box center [664, 572] width 32 height 30
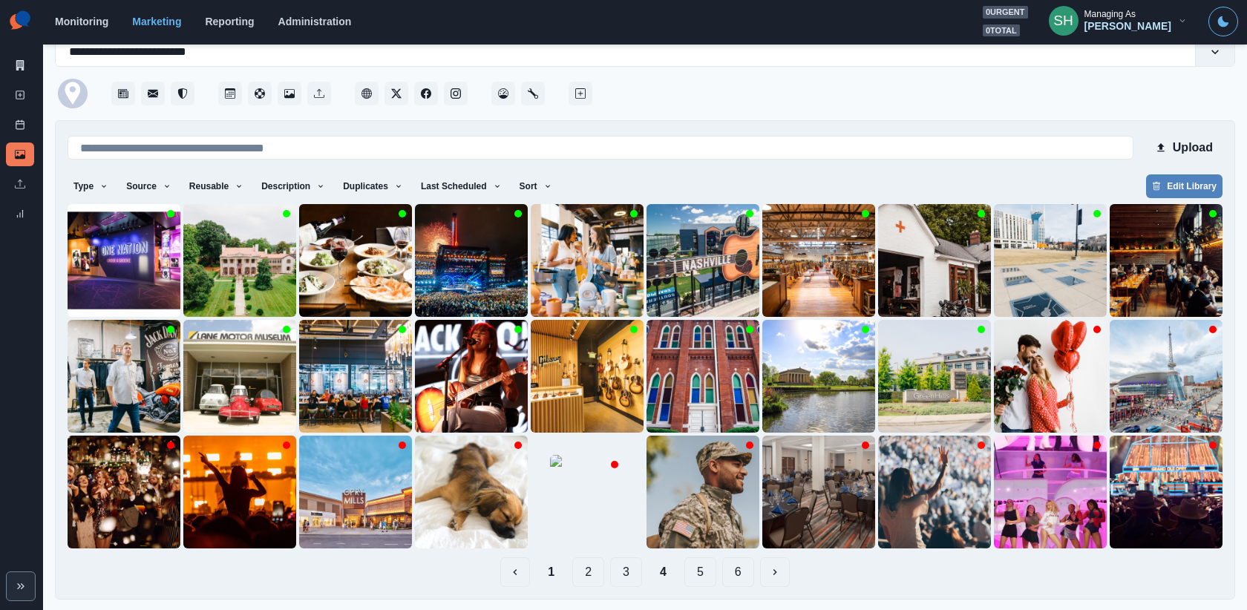
click at [550, 575] on button "1" at bounding box center [551, 572] width 30 height 30
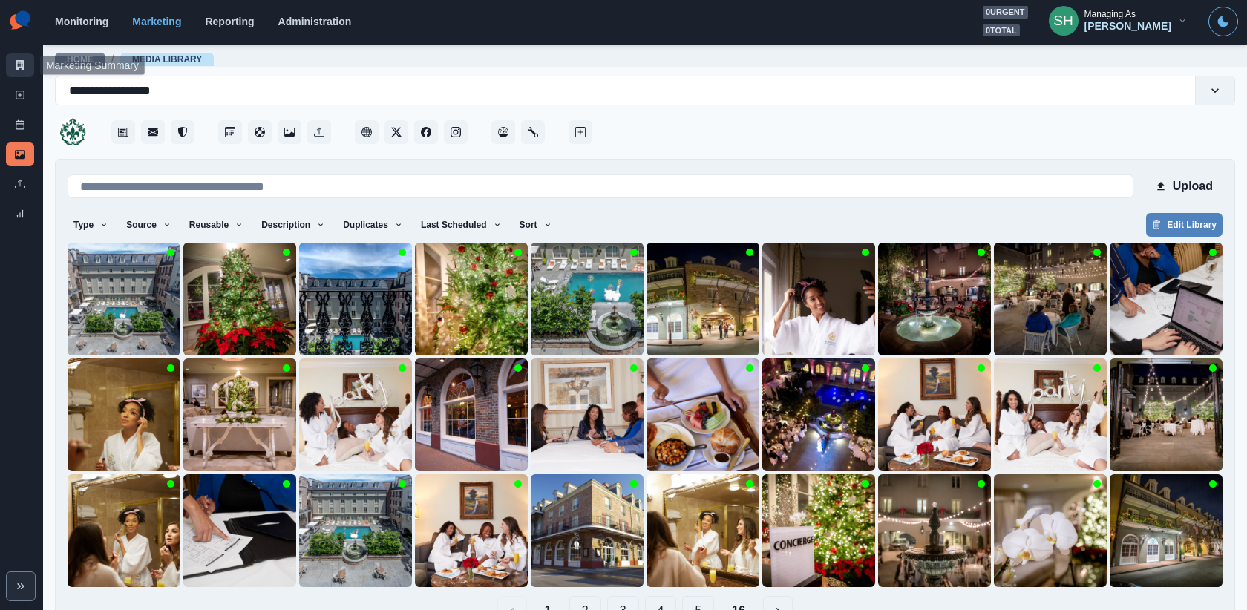
click at [24, 70] on icon at bounding box center [20, 65] width 8 height 10
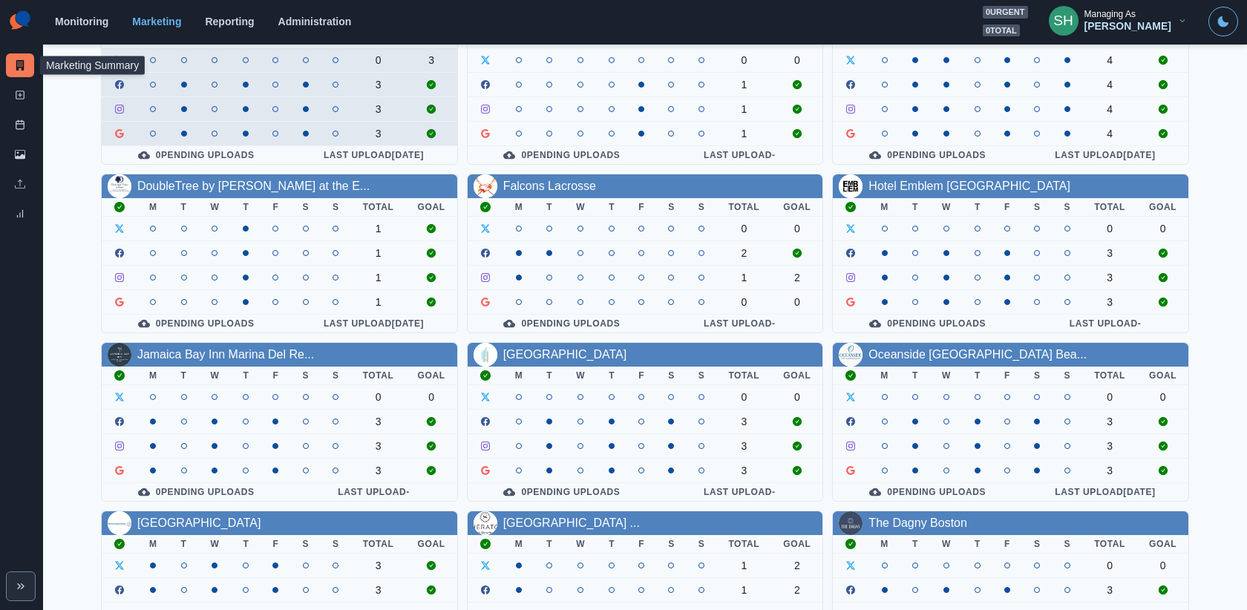
scroll to position [177, 0]
